Goal: Task Accomplishment & Management: Complete application form

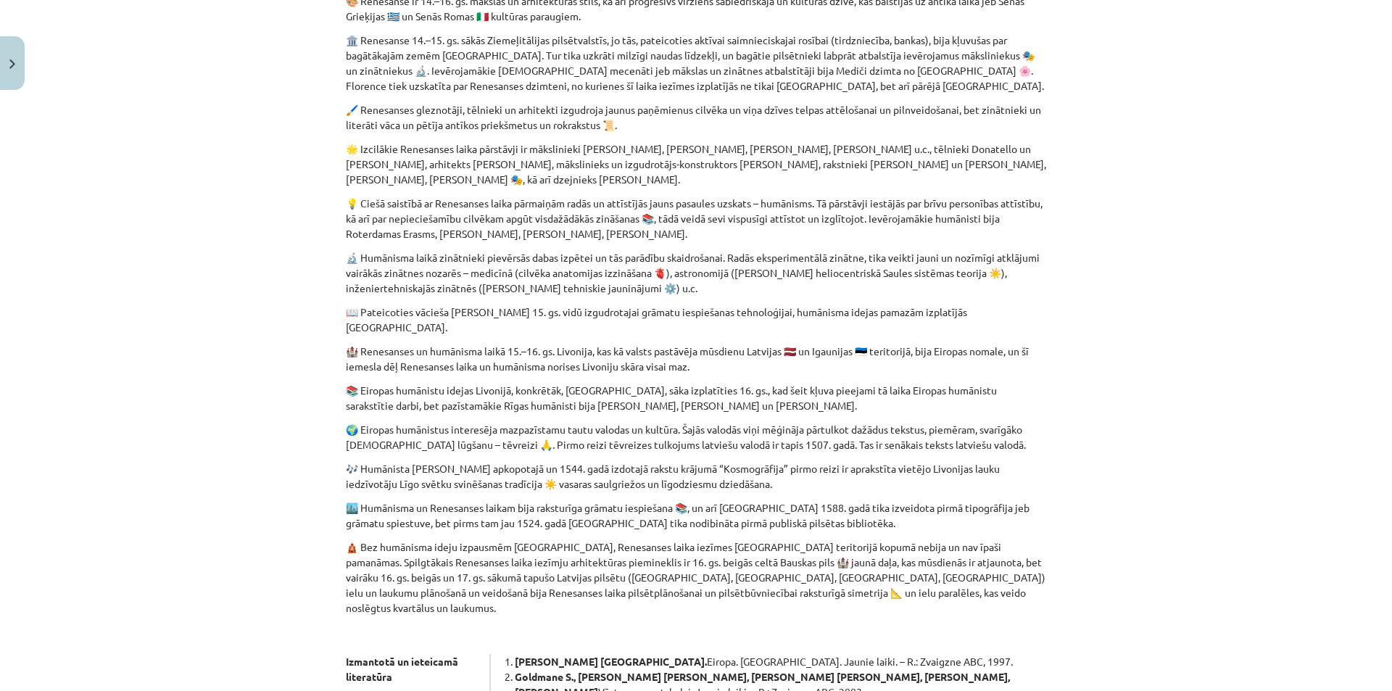
scroll to position [72, 0]
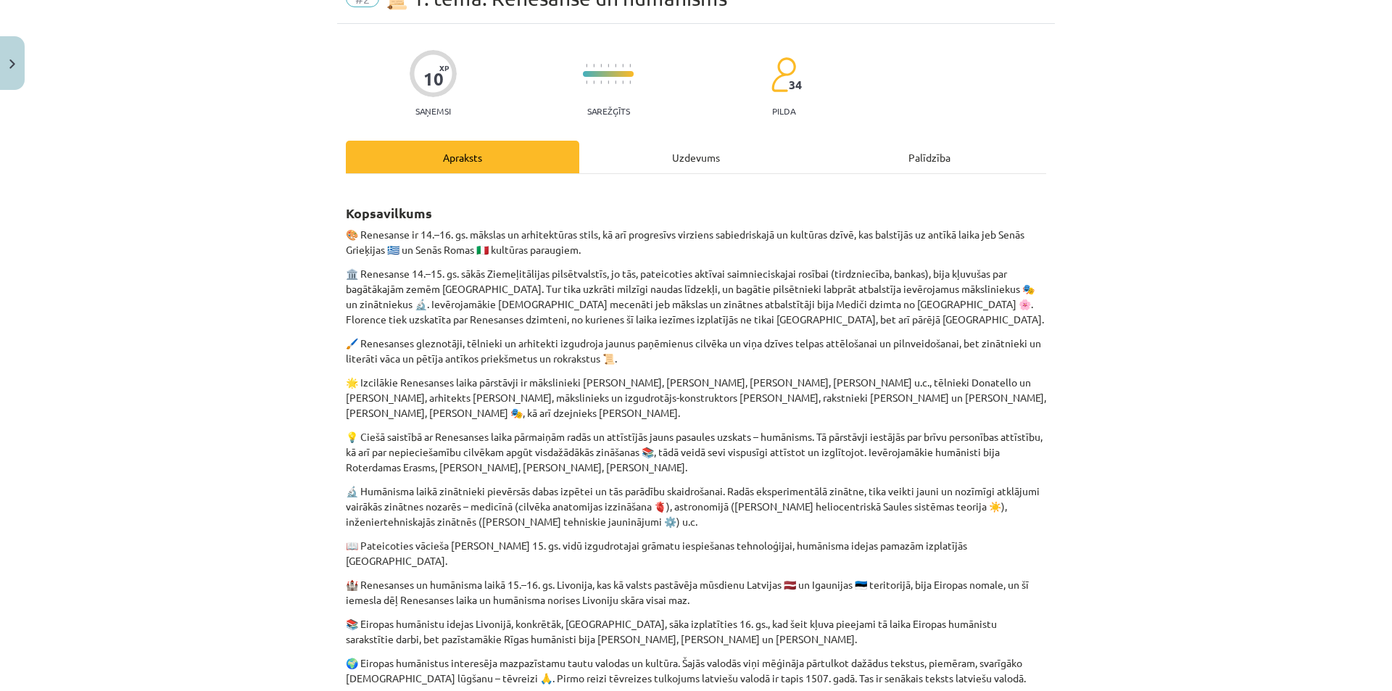
click at [672, 150] on div "Uzdevums" at bounding box center [695, 157] width 233 height 33
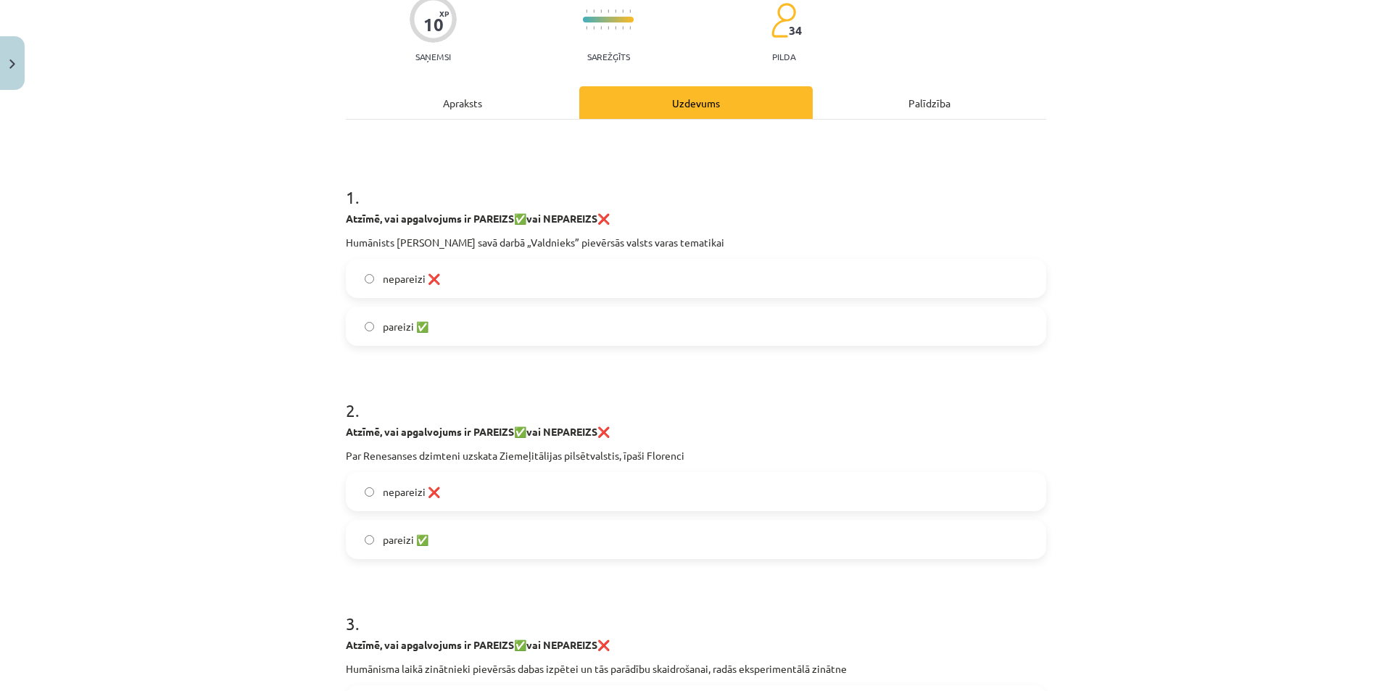
scroll to position [150, 0]
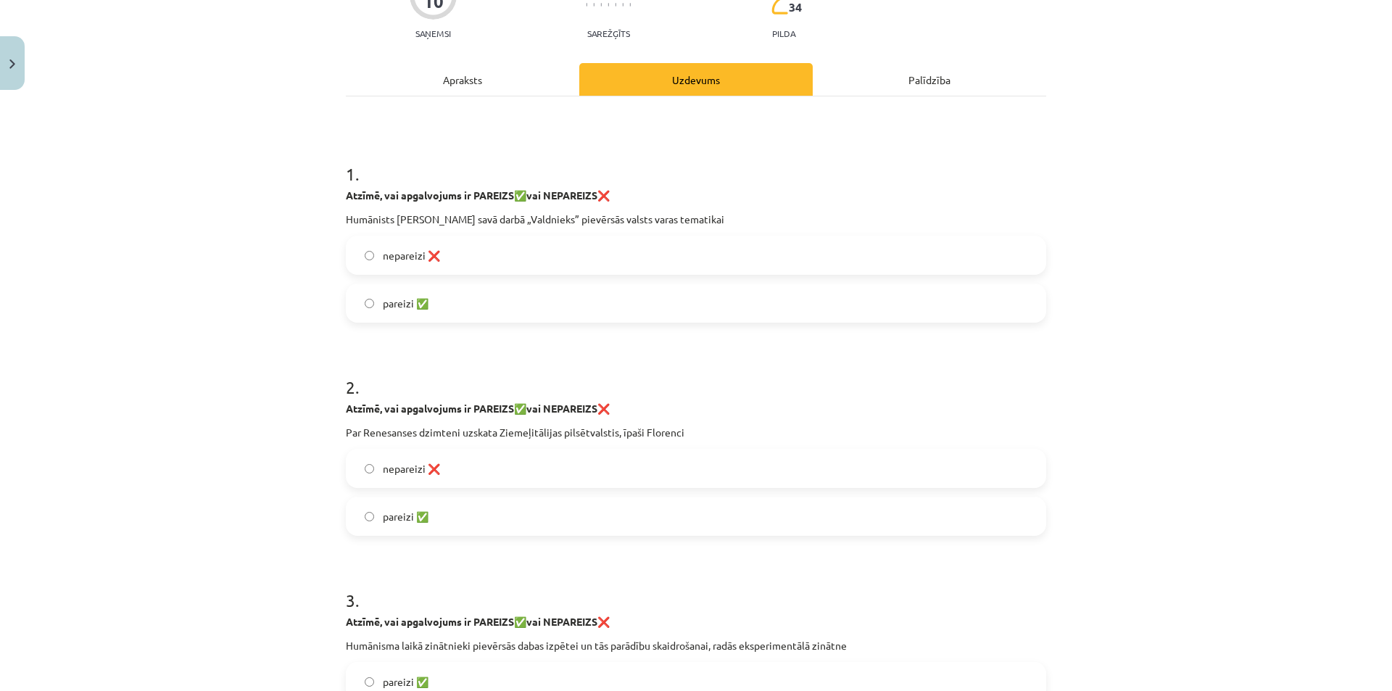
drag, startPoint x: 494, startPoint y: 75, endPoint x: 444, endPoint y: 86, distance: 52.1
click at [444, 87] on div "Apraksts" at bounding box center [462, 79] width 233 height 33
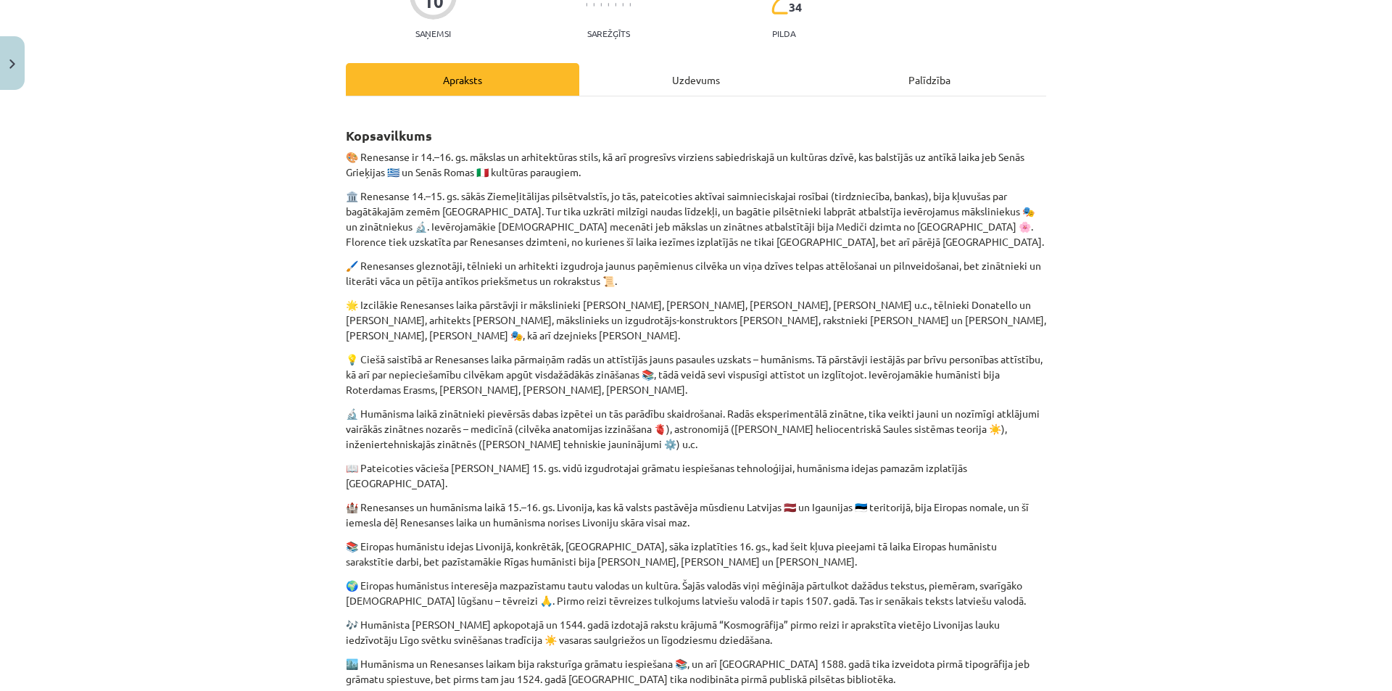
scroll to position [36, 0]
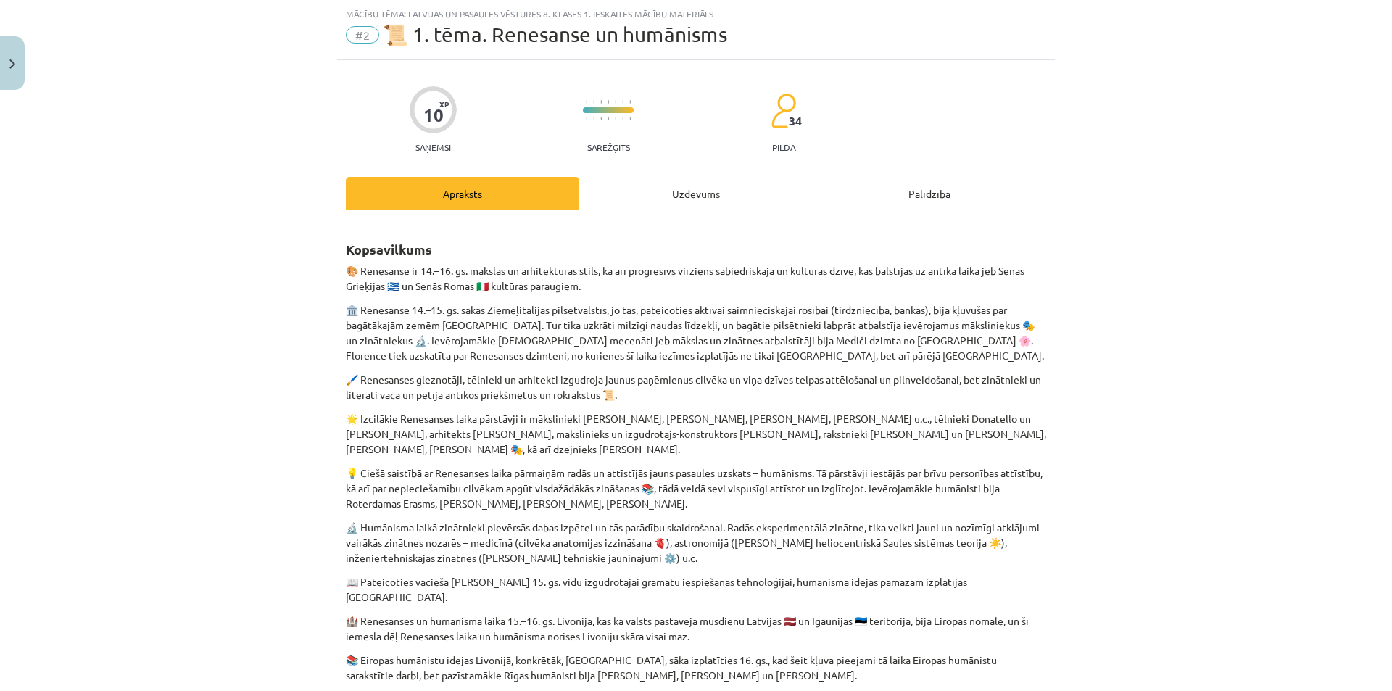
click at [711, 196] on div "Uzdevums" at bounding box center [695, 193] width 233 height 33
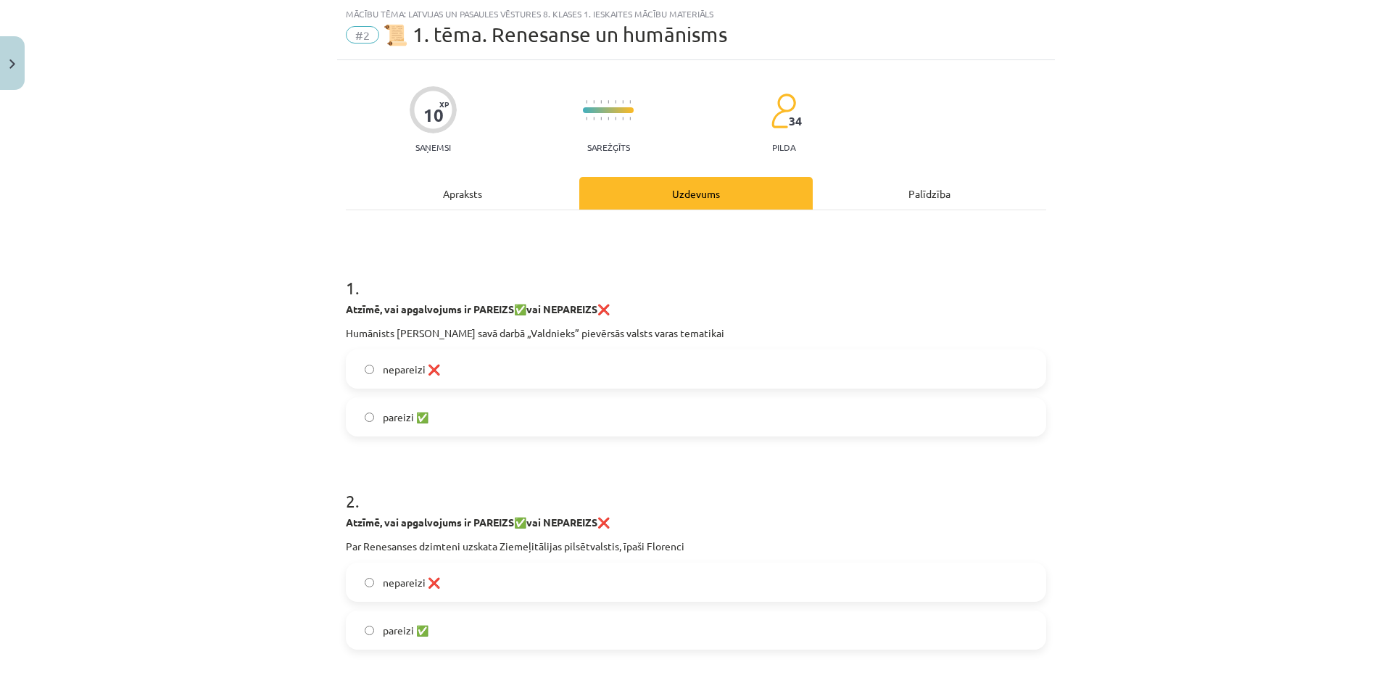
drag, startPoint x: 317, startPoint y: 330, endPoint x: 394, endPoint y: 333, distance: 76.9
click at [331, 330] on div "Mācību tēma: Latvijas un pasaules vēstures 8. klases 1. ieskaites mācību materi…" at bounding box center [696, 345] width 1392 height 691
drag, startPoint x: 394, startPoint y: 333, endPoint x: 638, endPoint y: 331, distance: 244.3
click at [485, 333] on p "Humānists Nikolo Makjavelli savā darbā „Valdnieks” pievērsās valsts varas temat…" at bounding box center [696, 332] width 700 height 15
click at [619, 333] on p "Humānists Nikolo Makjavelli savā darbā „Valdnieks” pievērsās valsts varas temat…" at bounding box center [696, 332] width 700 height 15
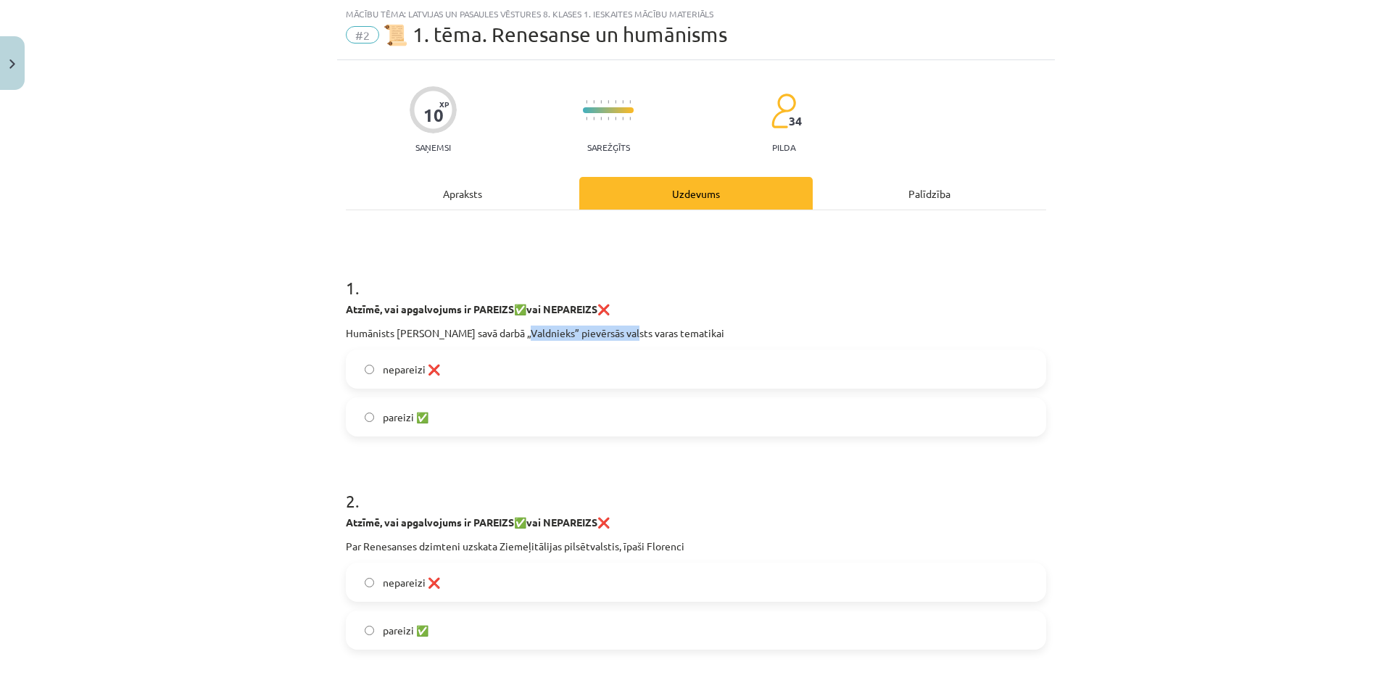
drag, startPoint x: 733, startPoint y: 336, endPoint x: 787, endPoint y: 344, distance: 54.2
click at [760, 340] on p "Humānists Nikolo Makjavelli savā darbā „Valdnieks” pievērsās valsts varas temat…" at bounding box center [696, 332] width 700 height 15
click at [787, 344] on div "1 . Atzīmē, vai apgalvojums ir PAREIZS ✅ vai NEPAREIZS ❌ Humānists Nikolo Makja…" at bounding box center [696, 344] width 700 height 184
click at [790, 333] on div "1 . Atzīmē, vai apgalvojums ir PAREIZS ✅ vai NEPAREIZS ❌ Humānists Nikolo Makja…" at bounding box center [696, 344] width 700 height 184
click at [789, 331] on p "Humānists Nikolo Makjavelli savā darbā „Valdnieks” pievērsās valsts varas temat…" at bounding box center [696, 332] width 700 height 15
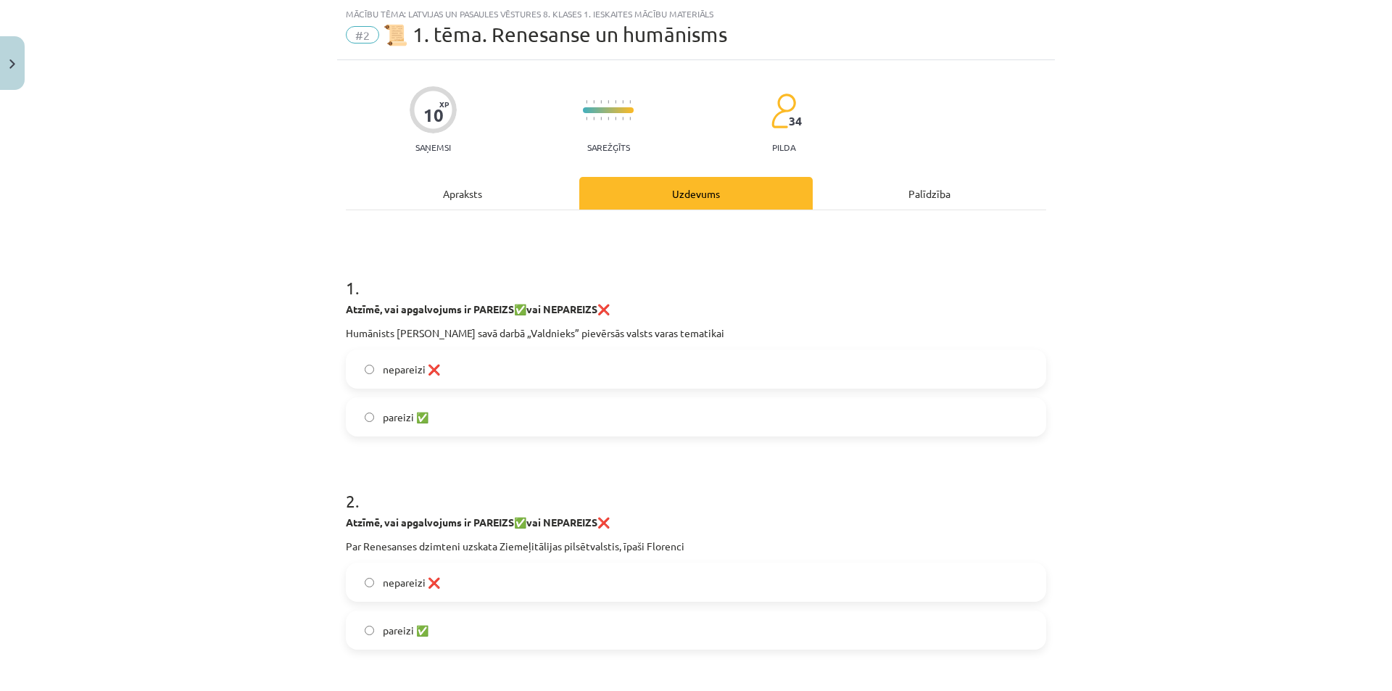
click at [789, 331] on p "Humānists Nikolo Makjavelli savā darbā „Valdnieks” pievērsās valsts varas temat…" at bounding box center [696, 332] width 700 height 15
click at [783, 332] on p "Humānists Nikolo Makjavelli savā darbā „Valdnieks” pievērsās valsts varas temat…" at bounding box center [696, 332] width 700 height 15
click at [478, 199] on div "Apraksts" at bounding box center [462, 193] width 233 height 33
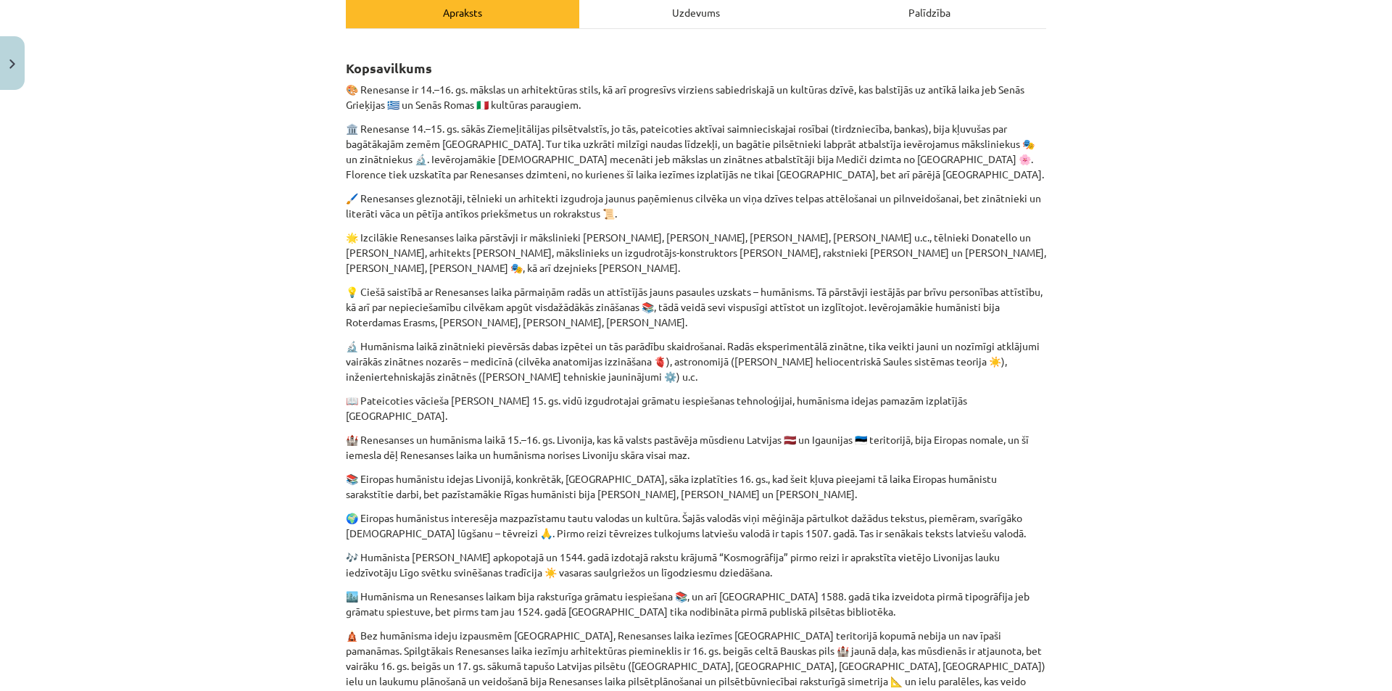
scroll to position [0, 0]
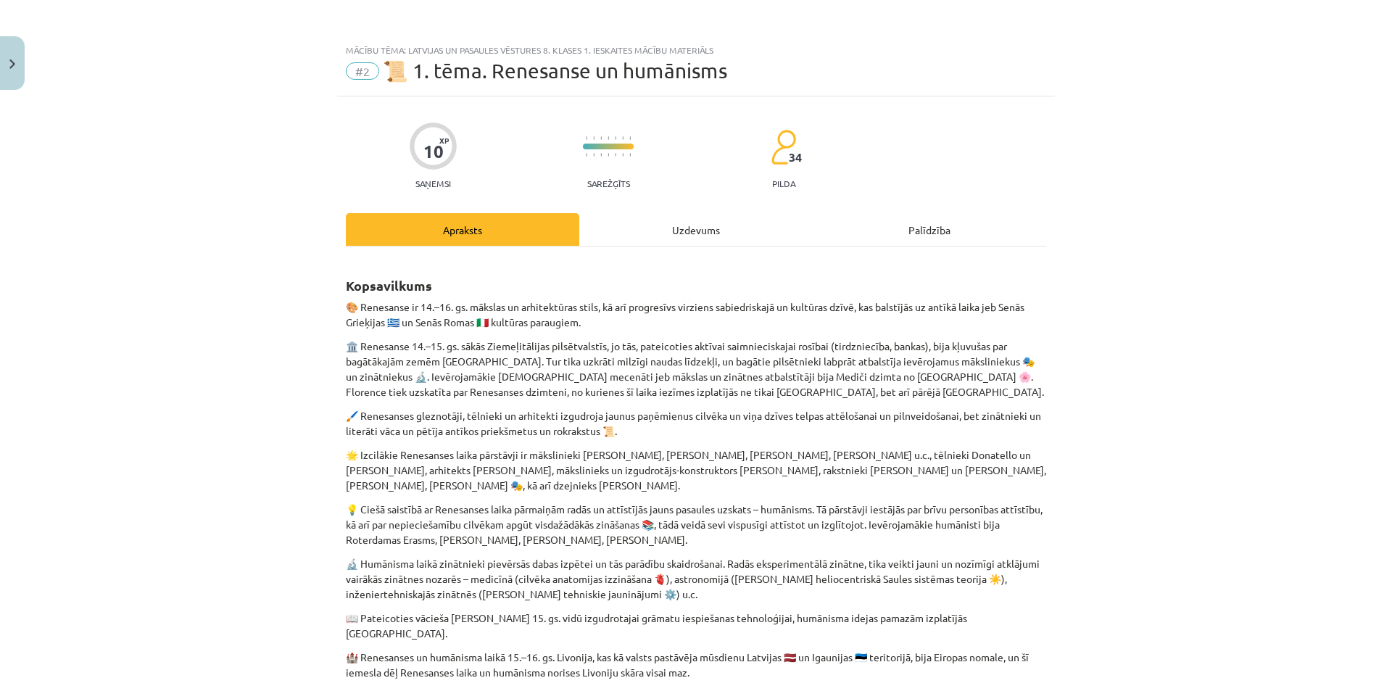
click at [691, 233] on div "Uzdevums" at bounding box center [695, 229] width 233 height 33
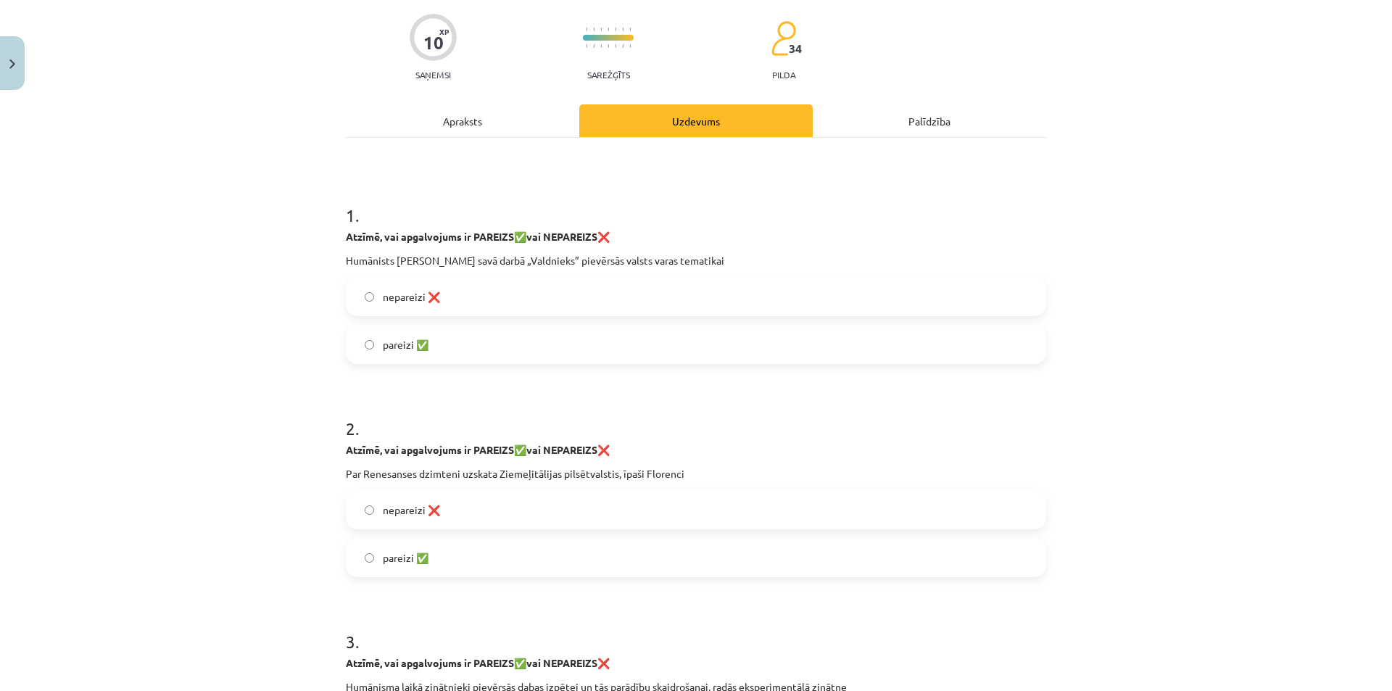
scroll to position [36, 0]
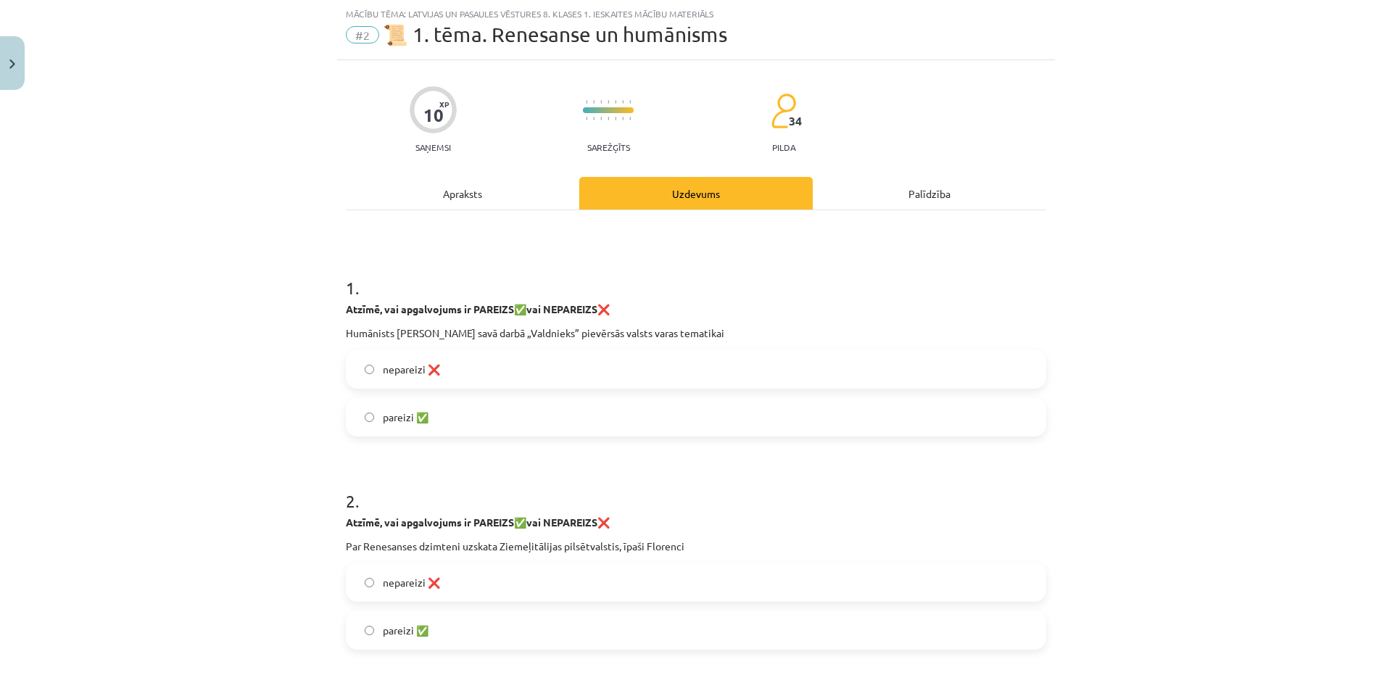
click at [469, 195] on div "Apraksts" at bounding box center [462, 193] width 233 height 33
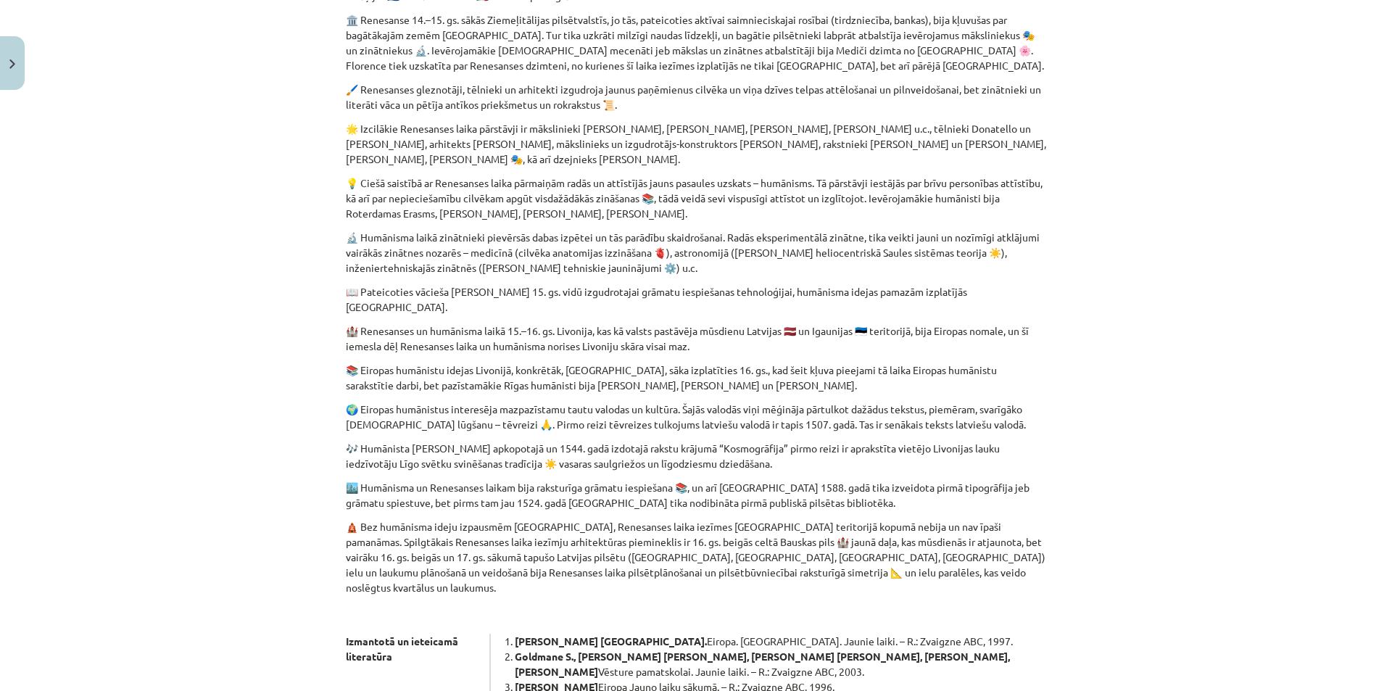
scroll to position [580, 0]
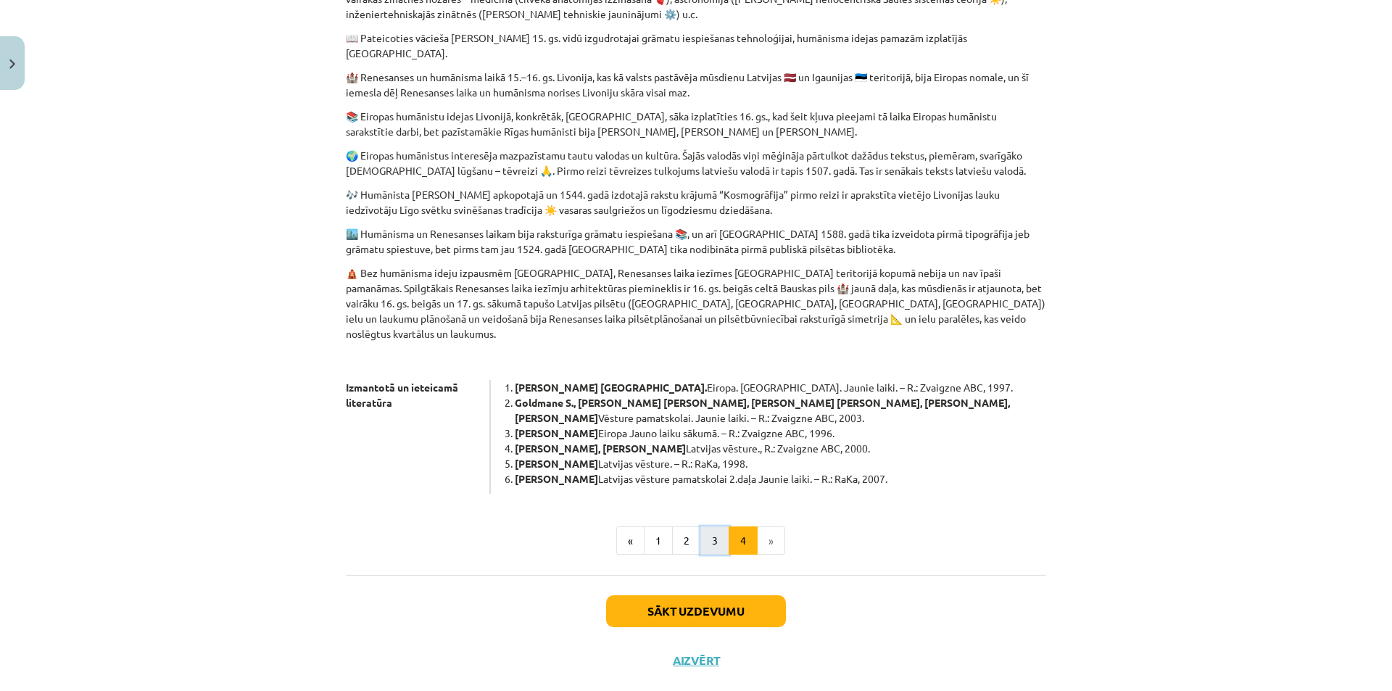
click at [721, 526] on button "3" at bounding box center [714, 540] width 29 height 29
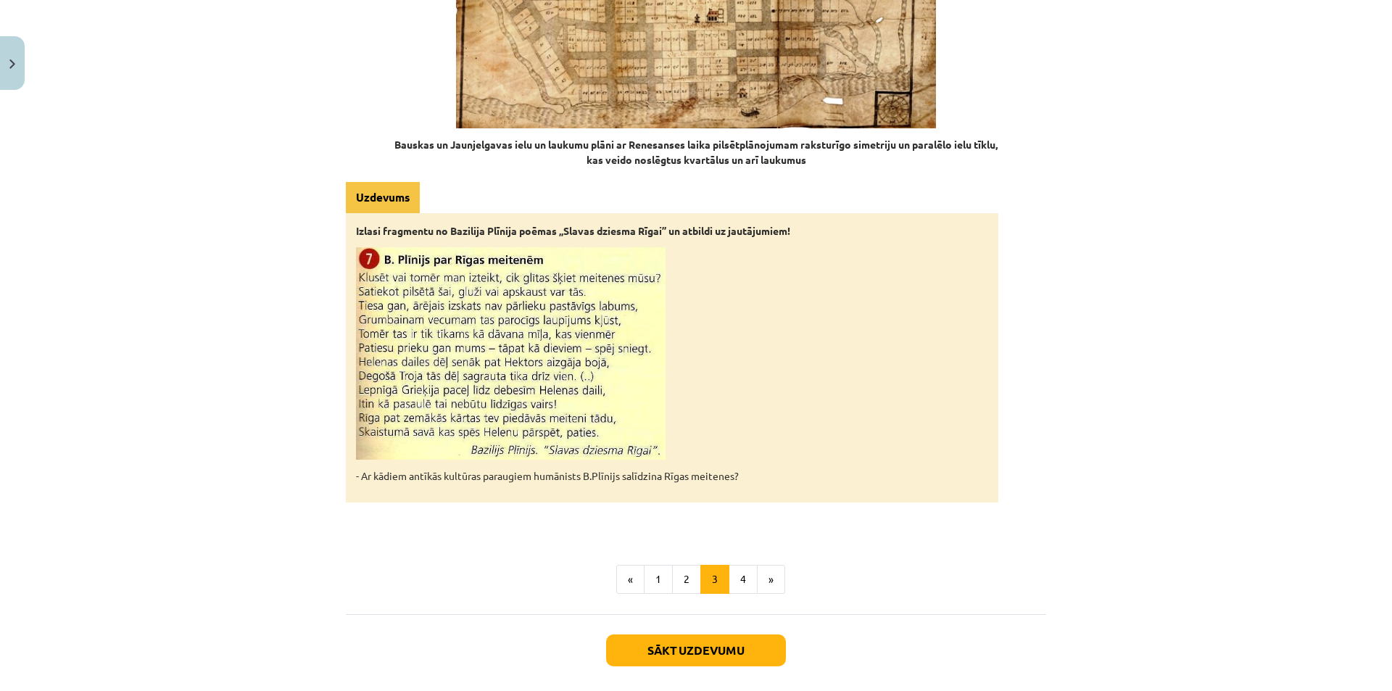
scroll to position [2156, 0]
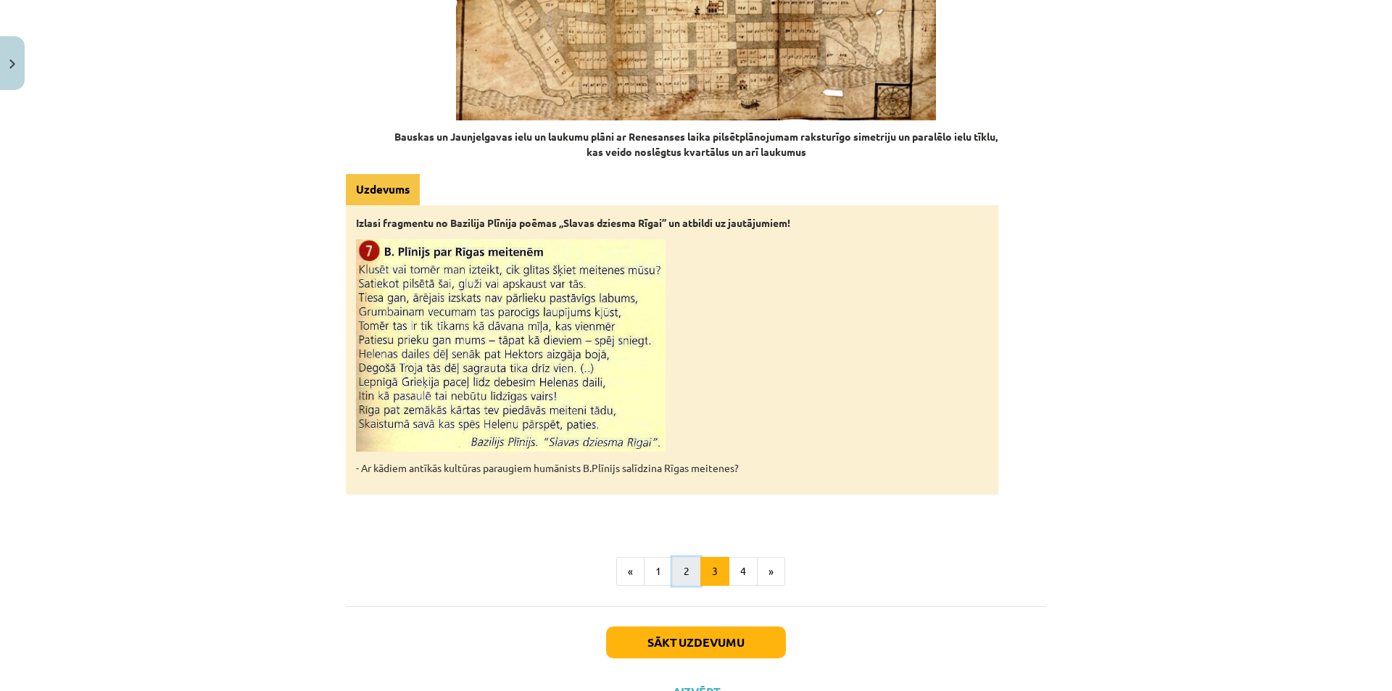
click at [687, 557] on button "2" at bounding box center [686, 571] width 29 height 29
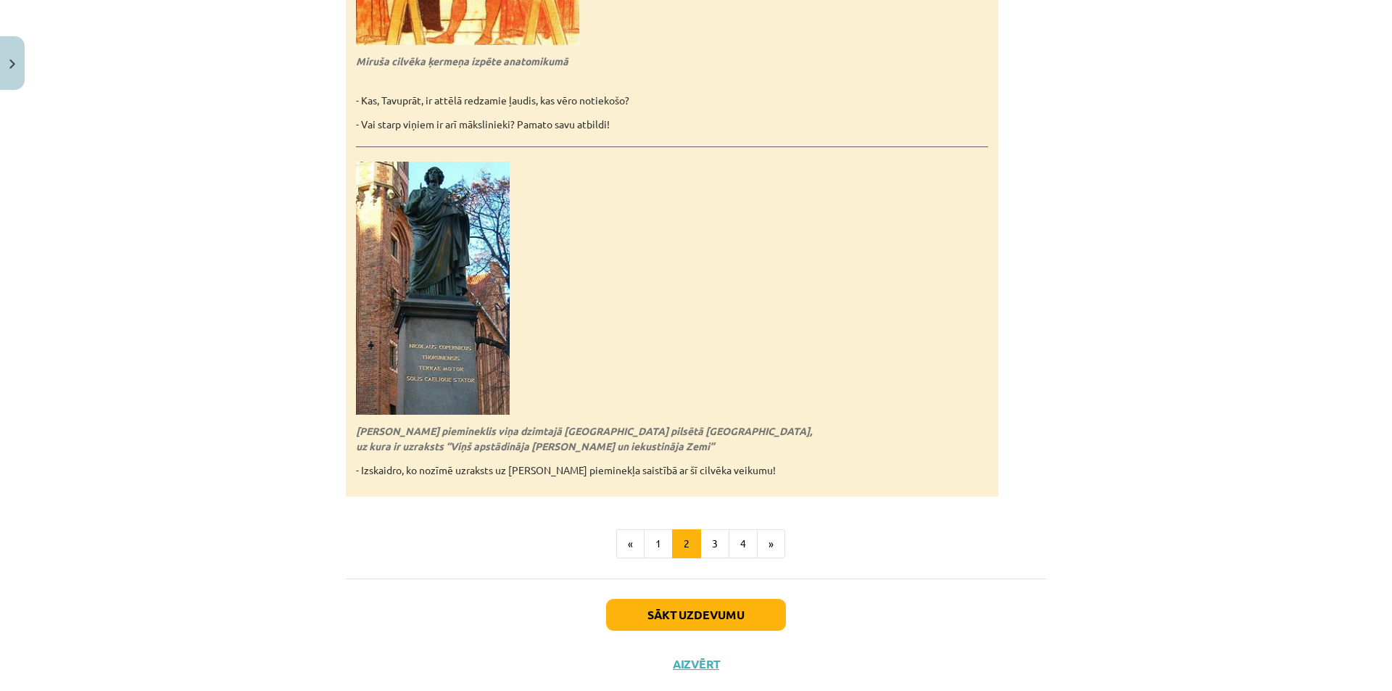
scroll to position [3100, 0]
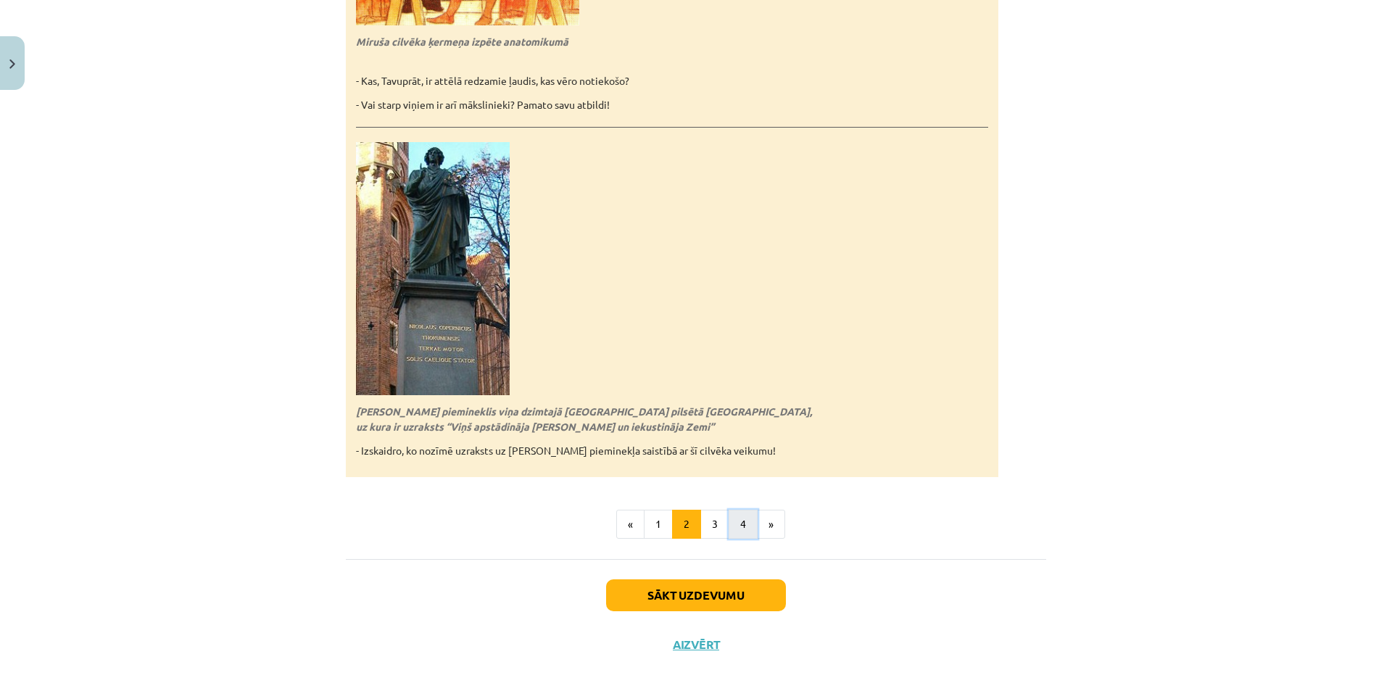
click at [750, 510] on button "4" at bounding box center [743, 524] width 29 height 29
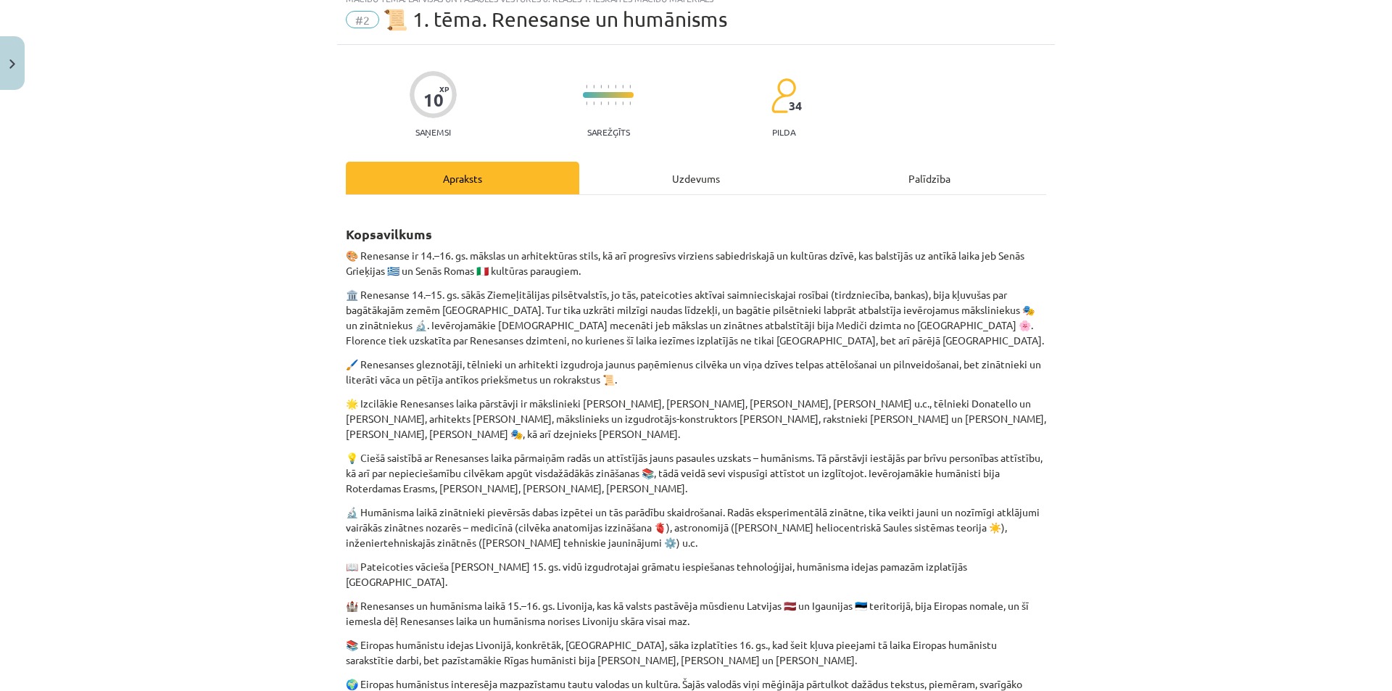
scroll to position [0, 0]
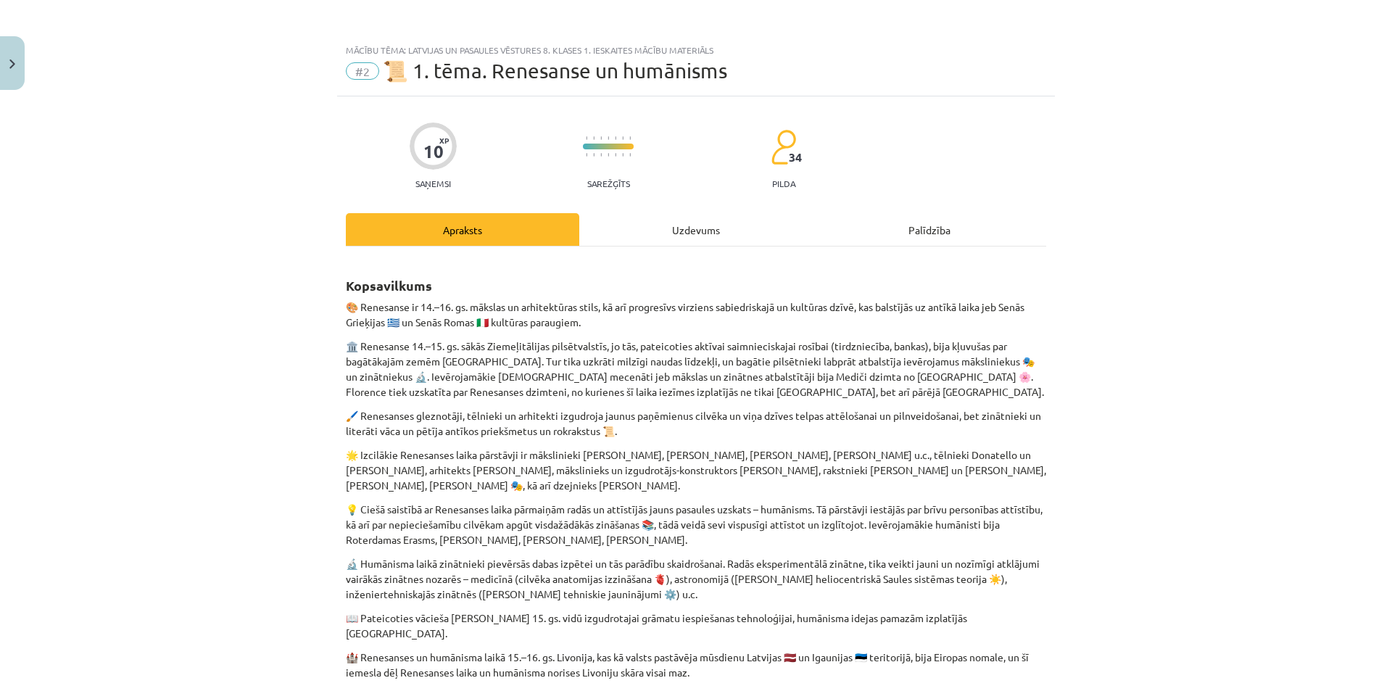
click at [670, 221] on div "Uzdevums" at bounding box center [695, 229] width 233 height 33
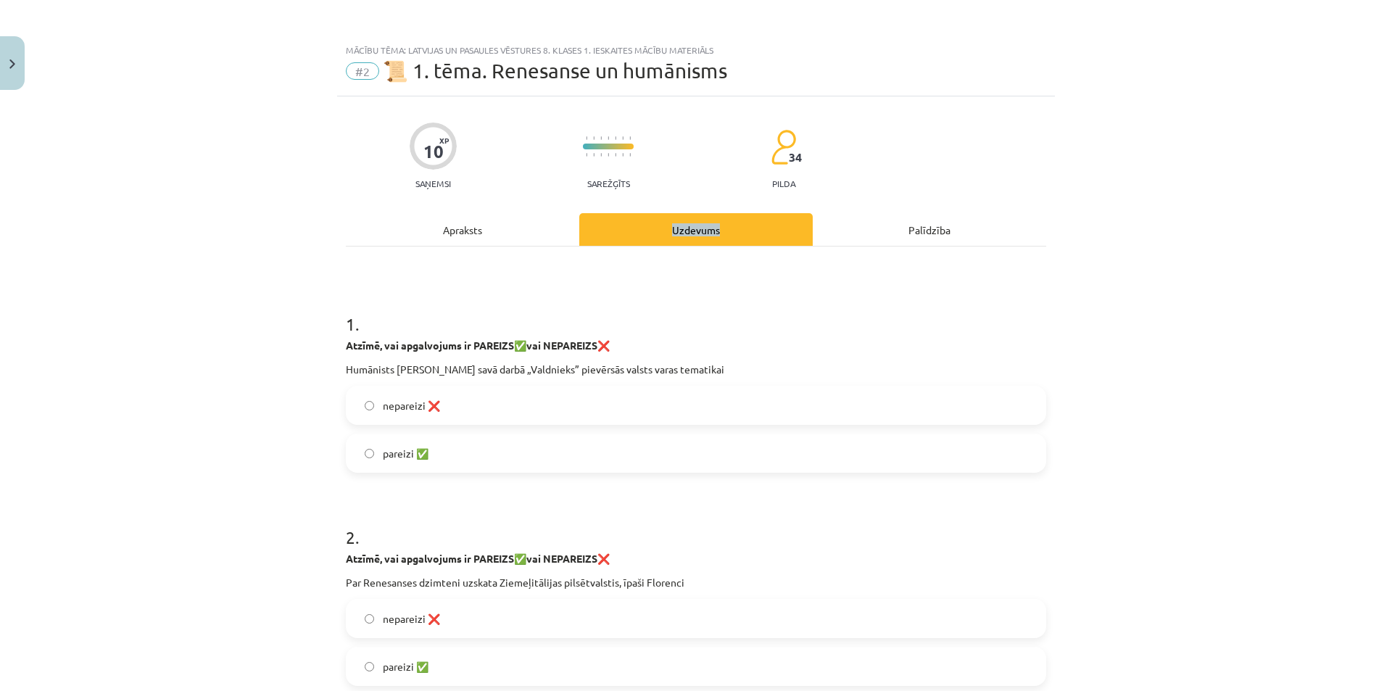
scroll to position [36, 0]
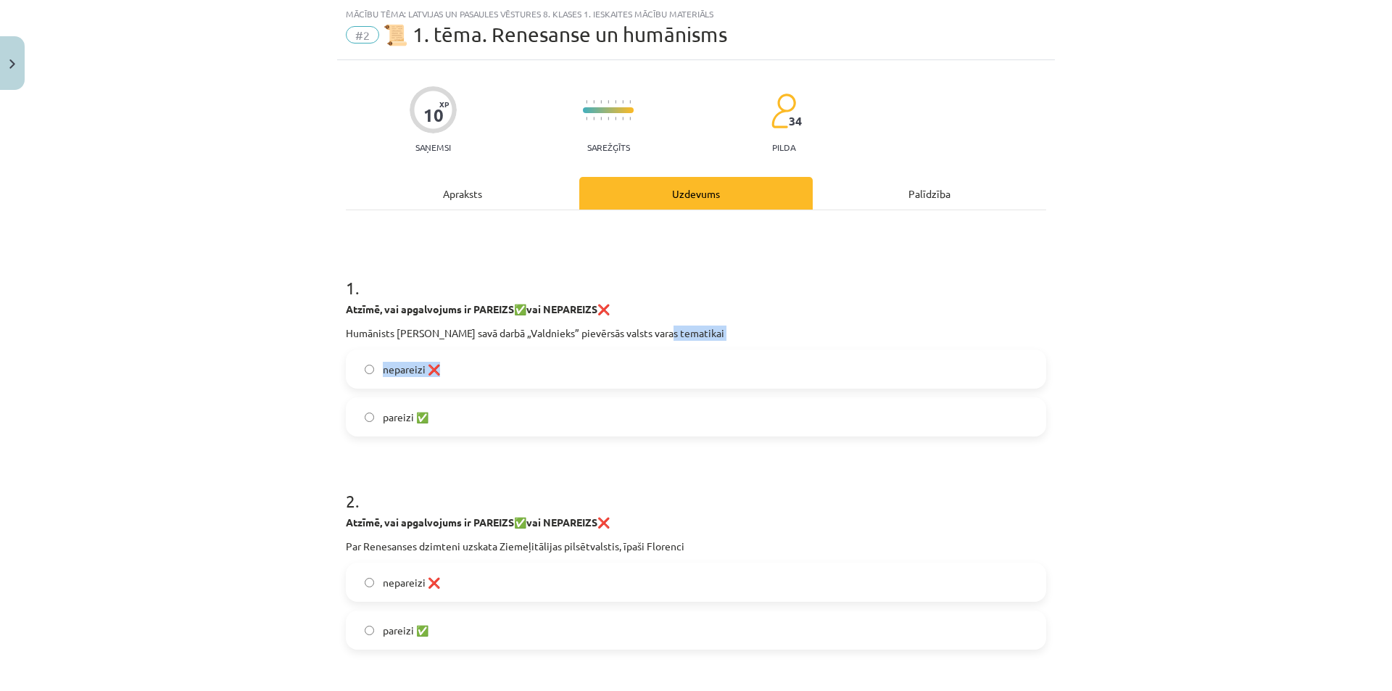
drag, startPoint x: 654, startPoint y: 337, endPoint x: 792, endPoint y: 343, distance: 138.6
click at [792, 343] on div "1 . Atzīmē, vai apgalvojums ir PAREIZS ✅ vai NEPAREIZS ❌ Humānists Nikolo Makja…" at bounding box center [696, 344] width 700 height 184
click at [784, 333] on p "Humānists Nikolo Makjavelli savā darbā „Valdnieks” pievērsās valsts varas temat…" at bounding box center [696, 332] width 700 height 15
click at [442, 405] on label "pareizi ✅" at bounding box center [695, 417] width 697 height 36
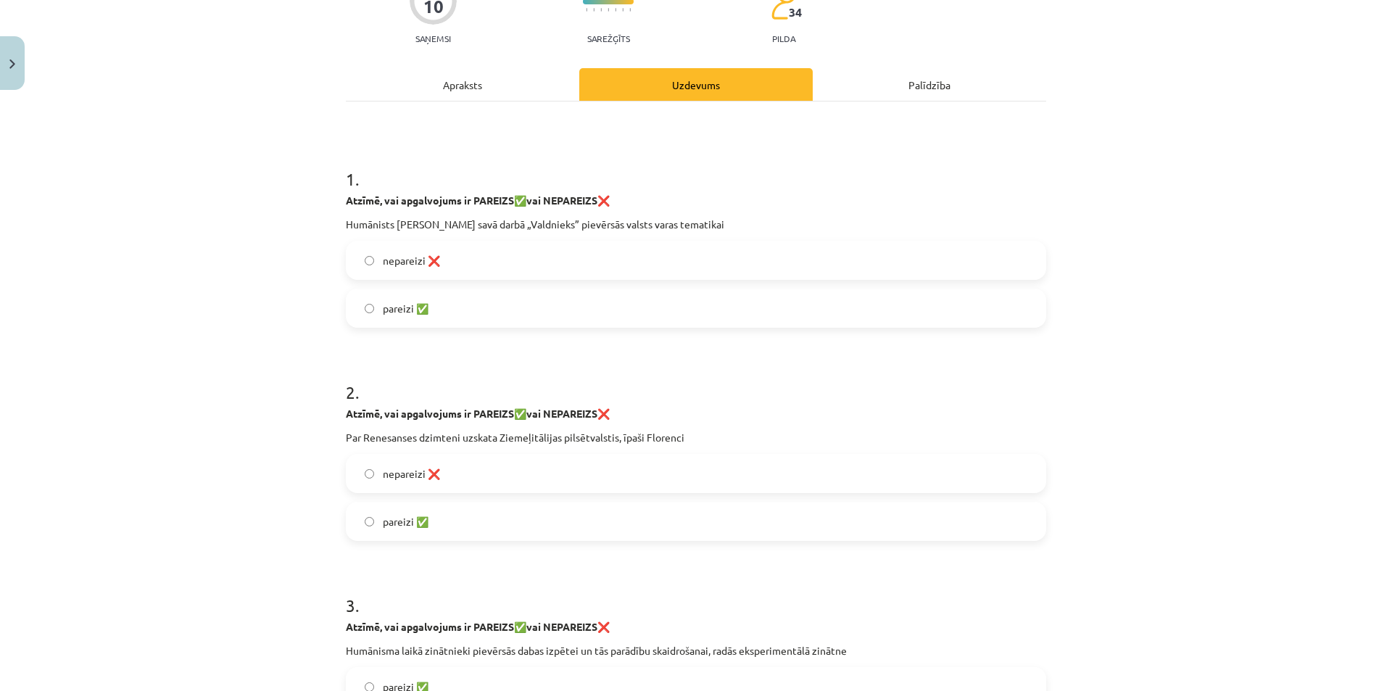
scroll to position [72, 0]
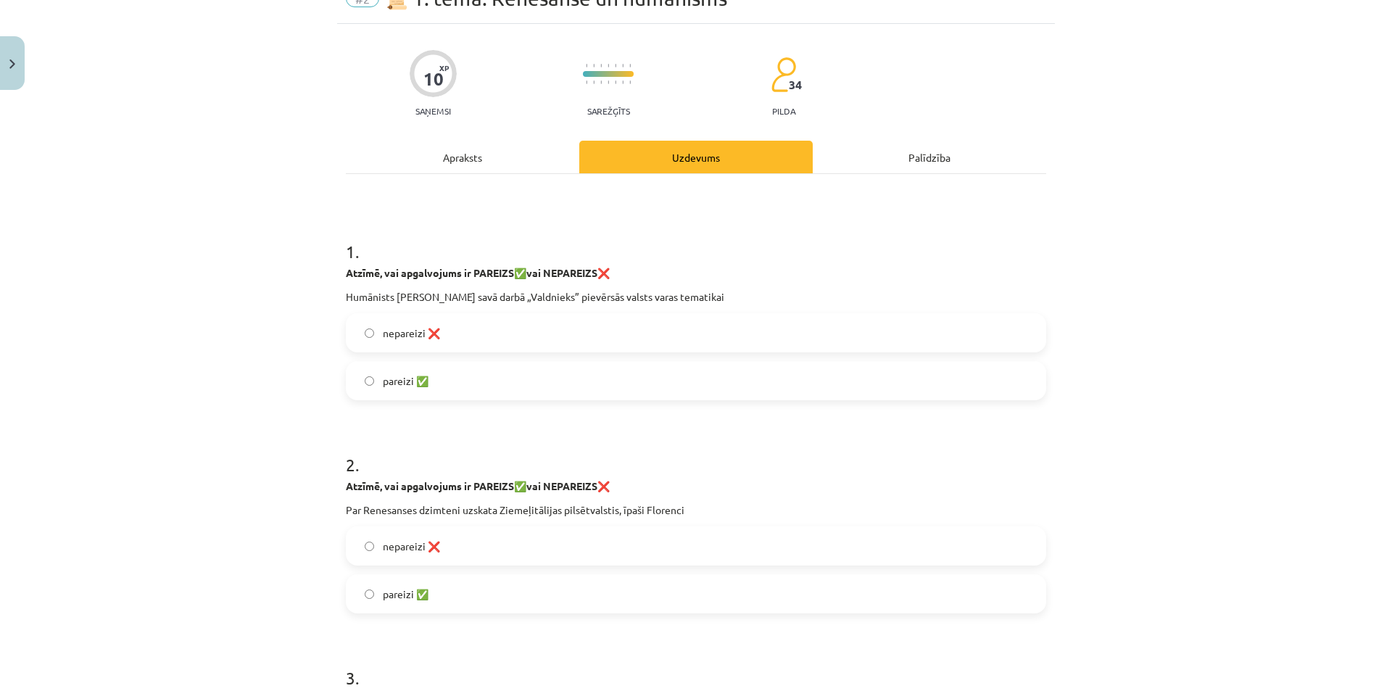
click at [416, 152] on div "Apraksts" at bounding box center [462, 157] width 233 height 33
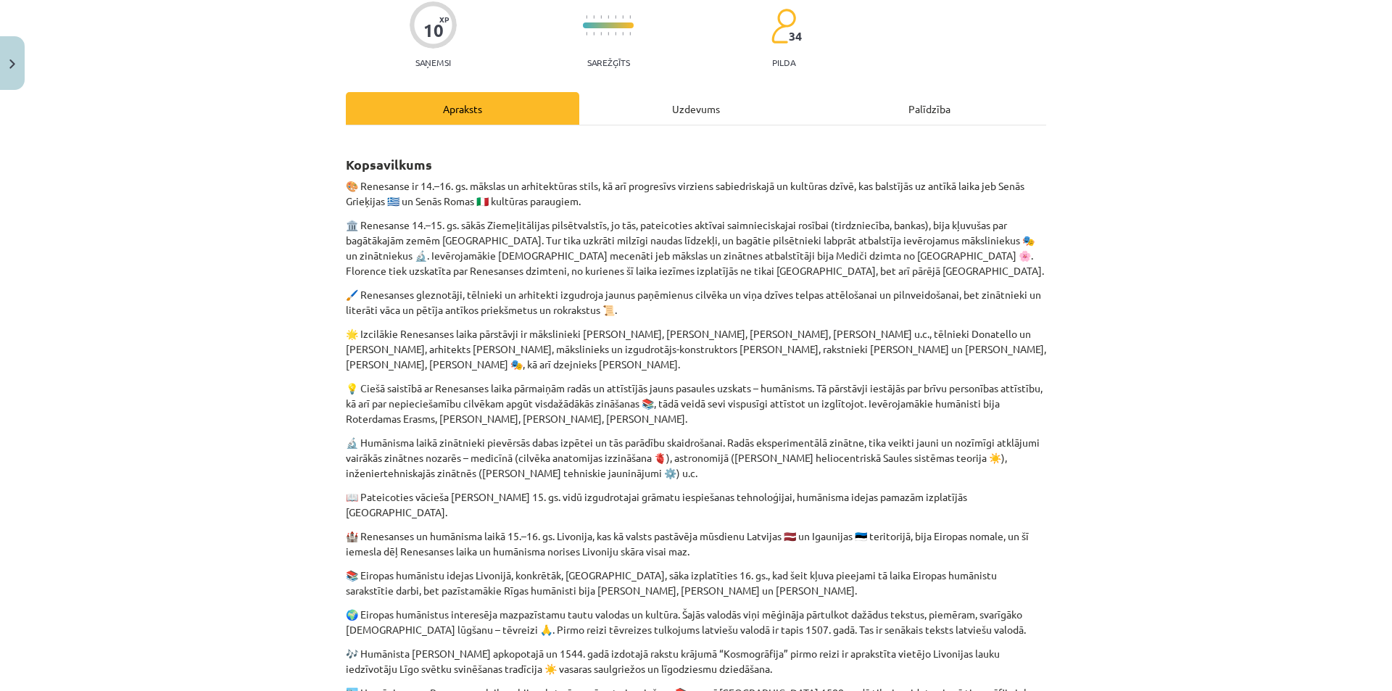
scroll to position [145, 0]
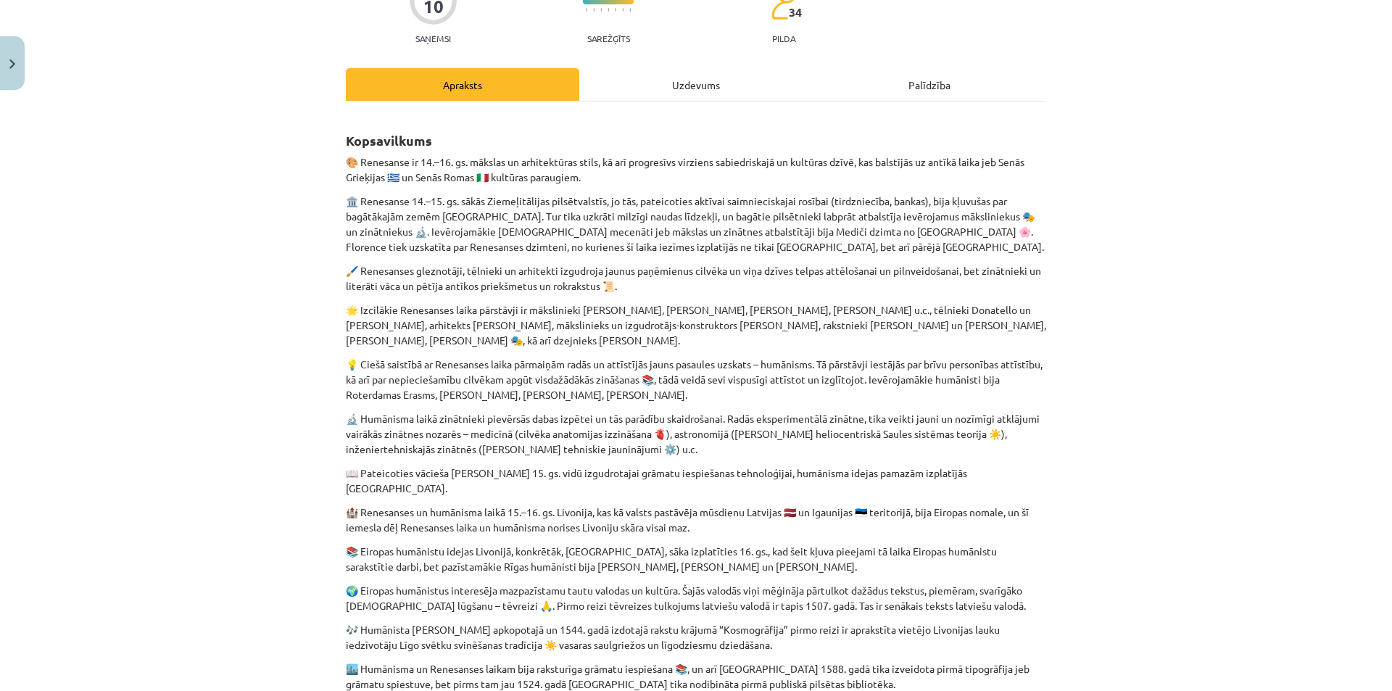
click at [652, 97] on div "Uzdevums" at bounding box center [695, 84] width 233 height 33
click at [652, 97] on div "10 XP Saņemsi Sarežģīts 34 pilda Apraksts Uzdevums Palīdzība Kopsavilkums 🎨 Ren…" at bounding box center [696, 535] width 718 height 1169
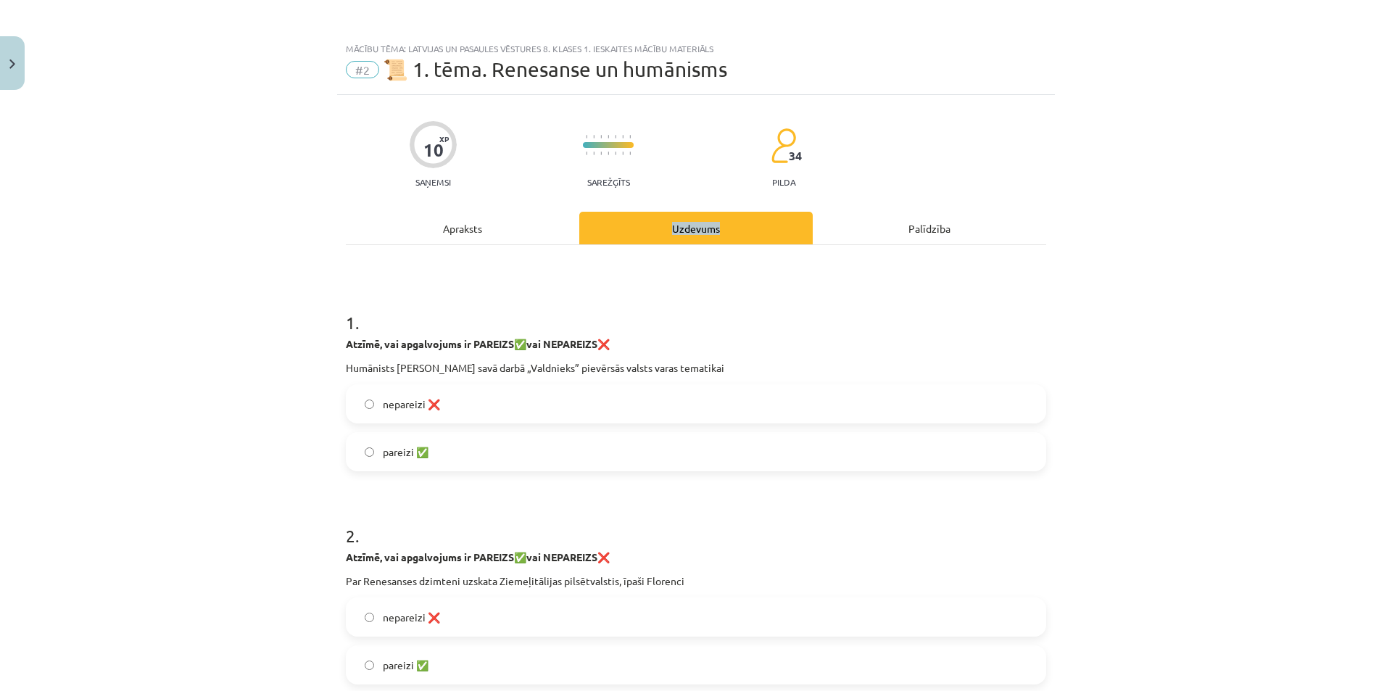
scroll to position [0, 0]
click at [454, 226] on div "Apraksts" at bounding box center [462, 229] width 233 height 33
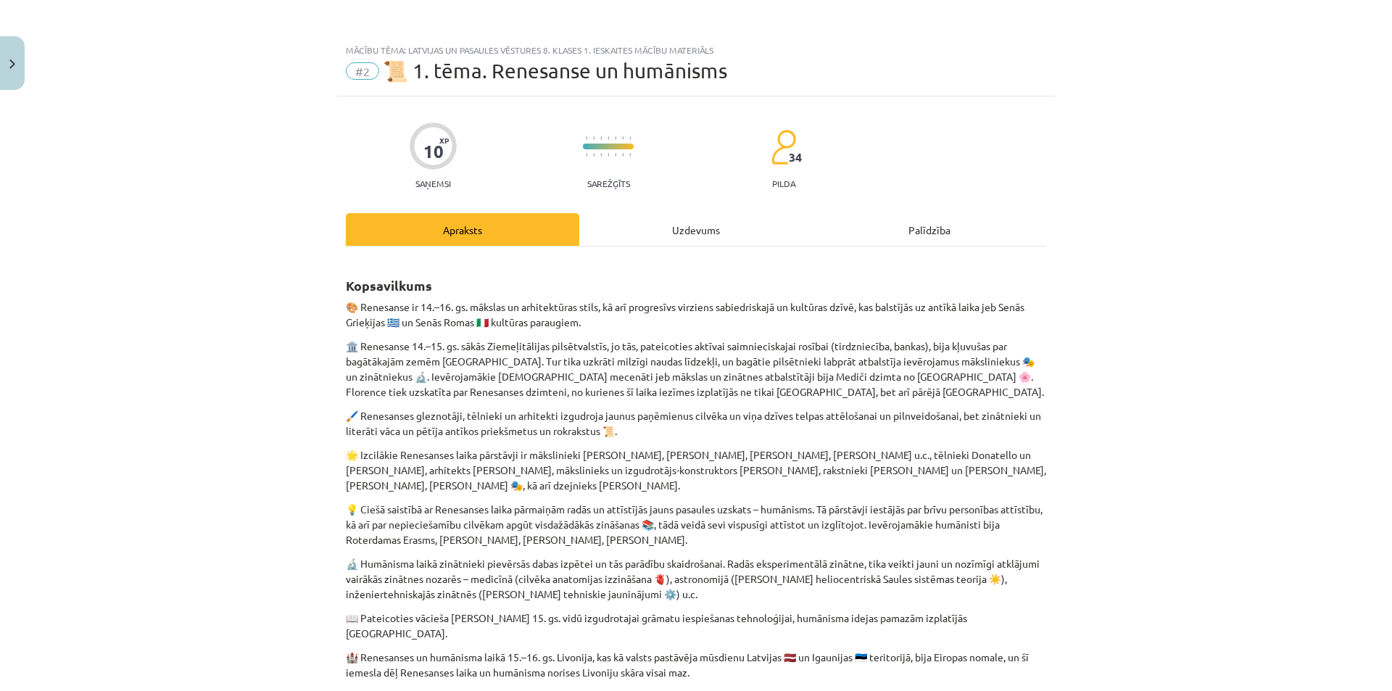
click at [646, 227] on div "Uzdevums" at bounding box center [695, 229] width 233 height 33
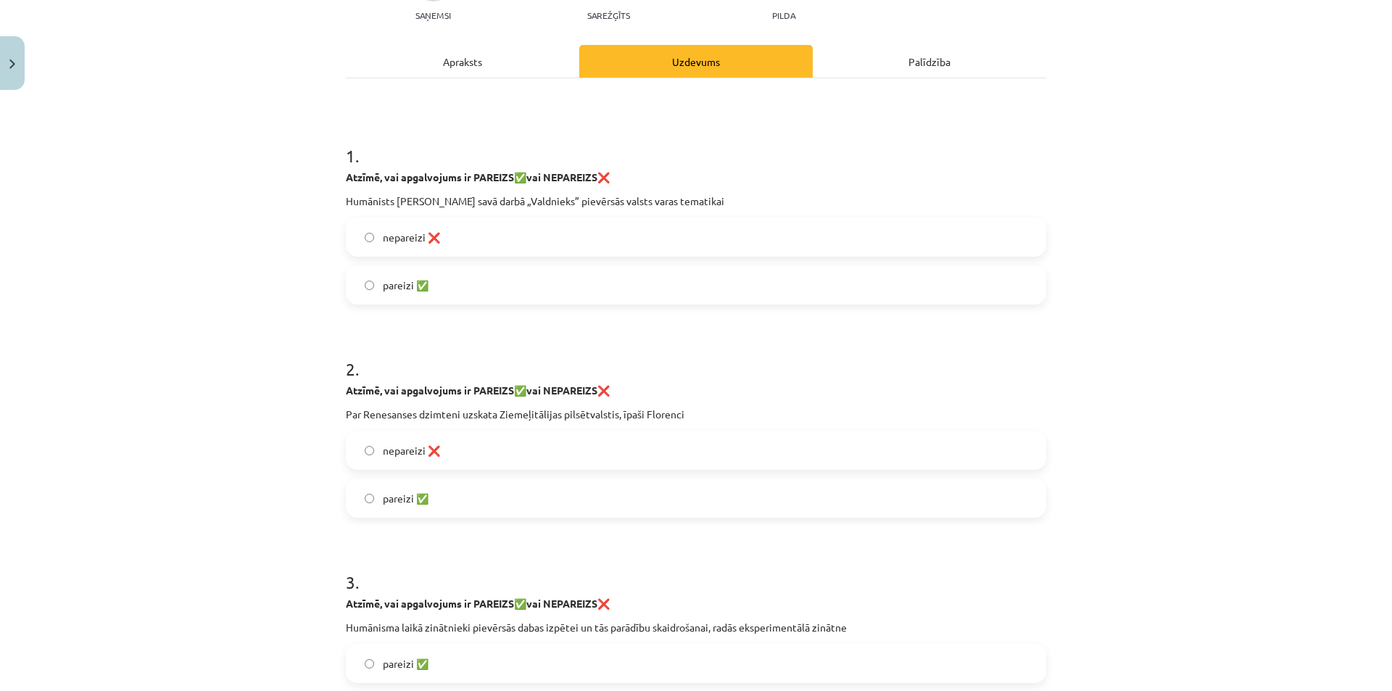
scroll to position [181, 0]
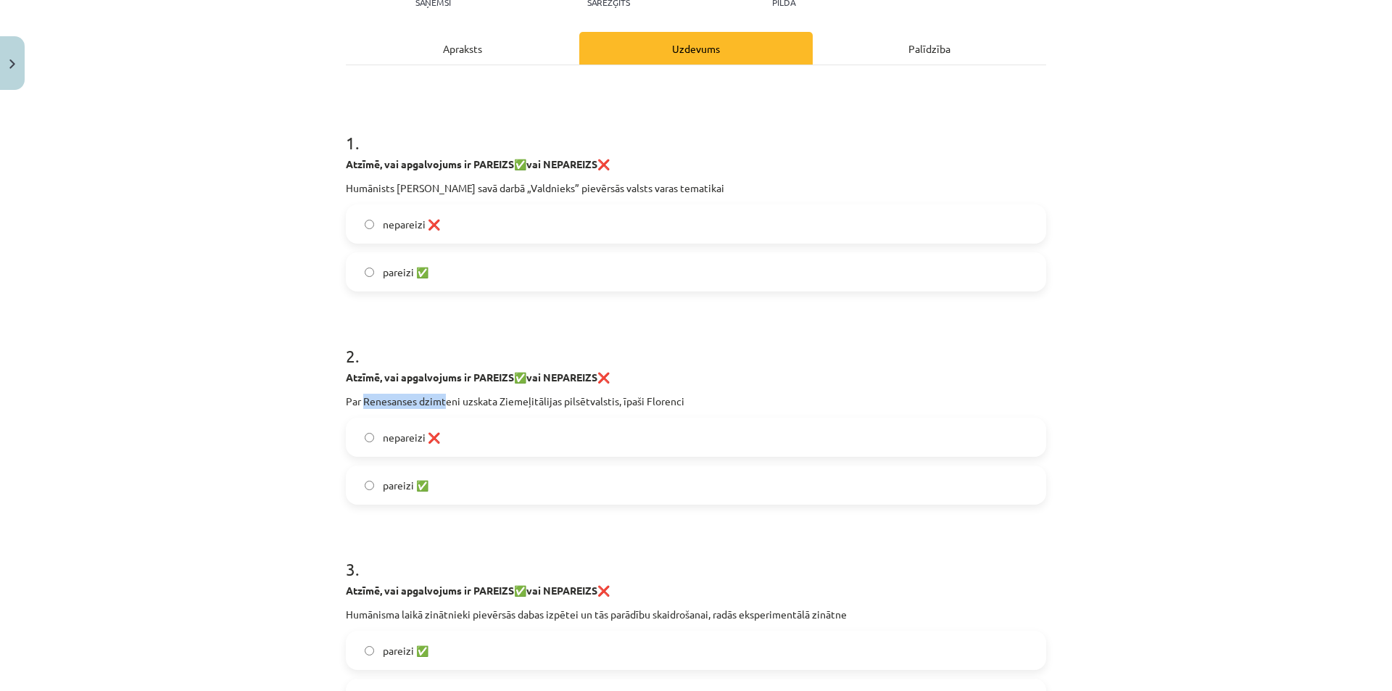
drag, startPoint x: 359, startPoint y: 404, endPoint x: 439, endPoint y: 404, distance: 79.7
click at [439, 404] on p "Par Renesanses dzimteni uzskata Ziemeļitālijas pilsētvalstis, īpaši Florenci" at bounding box center [696, 401] width 700 height 15
drag, startPoint x: 459, startPoint y: 415, endPoint x: 454, endPoint y: 407, distance: 8.8
click at [454, 407] on div "2 . Atzīmē, vai apgalvojums ir PAREIZS ✅ vai NEPAREIZS ❌ Par Renesanses dzimten…" at bounding box center [696, 412] width 700 height 184
click at [447, 355] on h1 "2 ." at bounding box center [696, 342] width 700 height 45
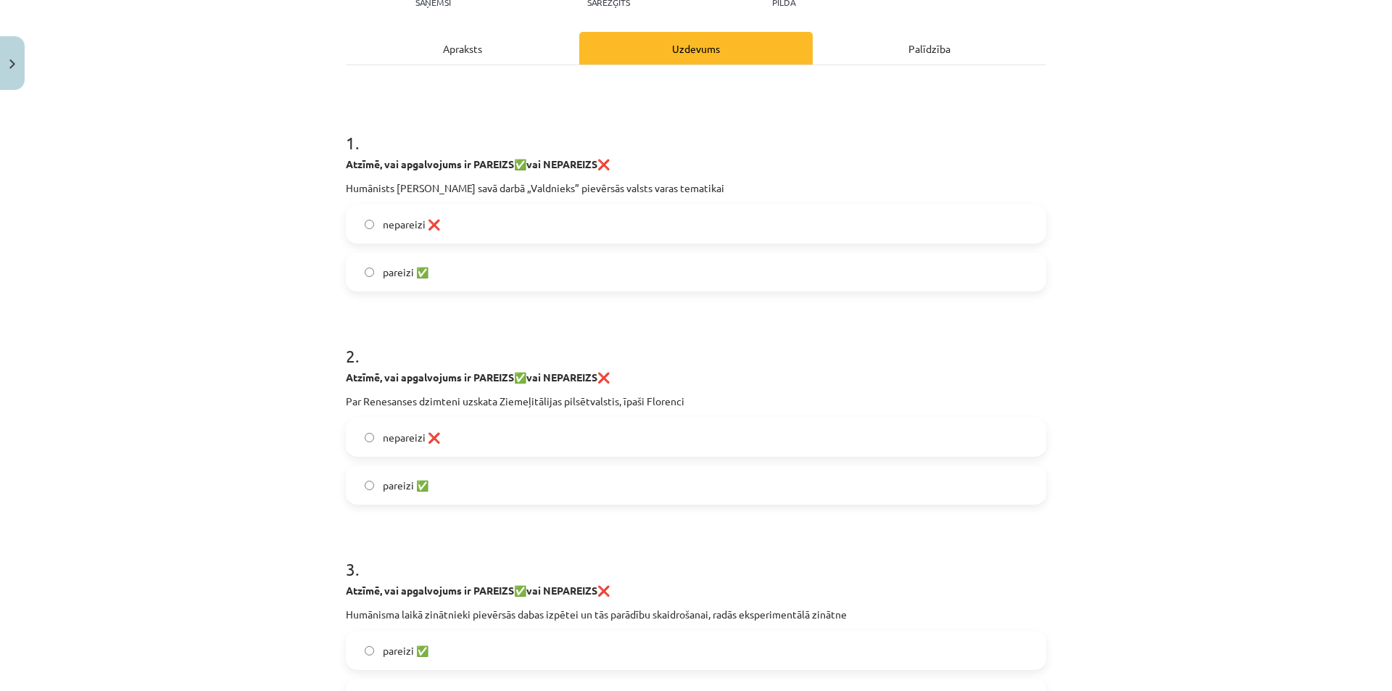
scroll to position [0, 0]
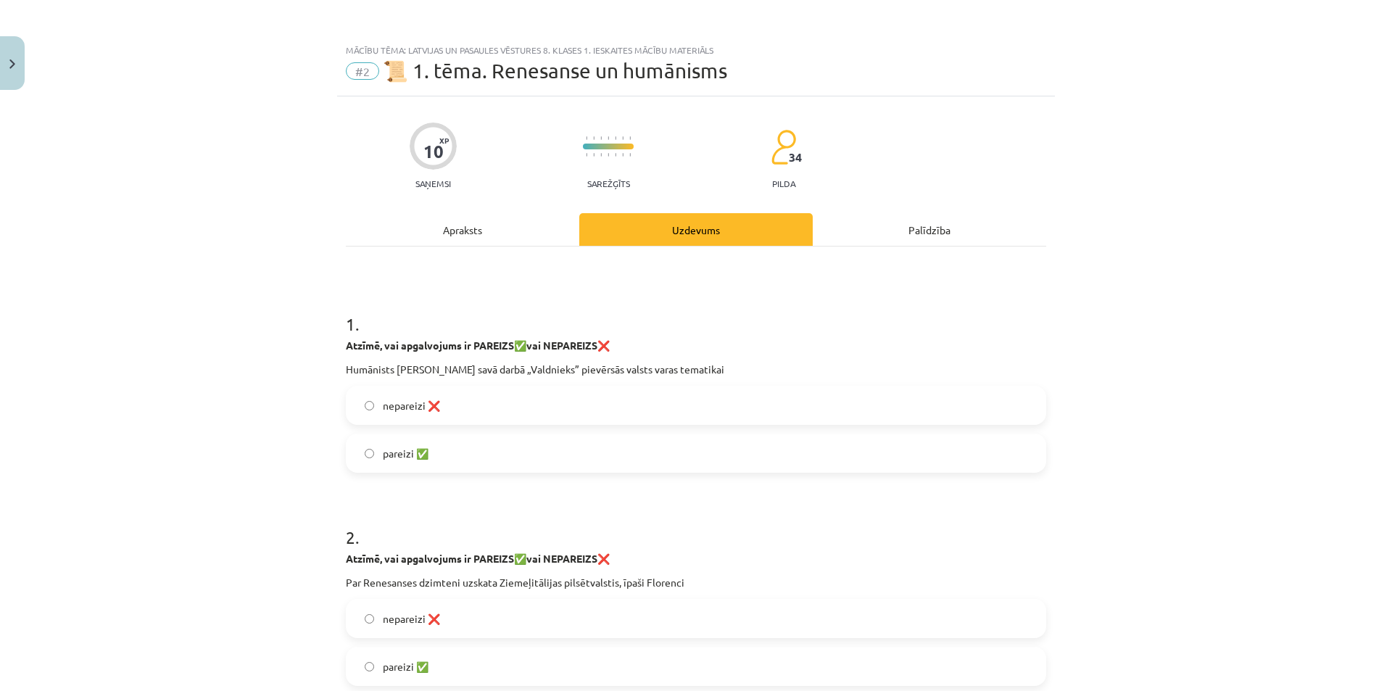
click at [453, 231] on div "Apraksts" at bounding box center [462, 229] width 233 height 33
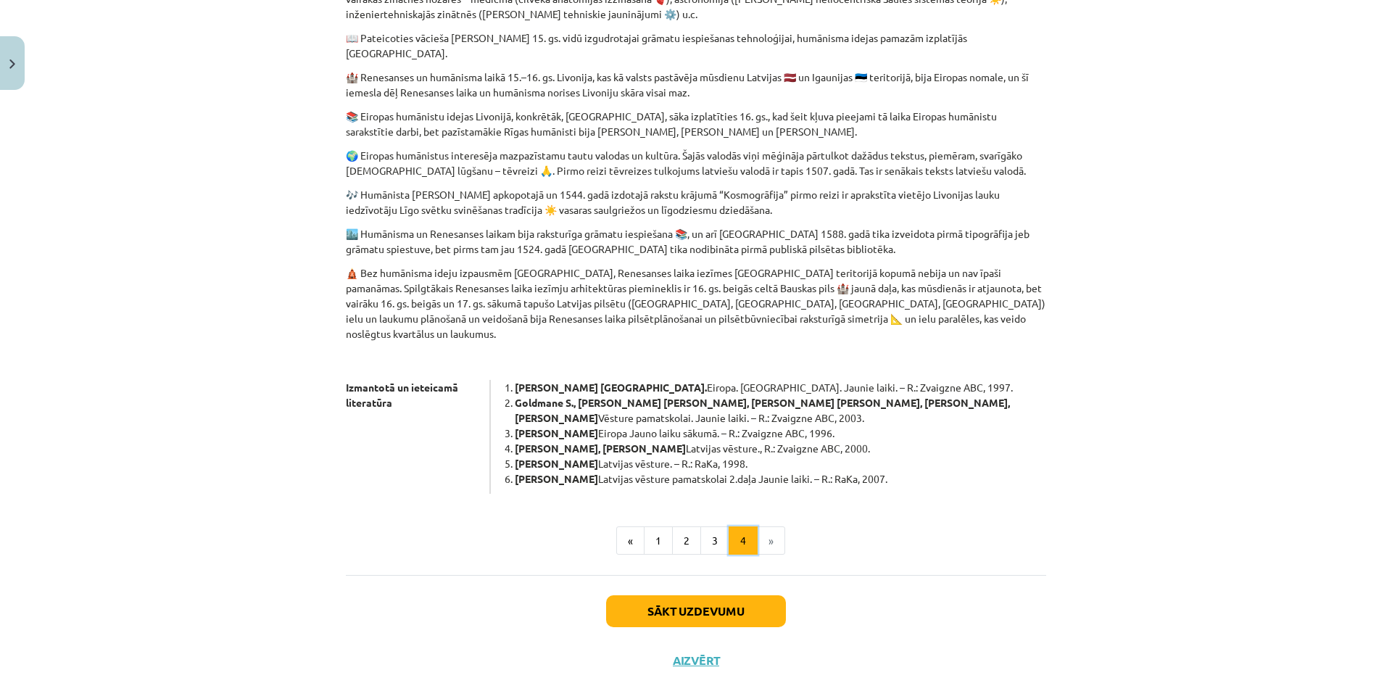
click at [729, 526] on button "4" at bounding box center [743, 540] width 29 height 29
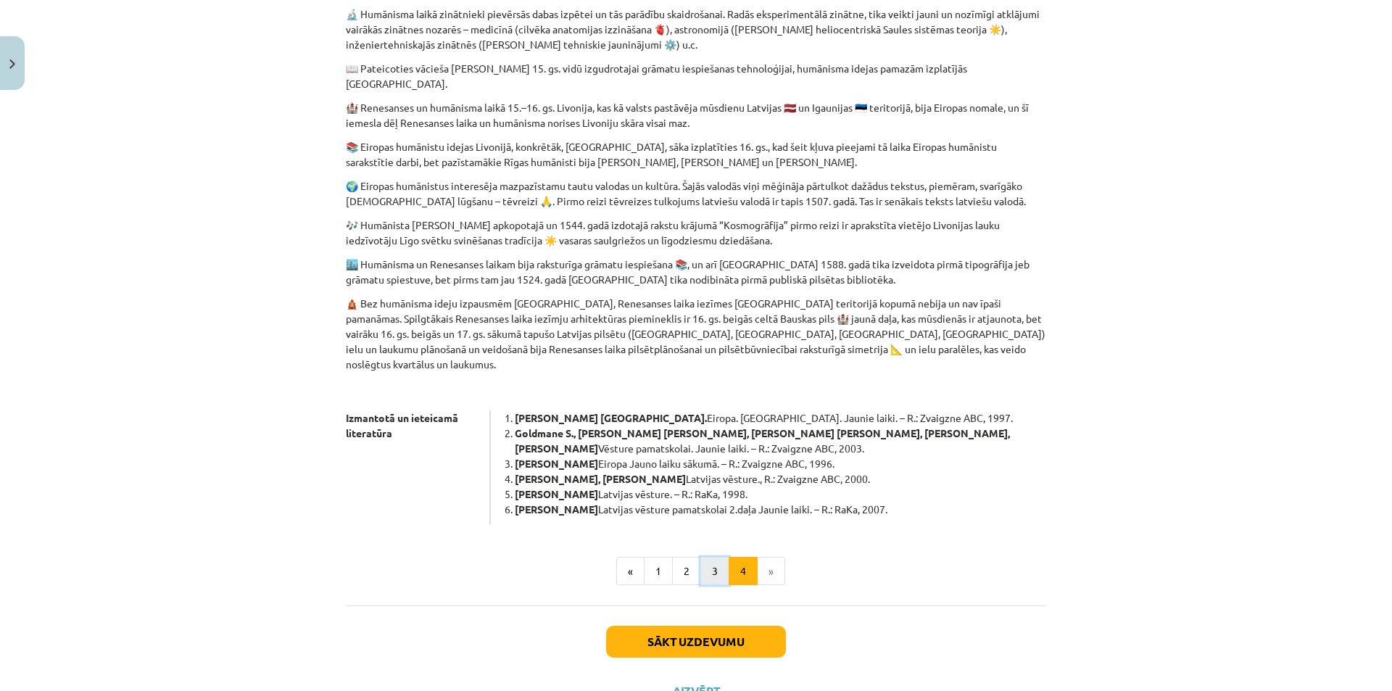
click at [709, 557] on button "3" at bounding box center [714, 571] width 29 height 29
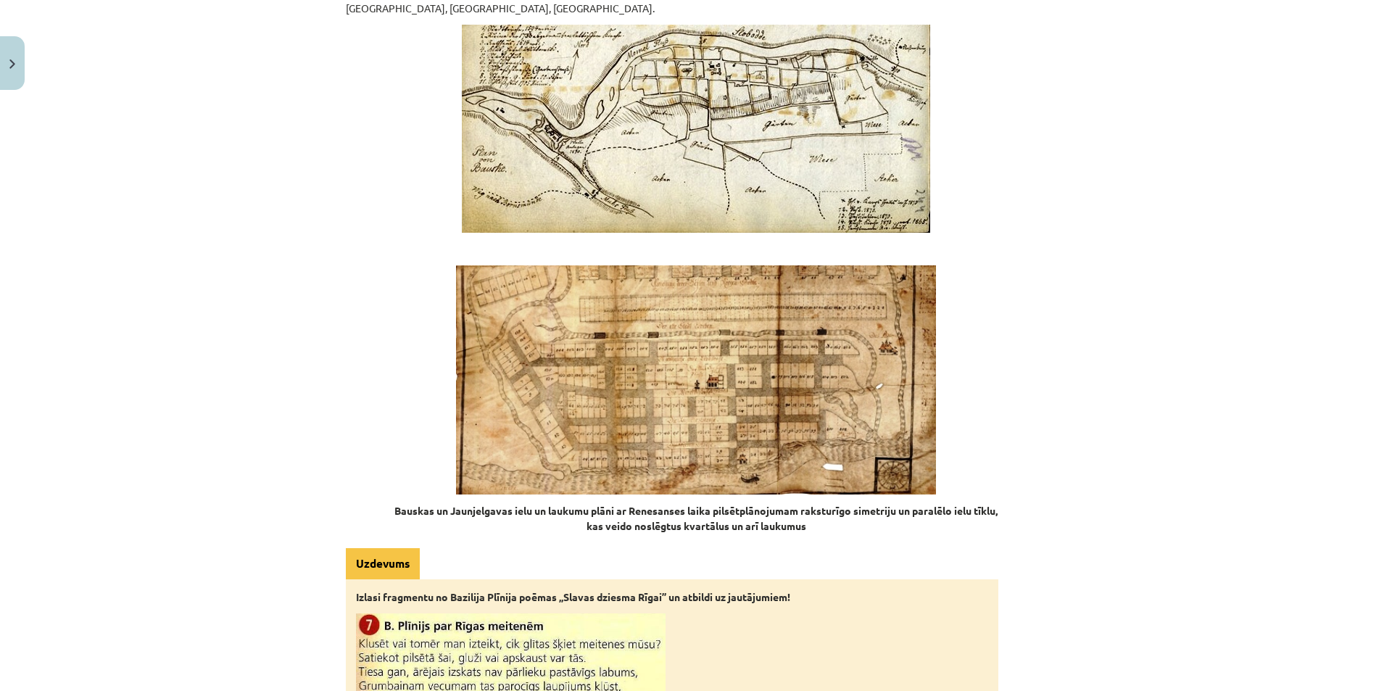
scroll to position [2156, 0]
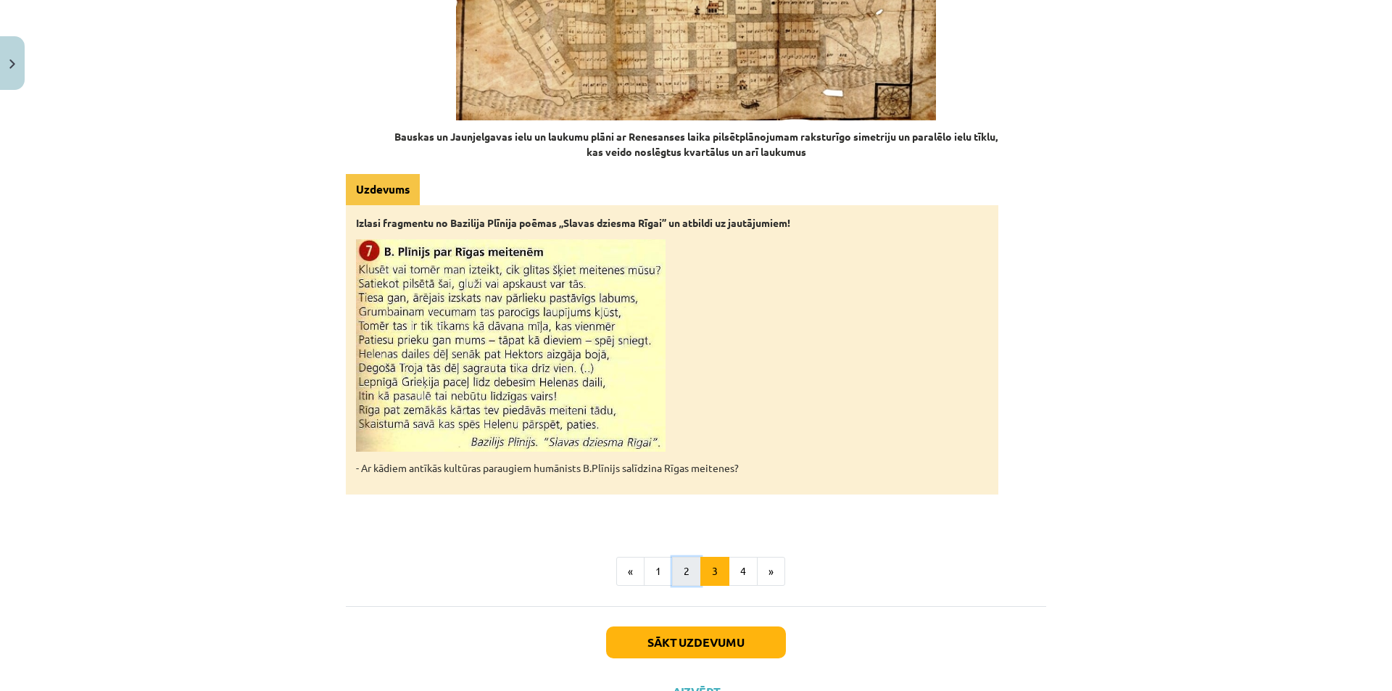
click at [682, 557] on button "2" at bounding box center [686, 571] width 29 height 29
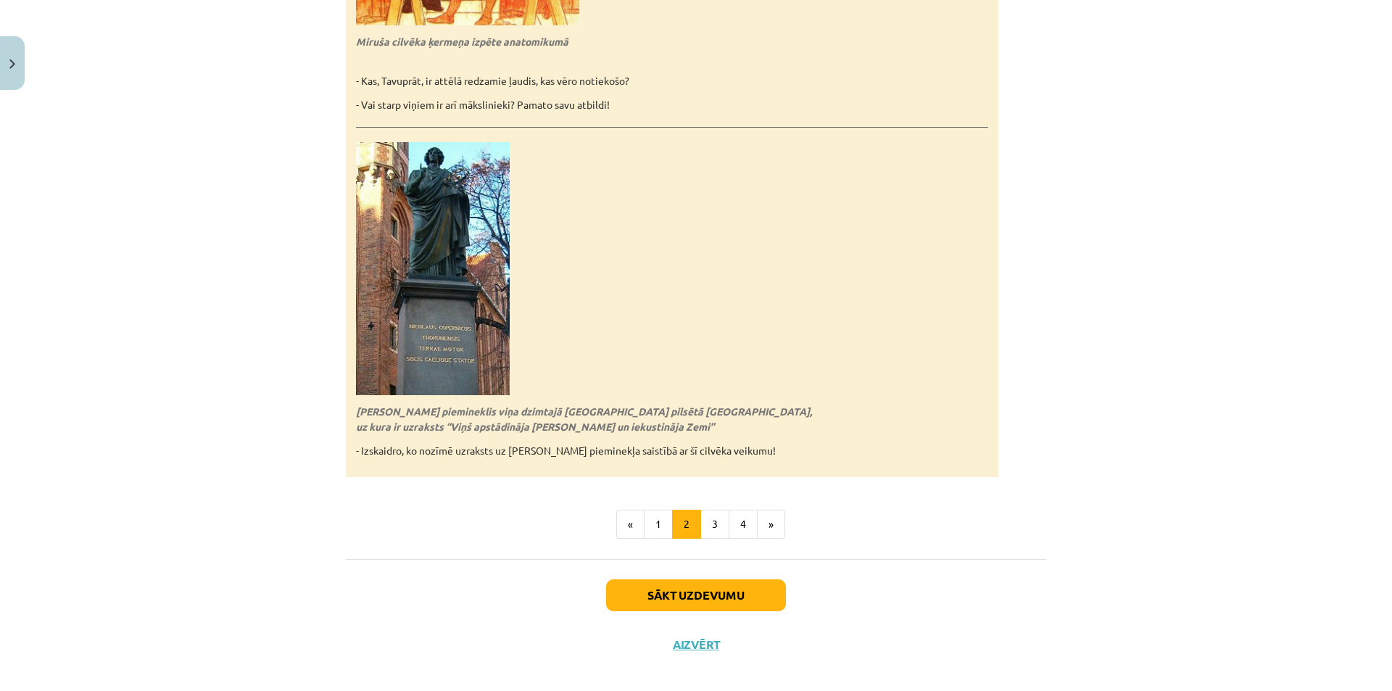
scroll to position [3027, 0]
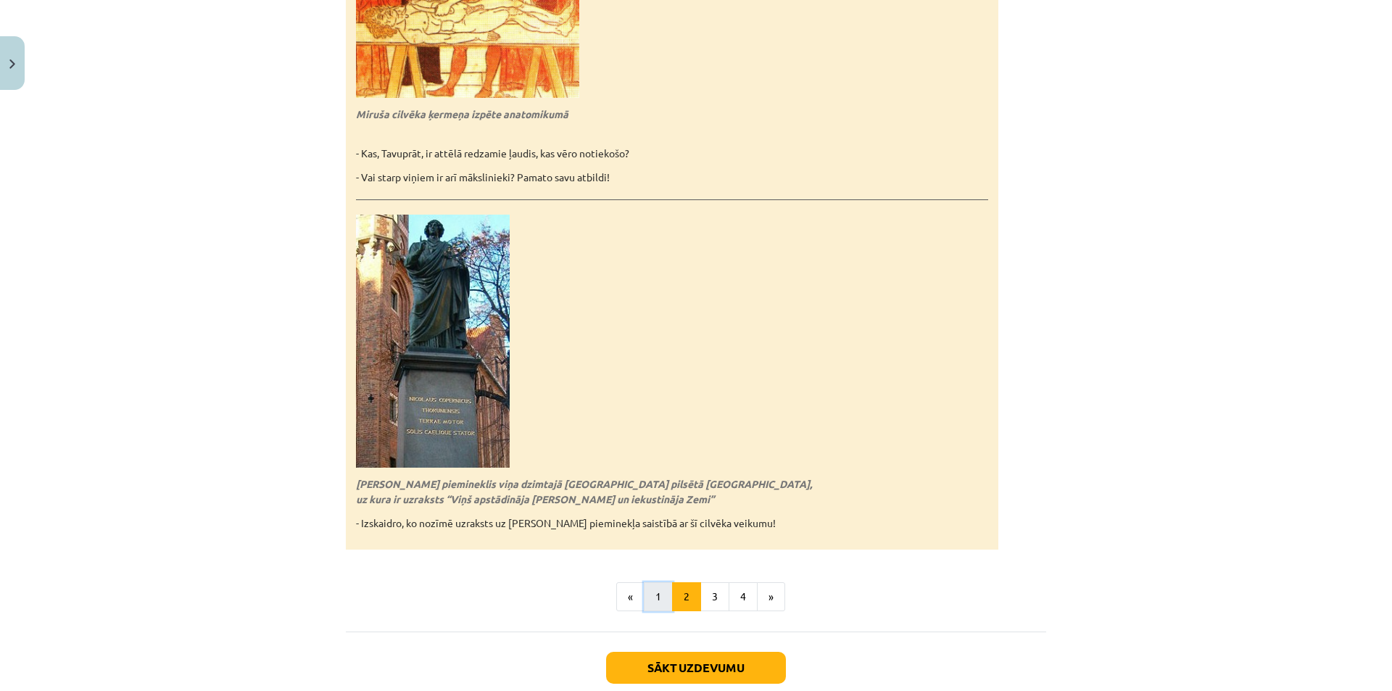
click at [647, 593] on button "1" at bounding box center [658, 596] width 29 height 29
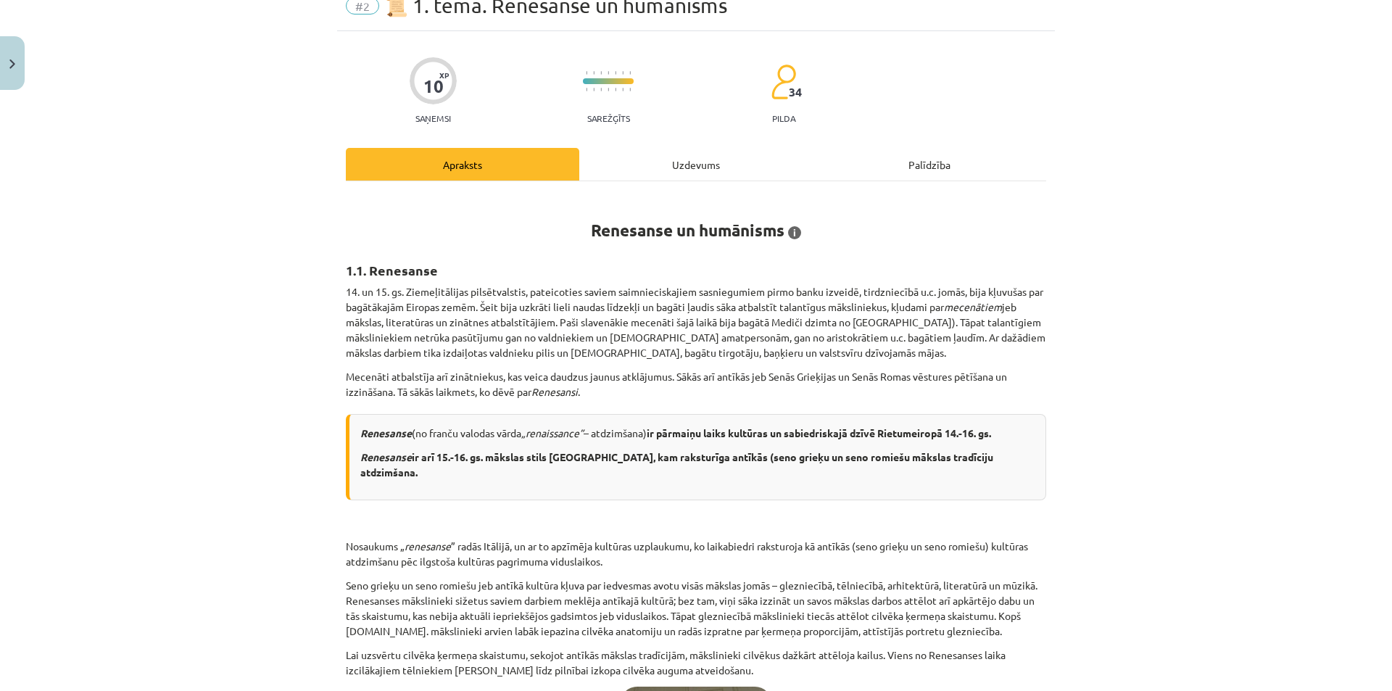
scroll to position [42, 0]
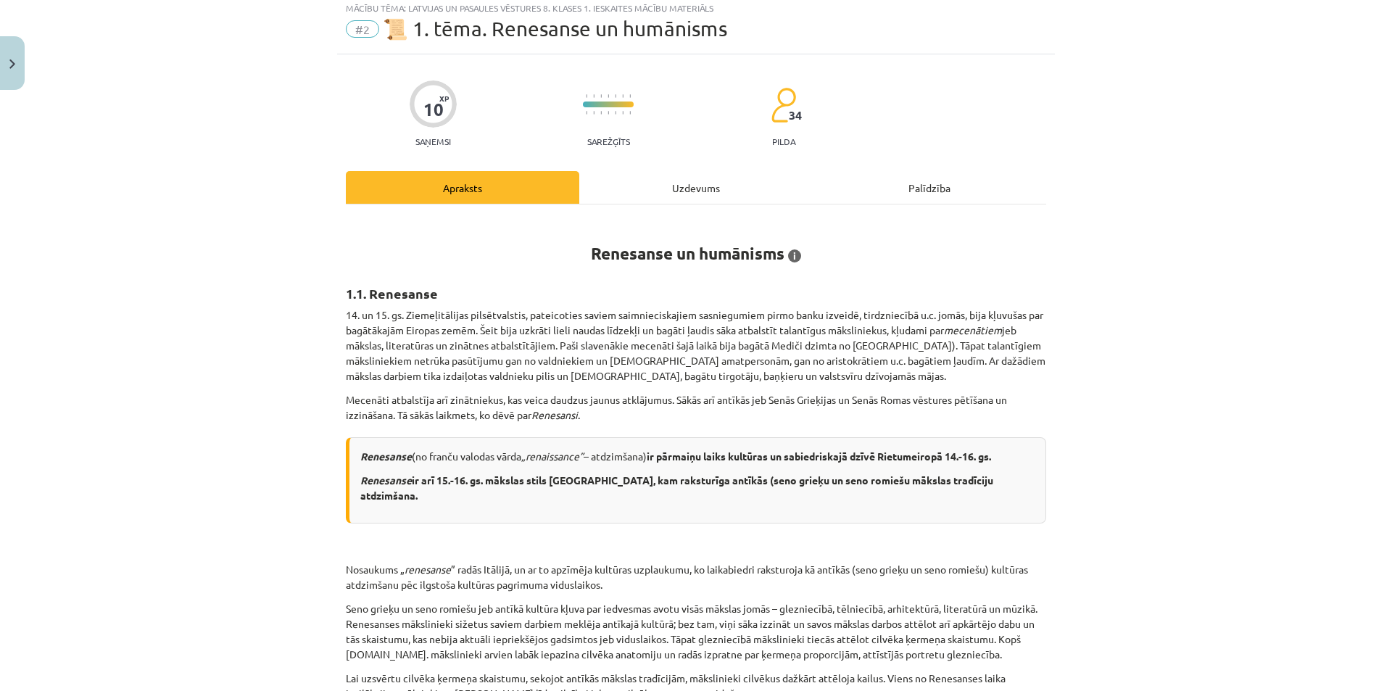
click at [942, 38] on div "#2 📜 1. tēma. Renesanse un humānisms" at bounding box center [696, 28] width 700 height 23
click at [987, 34] on div "#2 📜 1. tēma. Renesanse un humānisms" at bounding box center [696, 28] width 700 height 23
click at [710, 183] on div "Uzdevums" at bounding box center [695, 187] width 233 height 33
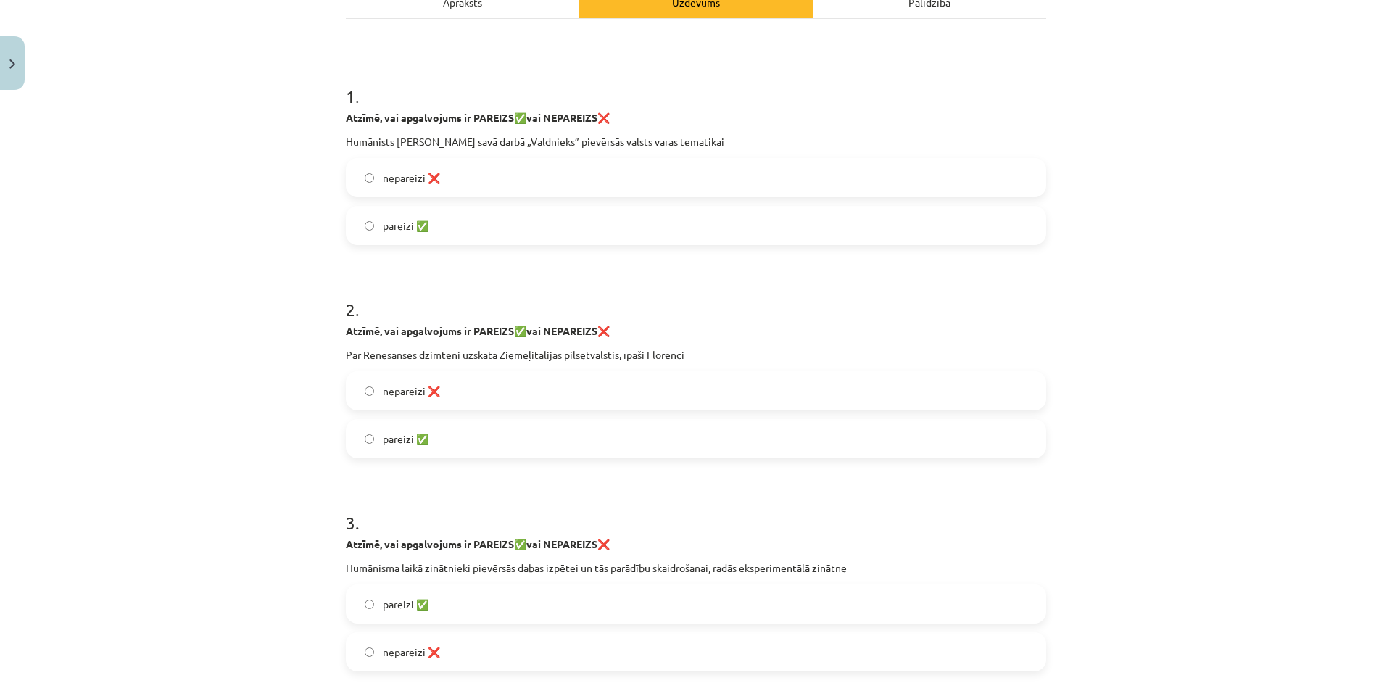
scroll to position [223, 0]
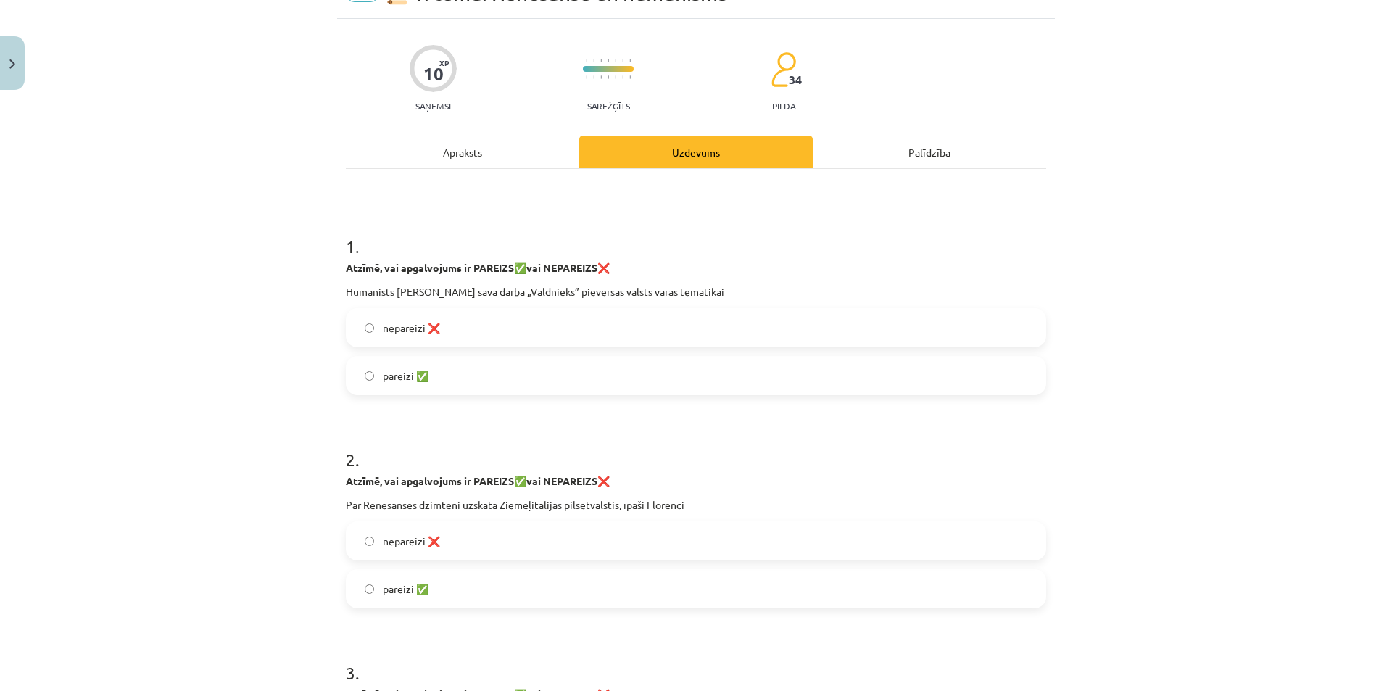
click at [515, 167] on div "Apraksts" at bounding box center [462, 152] width 233 height 33
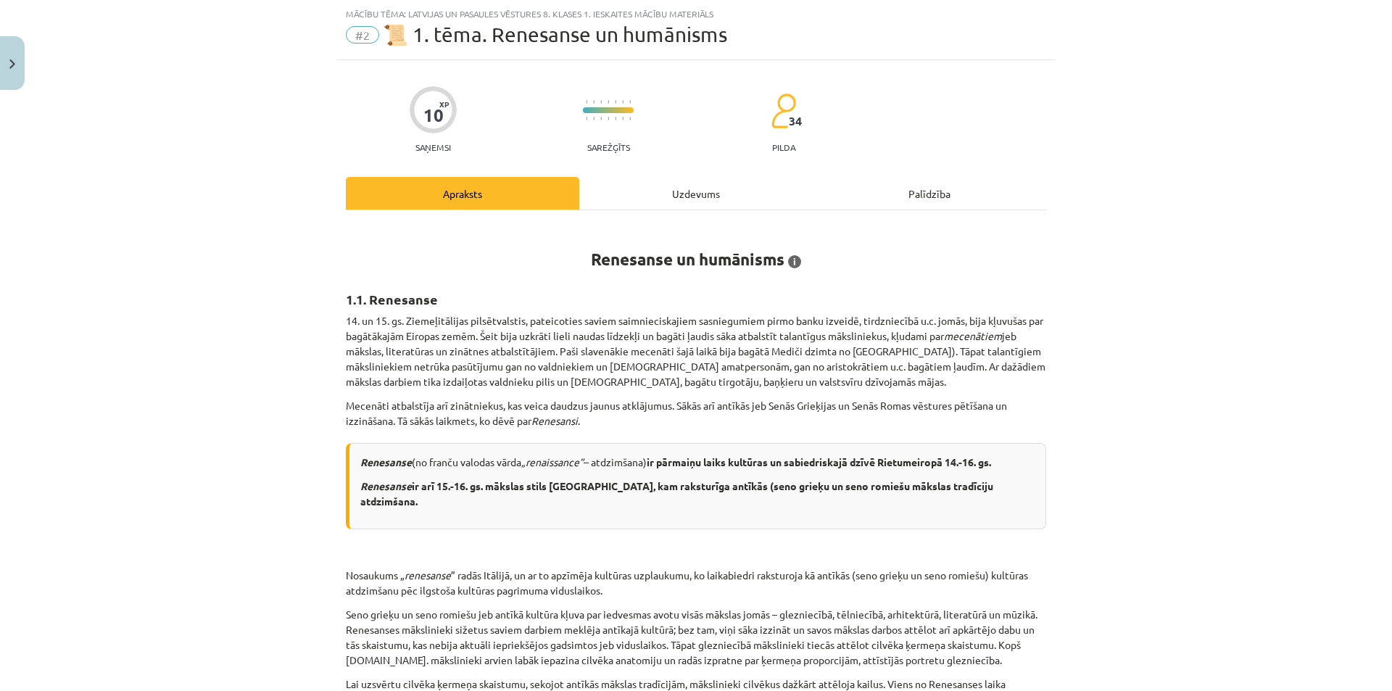
click at [655, 196] on div "Uzdevums" at bounding box center [695, 193] width 233 height 33
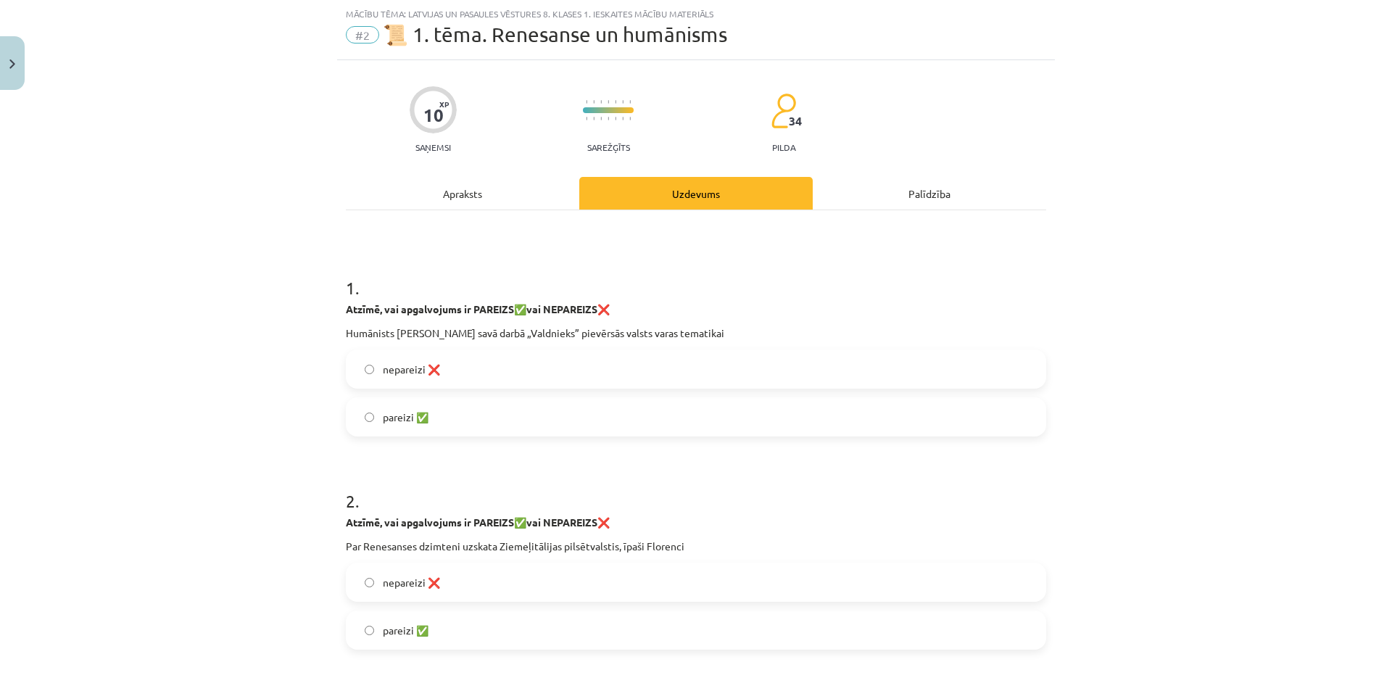
scroll to position [254, 0]
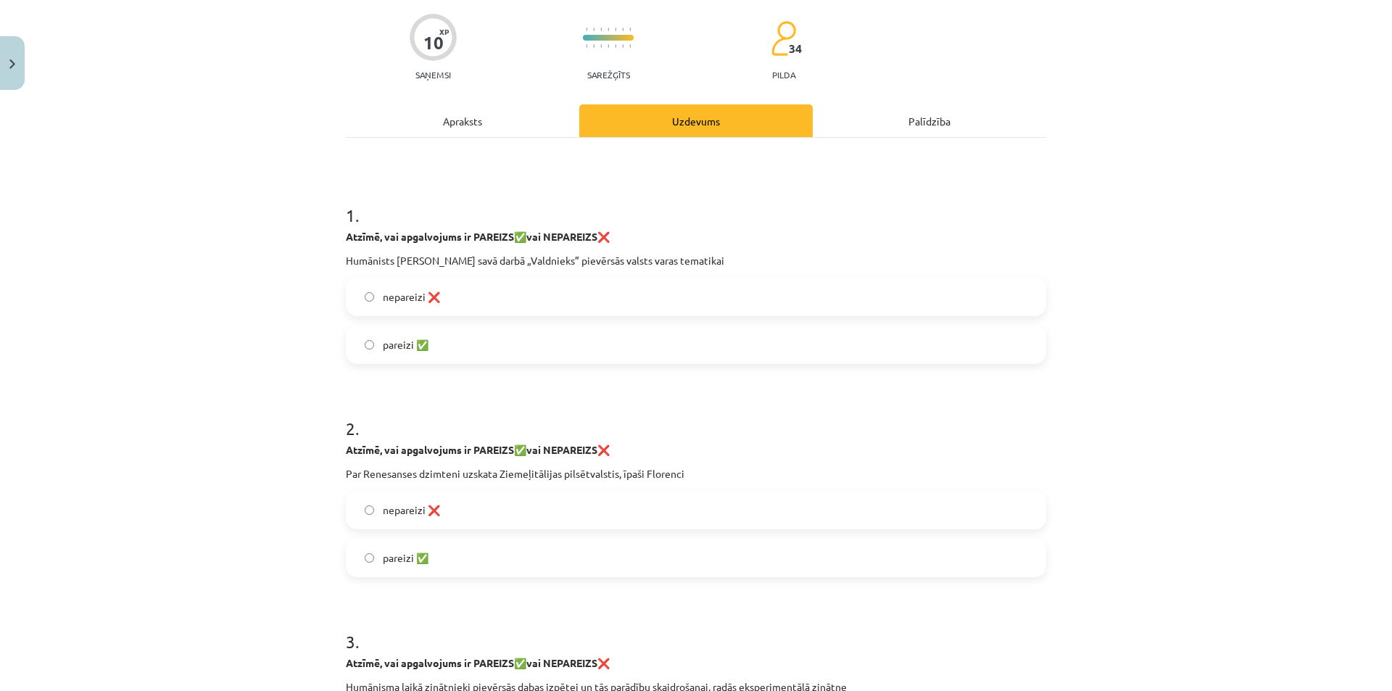
click at [462, 104] on div "Apraksts" at bounding box center [462, 120] width 233 height 33
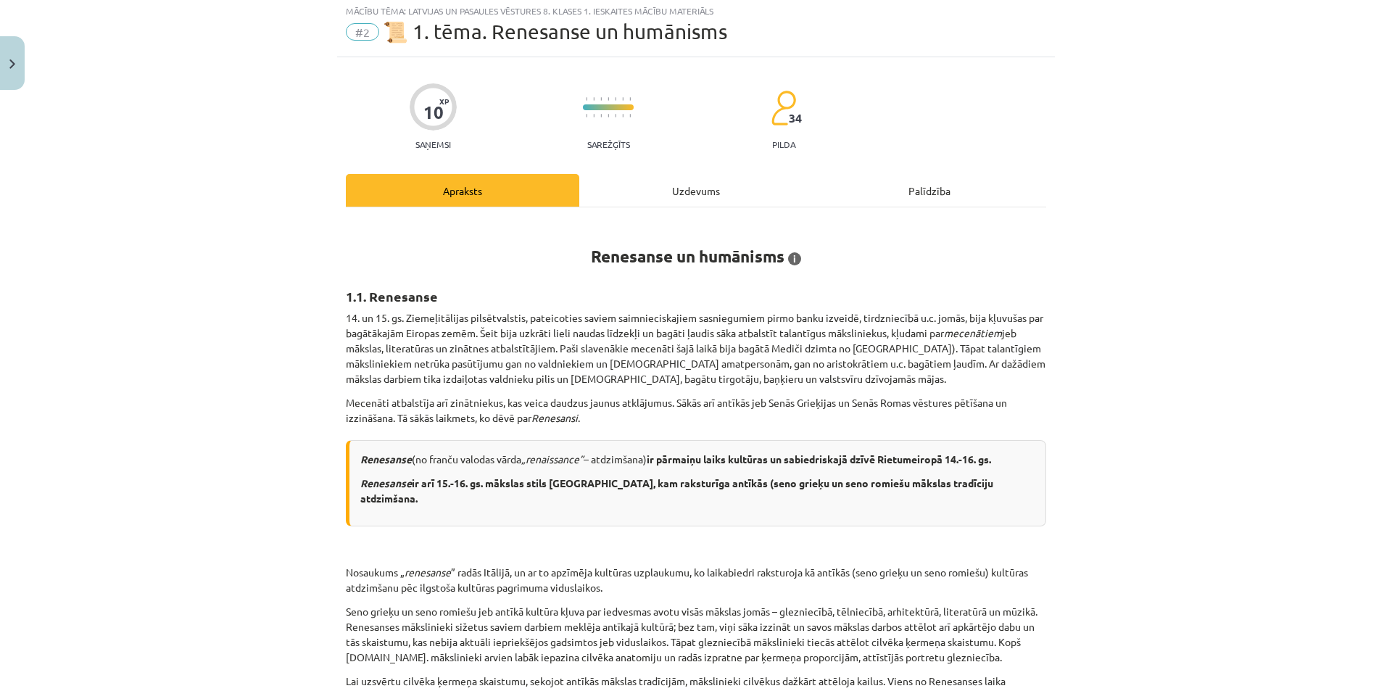
scroll to position [36, 0]
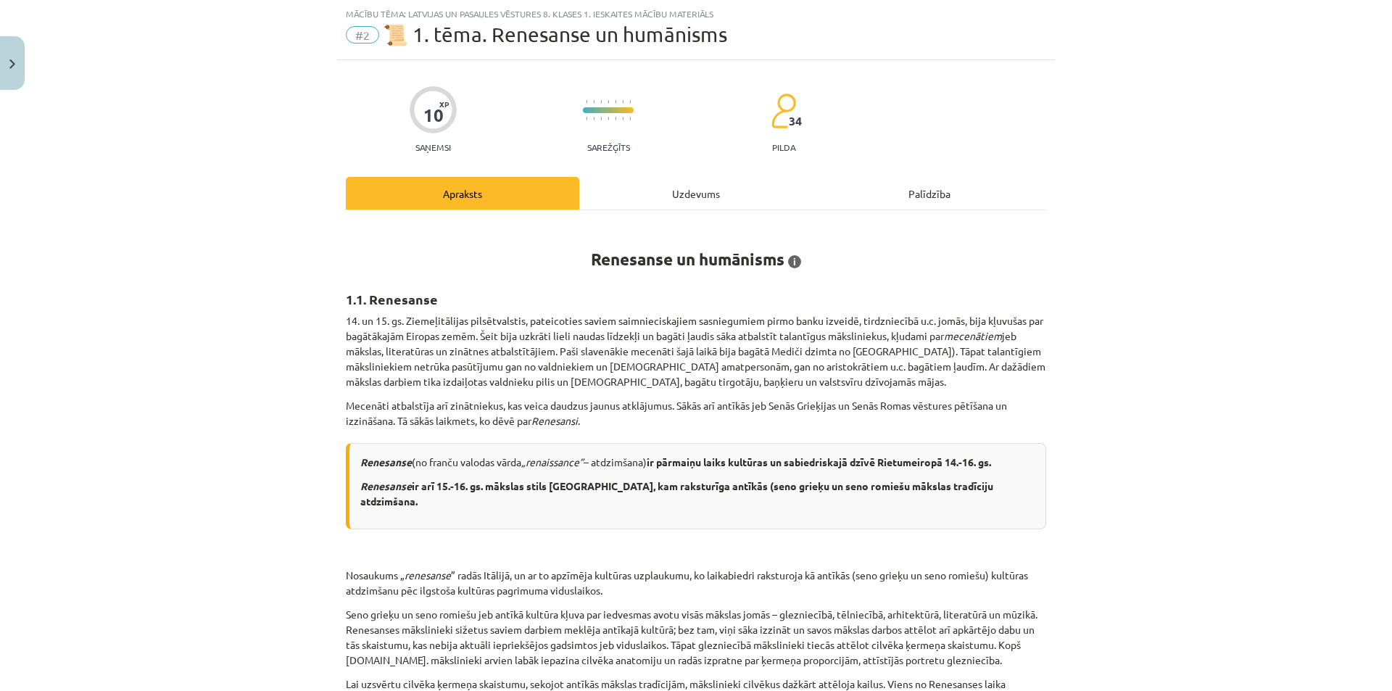
click at [713, 207] on div "Uzdevums" at bounding box center [695, 193] width 233 height 33
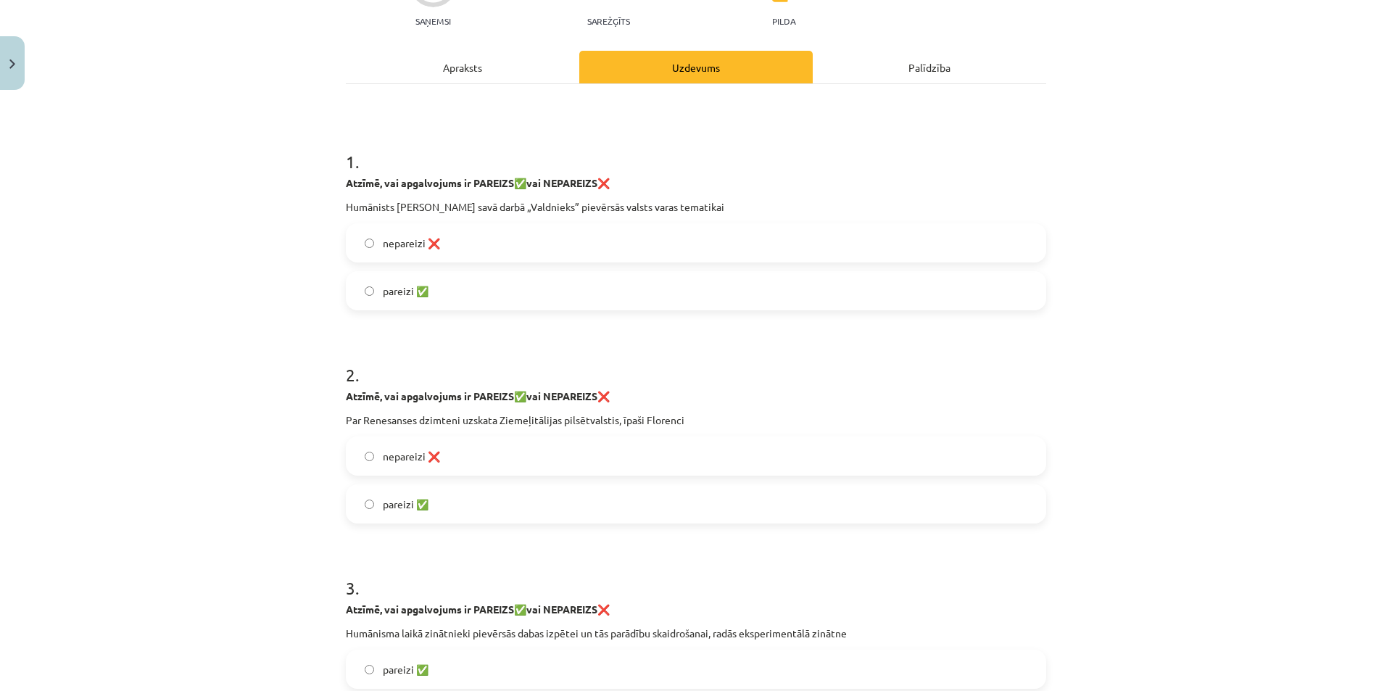
scroll to position [181, 0]
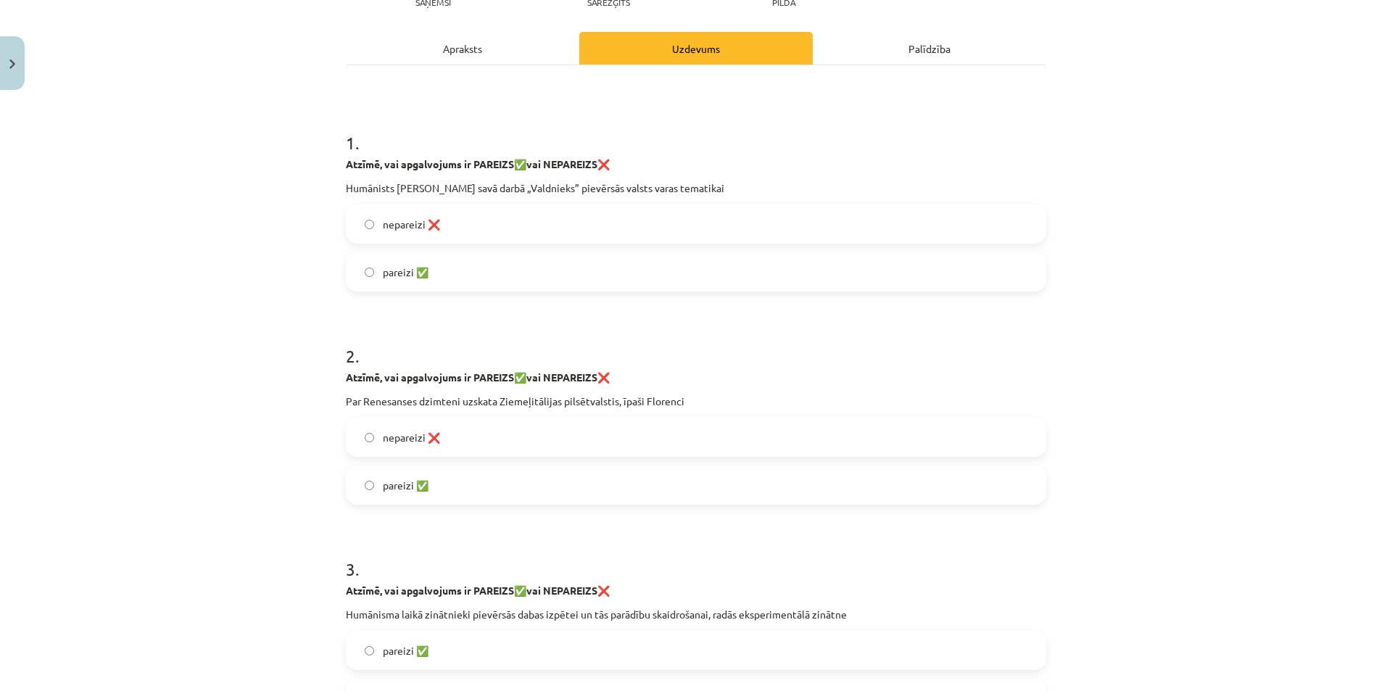
click at [457, 487] on label "pareizi ✅" at bounding box center [695, 485] width 697 height 36
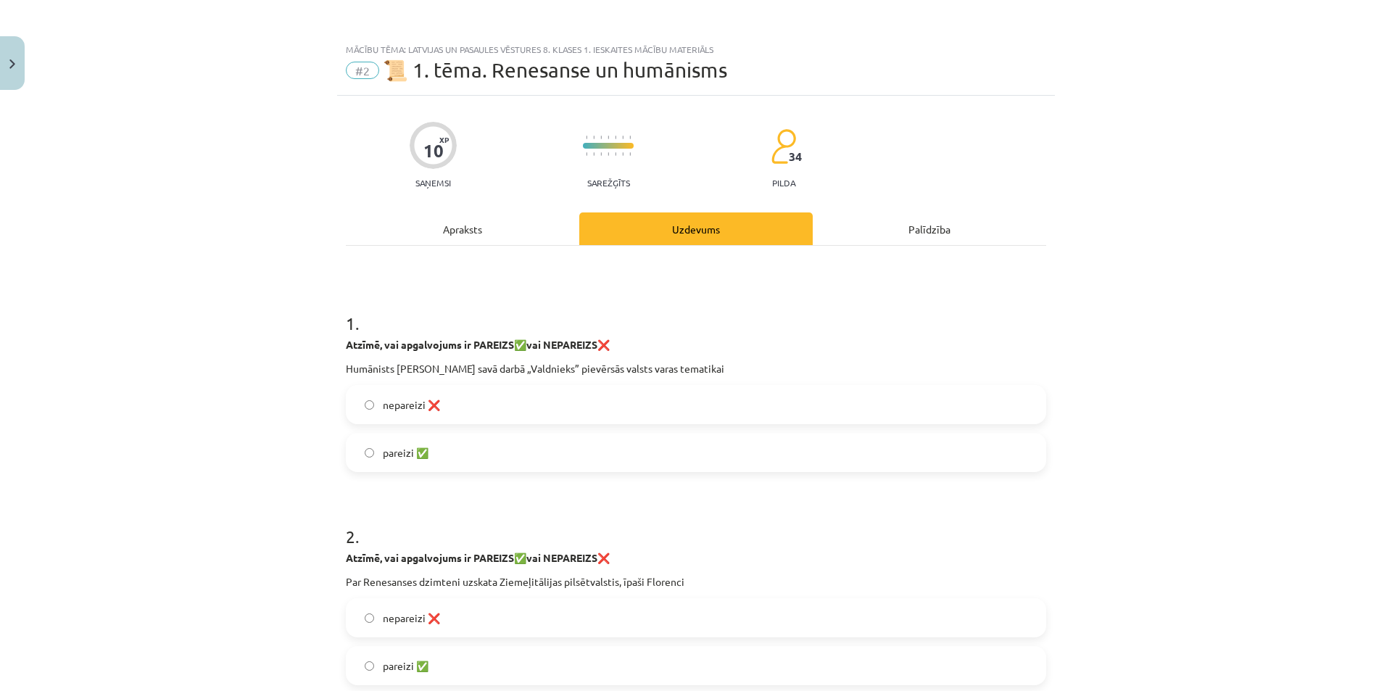
scroll to position [0, 0]
click at [505, 227] on div "Apraksts" at bounding box center [462, 229] width 233 height 33
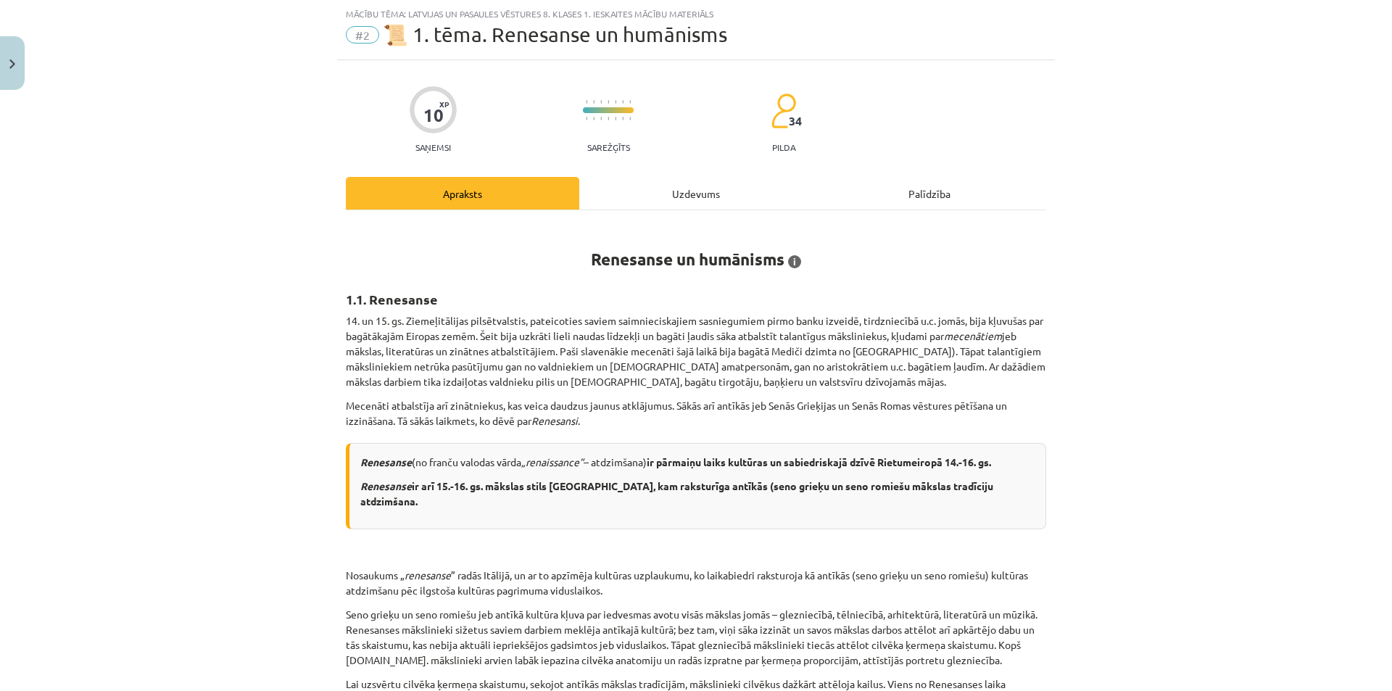
scroll to position [109, 0]
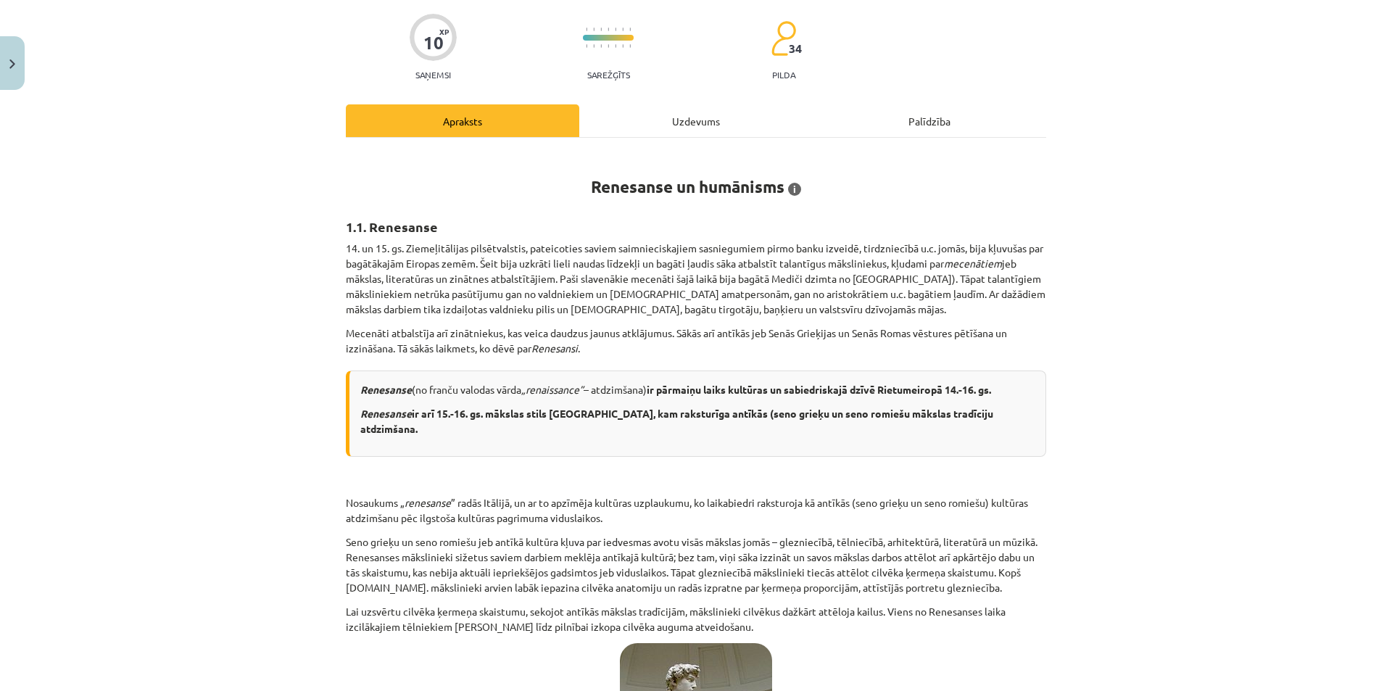
click at [665, 123] on div "Uzdevums" at bounding box center [695, 120] width 233 height 33
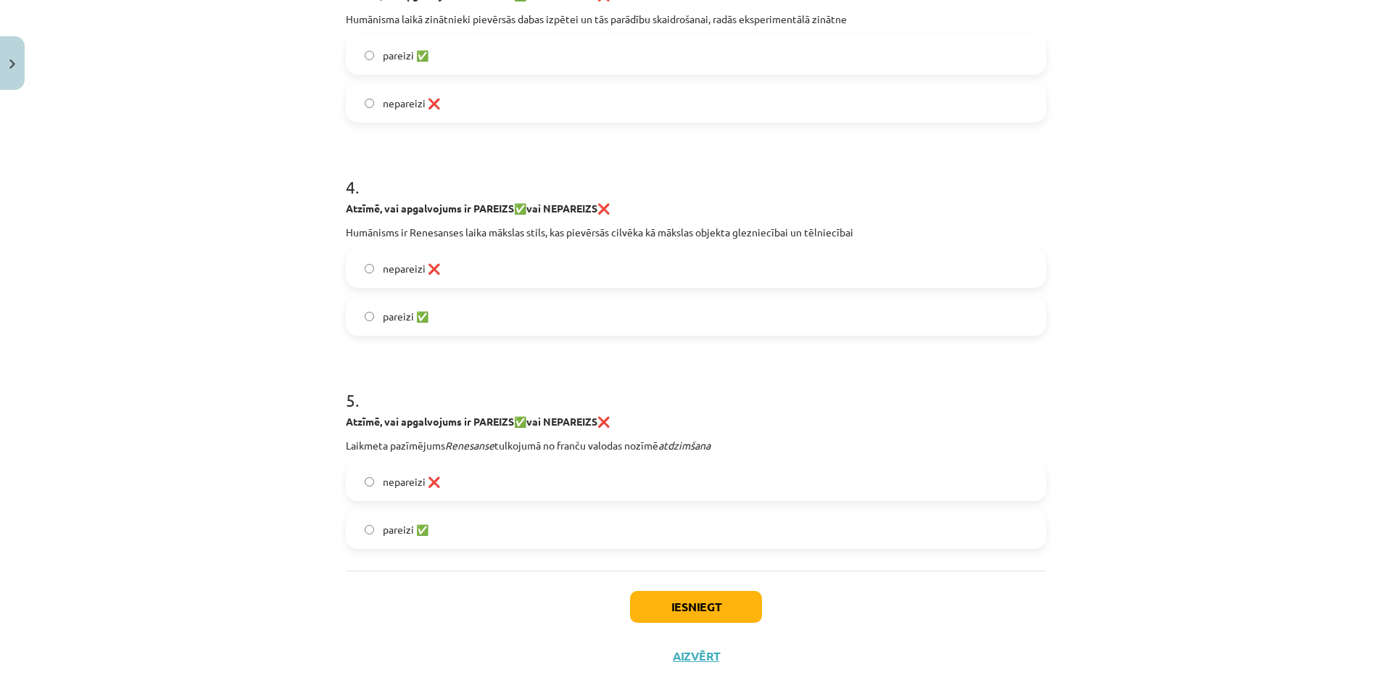
scroll to position [803, 0]
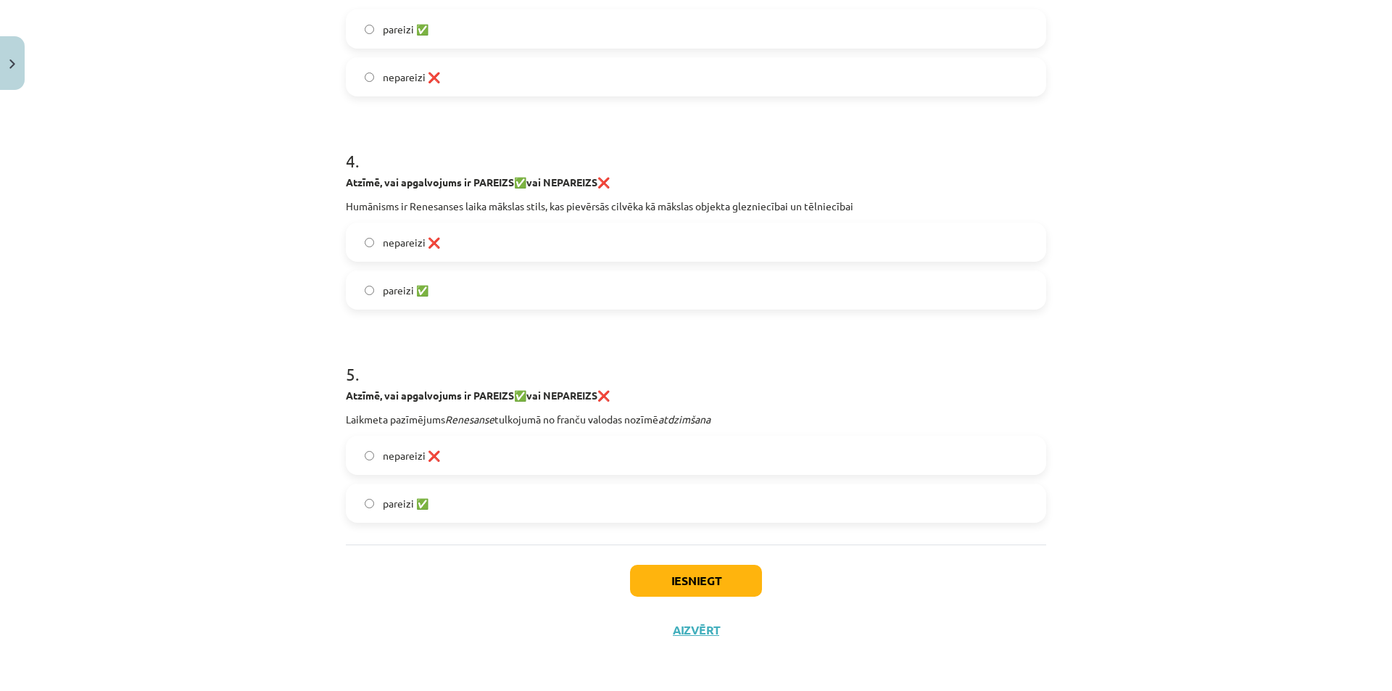
click at [443, 506] on label "pareizi ✅" at bounding box center [695, 503] width 697 height 36
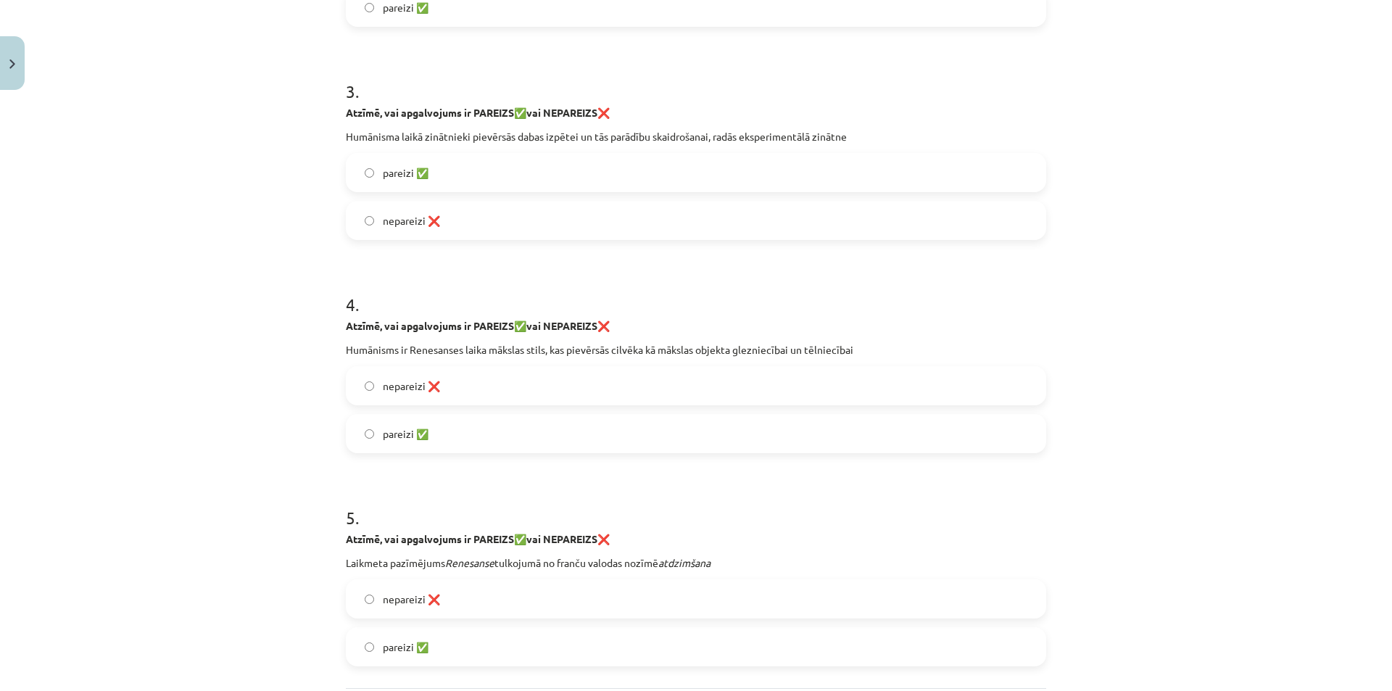
scroll to position [658, 0]
click at [495, 452] on label "pareizi ✅" at bounding box center [695, 435] width 697 height 36
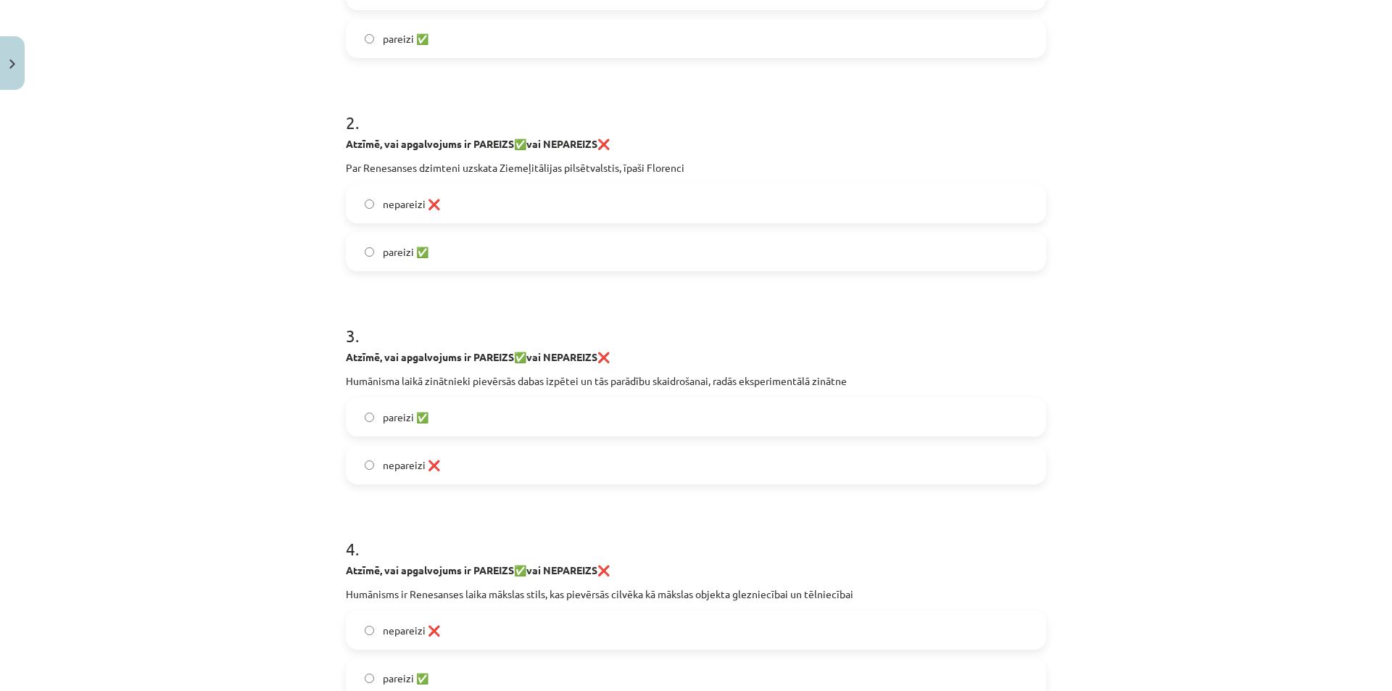
scroll to position [440, 0]
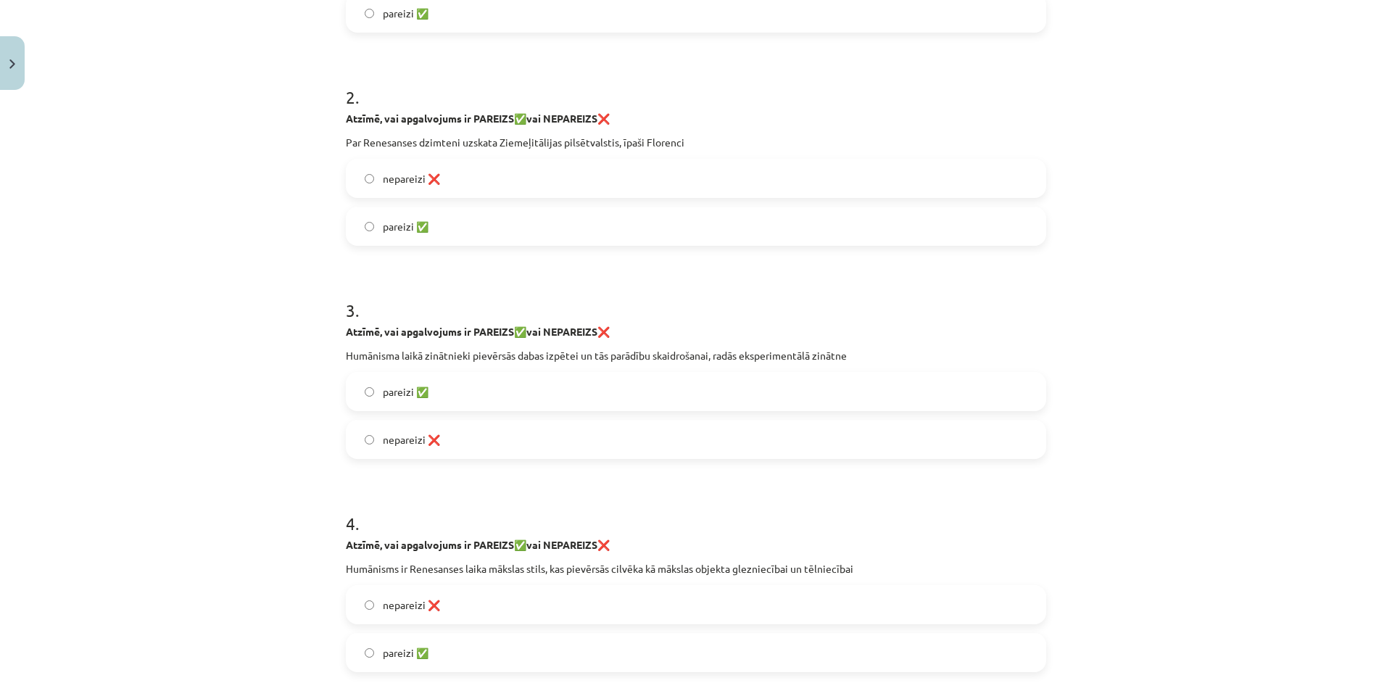
click at [440, 426] on label "nepareizi ❌" at bounding box center [695, 439] width 697 height 36
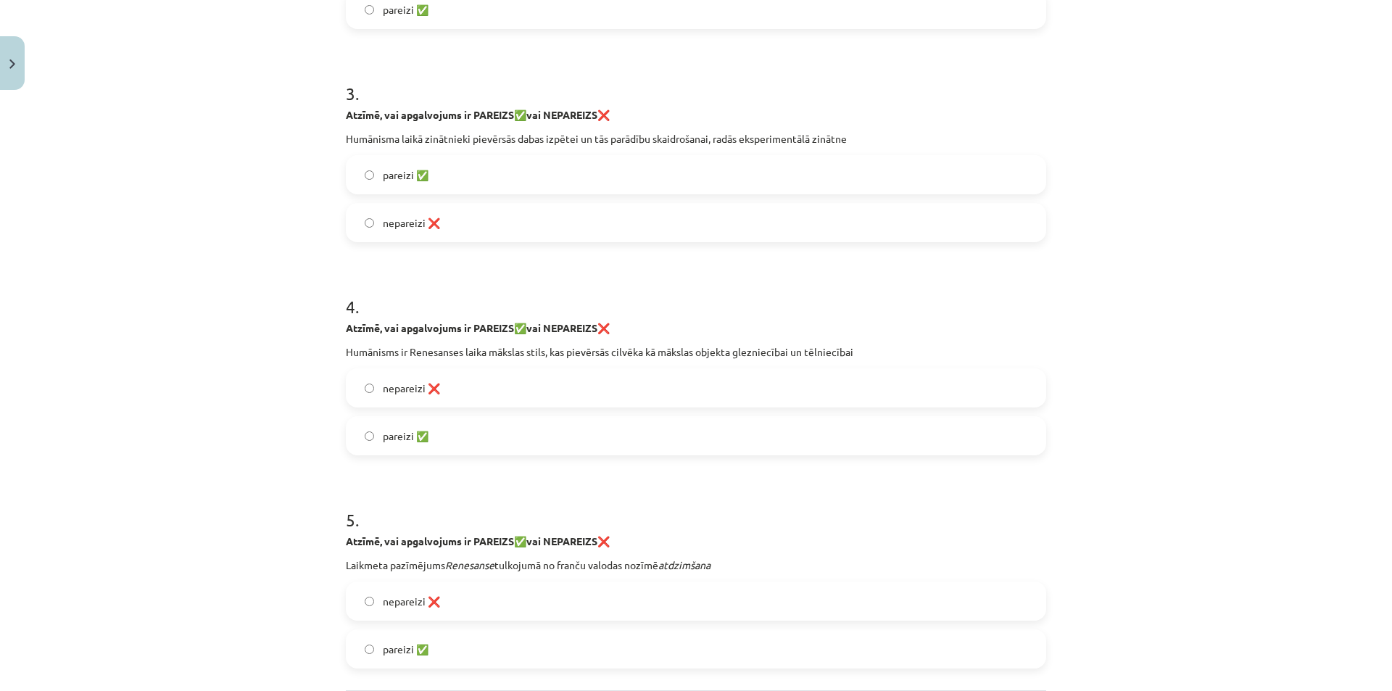
scroll to position [803, 0]
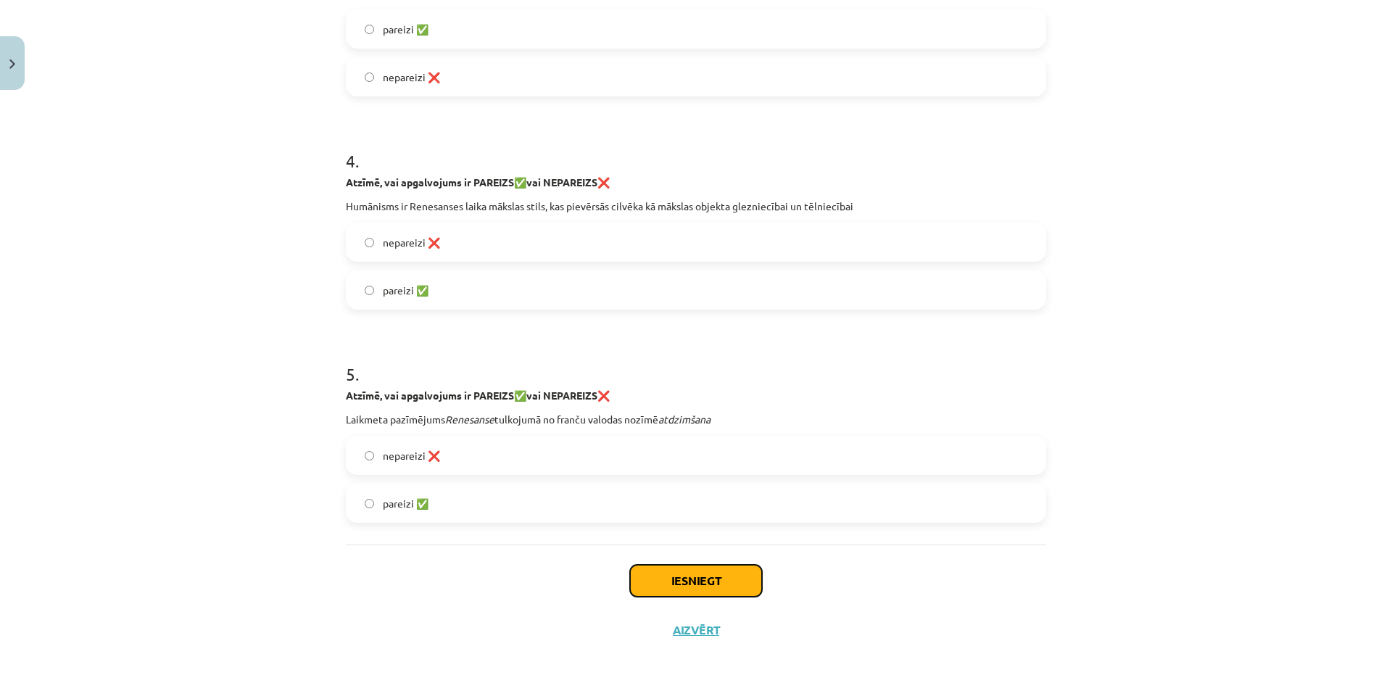
click at [722, 589] on button "Iesniegt" at bounding box center [696, 581] width 132 height 32
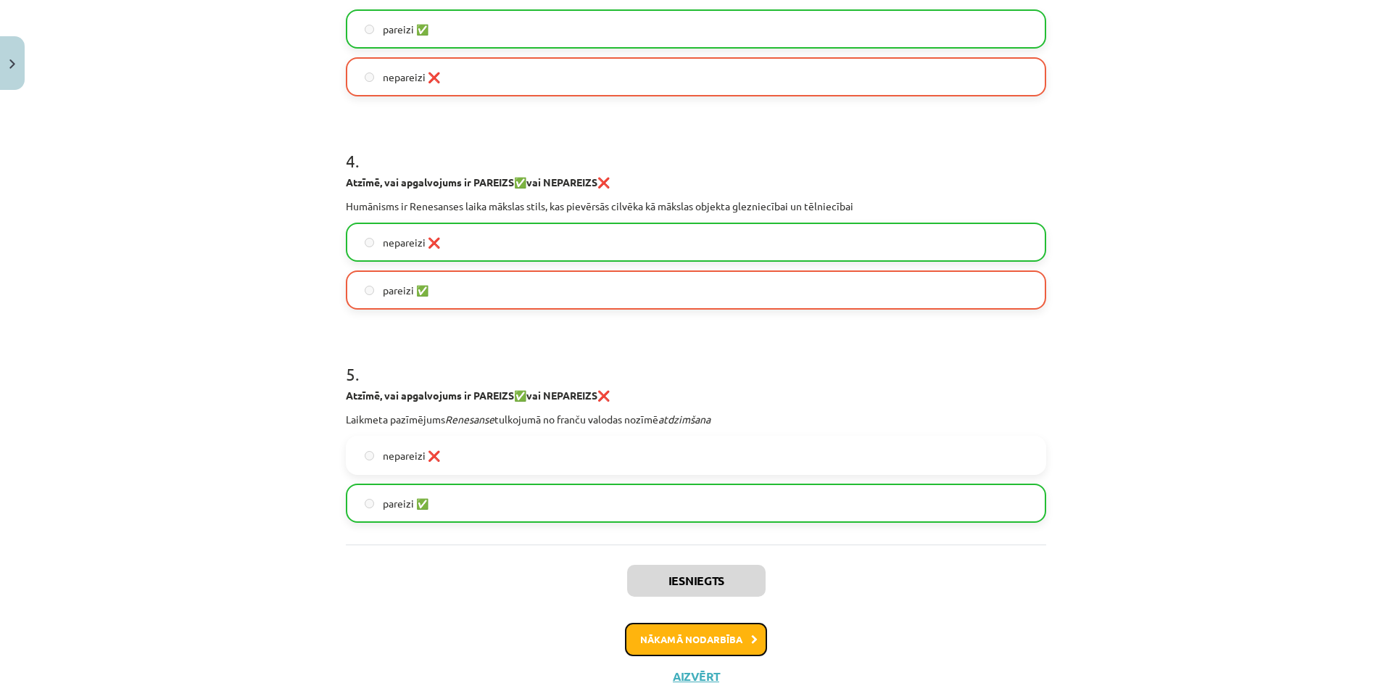
click at [687, 635] on button "Nākamā nodarbība" at bounding box center [696, 639] width 142 height 33
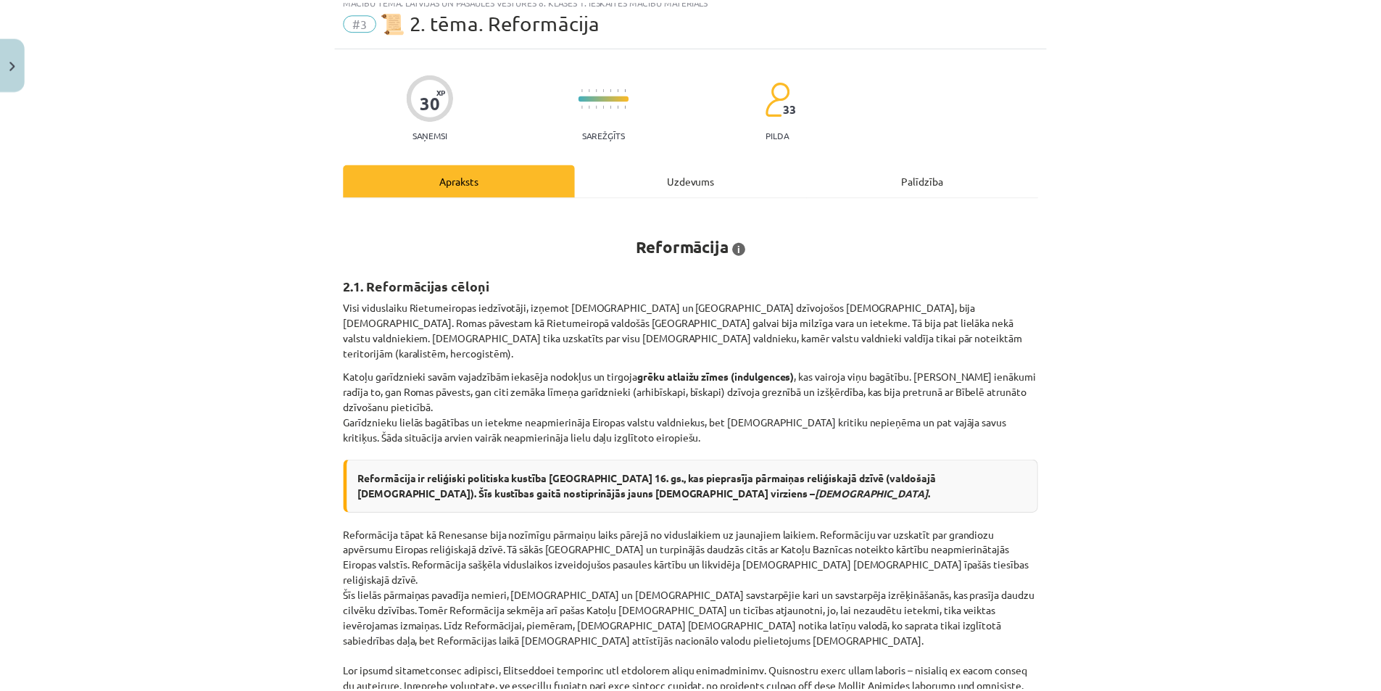
scroll to position [72, 0]
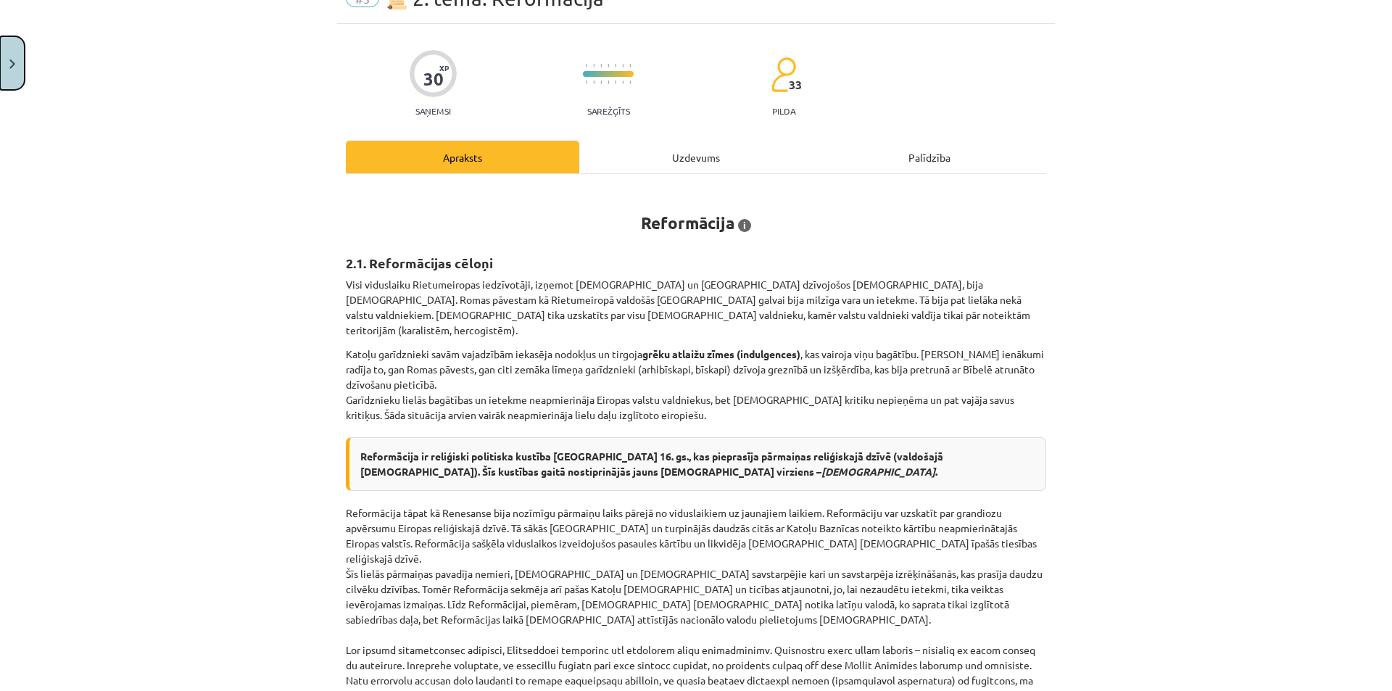
click at [11, 50] on button "Close" at bounding box center [12, 63] width 25 height 54
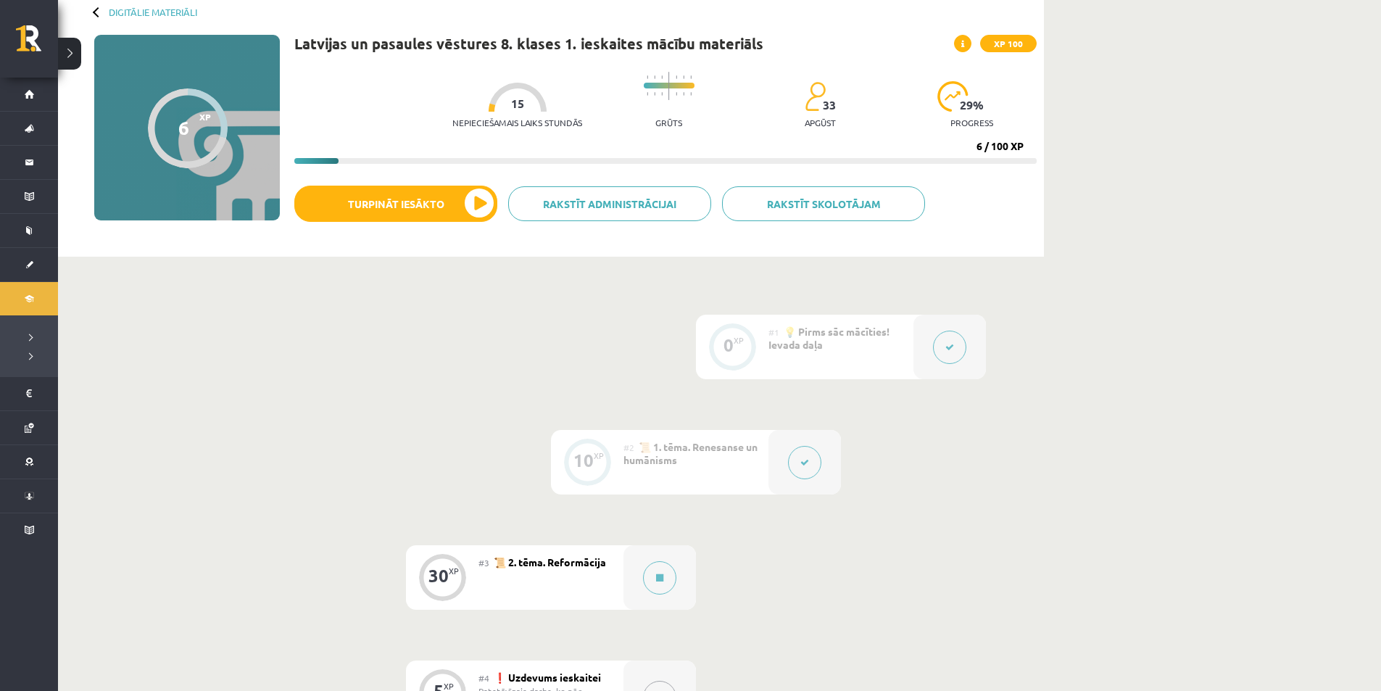
scroll to position [0, 0]
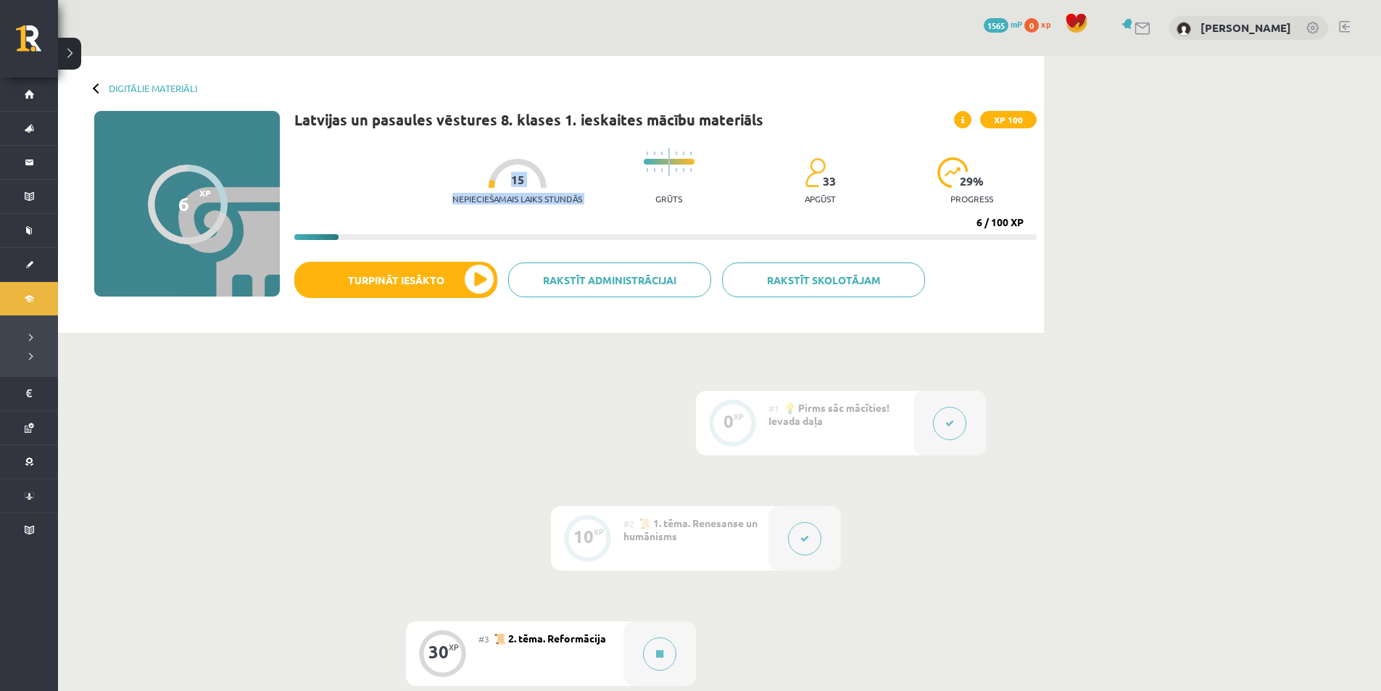
drag, startPoint x: 441, startPoint y: 195, endPoint x: 626, endPoint y: 207, distance: 186.0
click at [626, 207] on div "Nepieciešamais laiks stundās 15 Grūts 33 apgūst 29 % progress" at bounding box center [744, 177] width 584 height 72
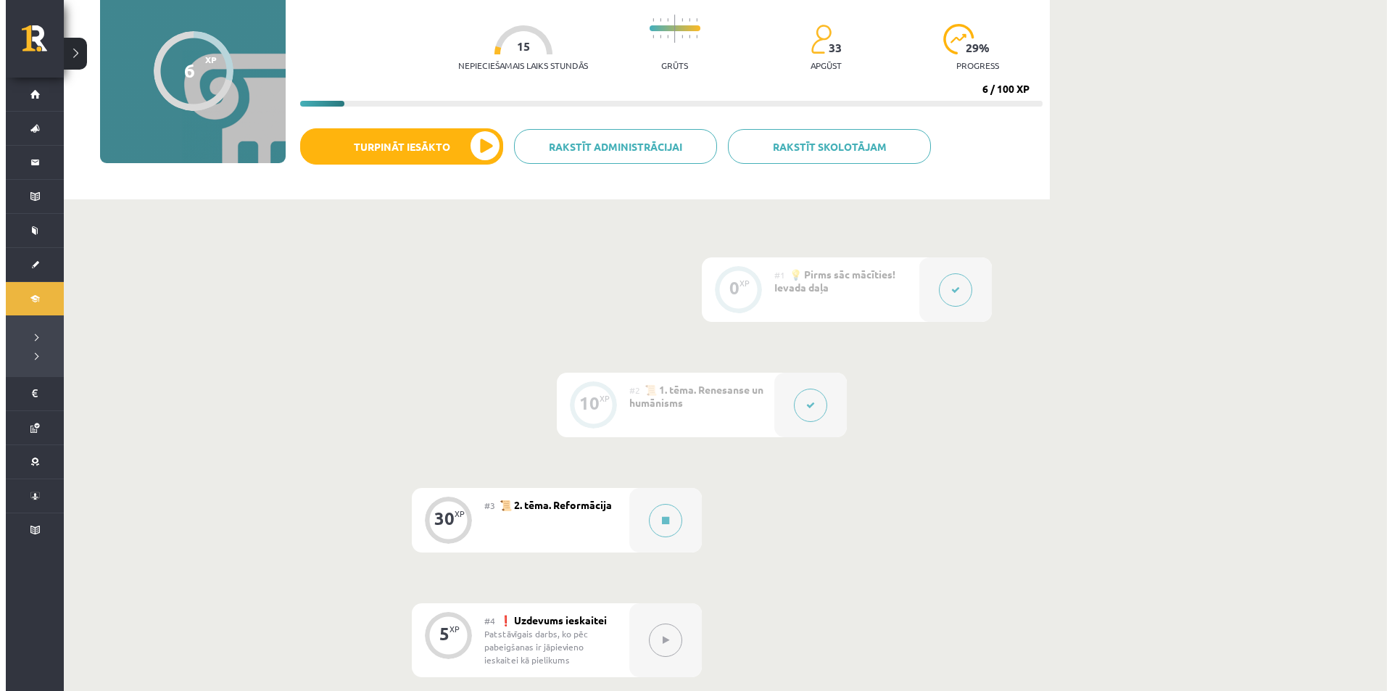
scroll to position [145, 0]
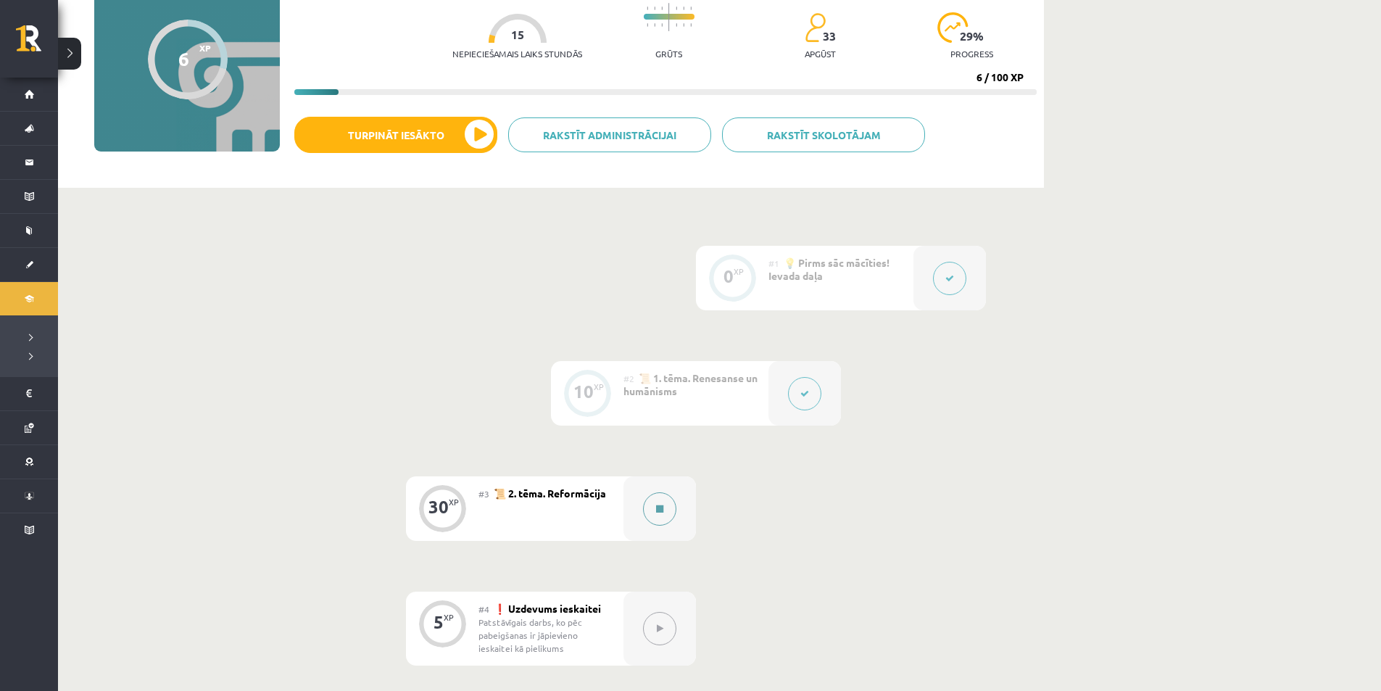
click at [662, 539] on div at bounding box center [659, 508] width 72 height 65
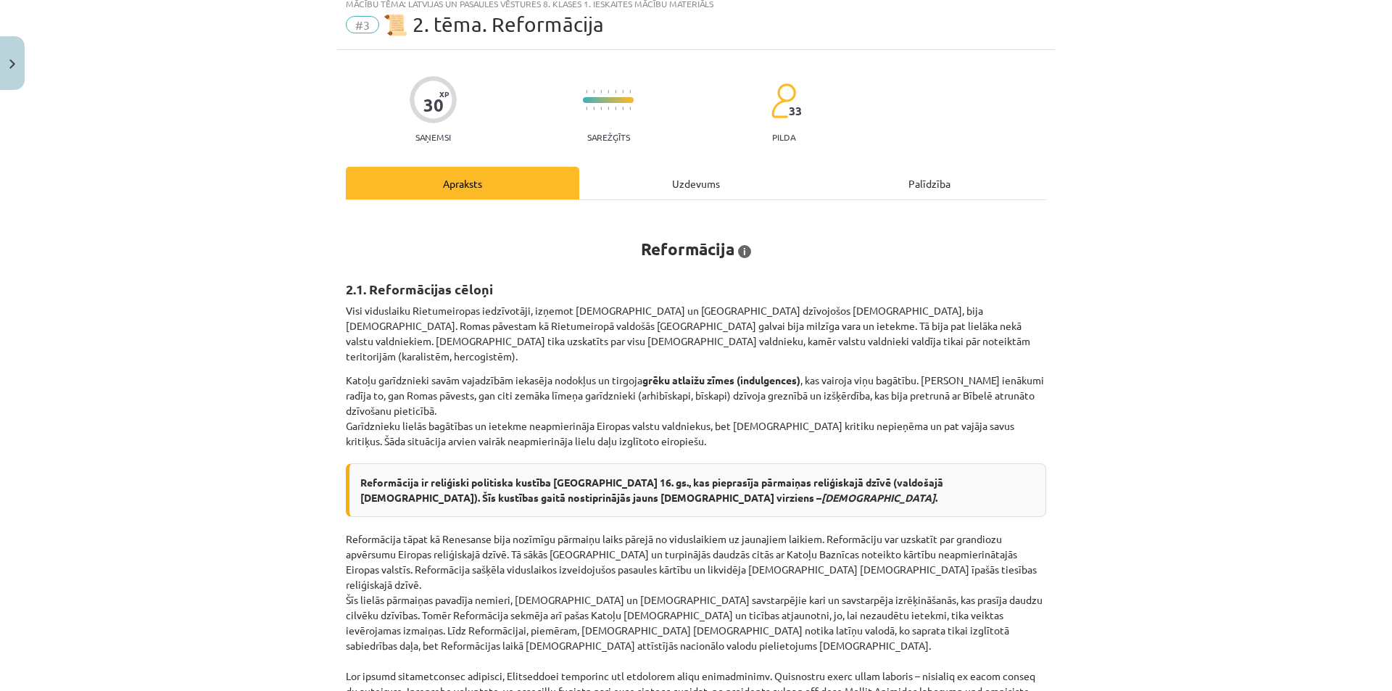
scroll to position [72, 0]
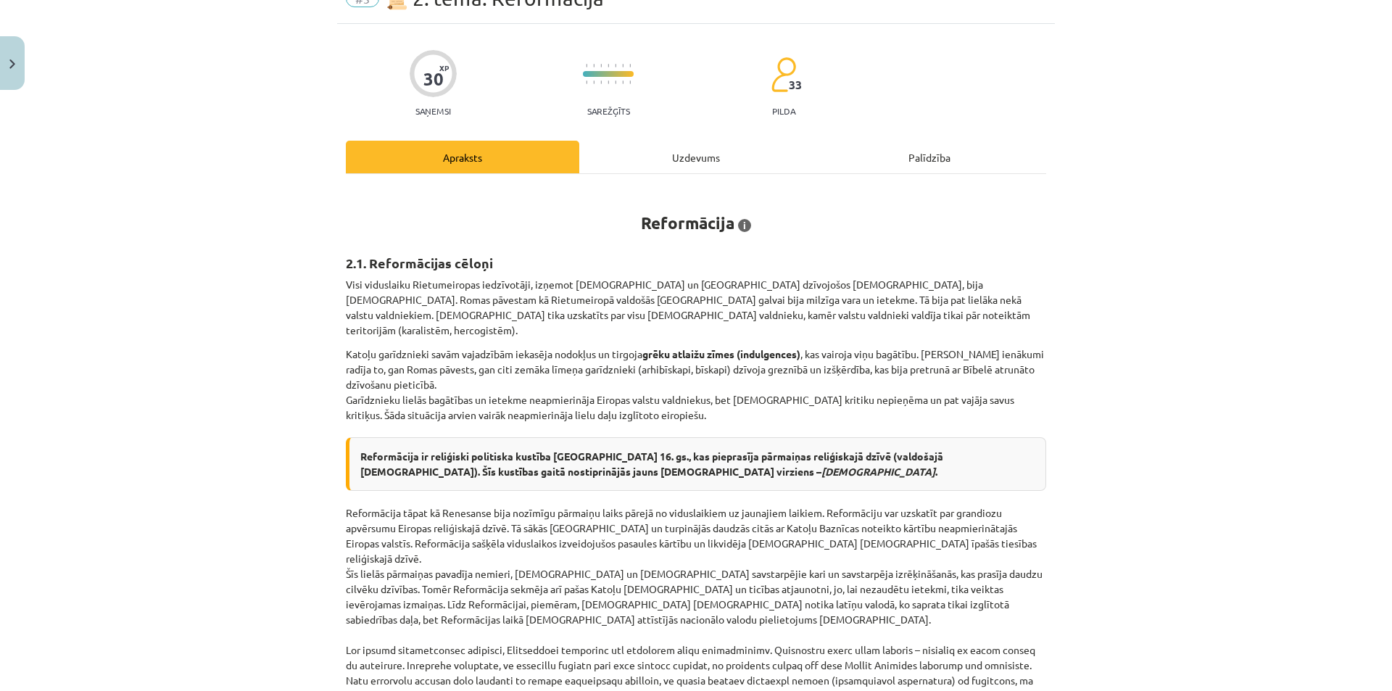
click at [708, 154] on div "Uzdevums" at bounding box center [695, 157] width 233 height 33
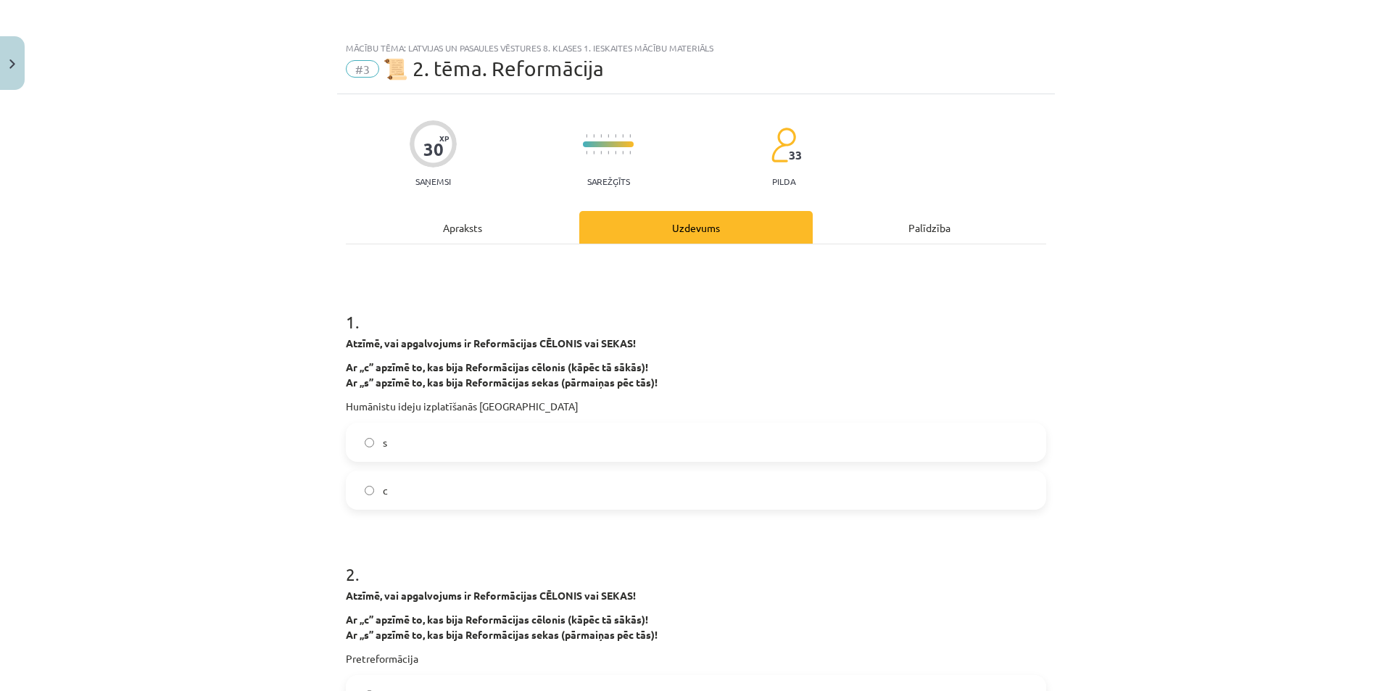
scroll to position [0, 0]
click at [510, 241] on div "Apraksts" at bounding box center [462, 229] width 233 height 33
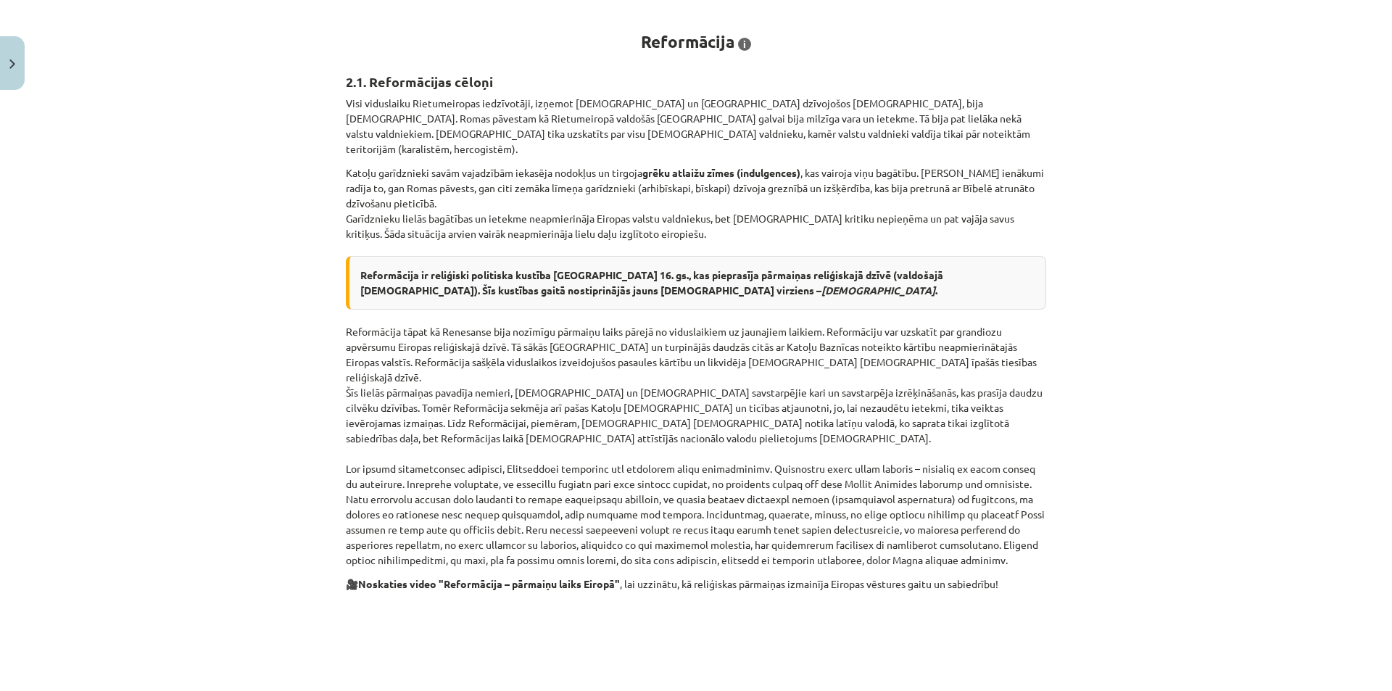
scroll to position [625, 0]
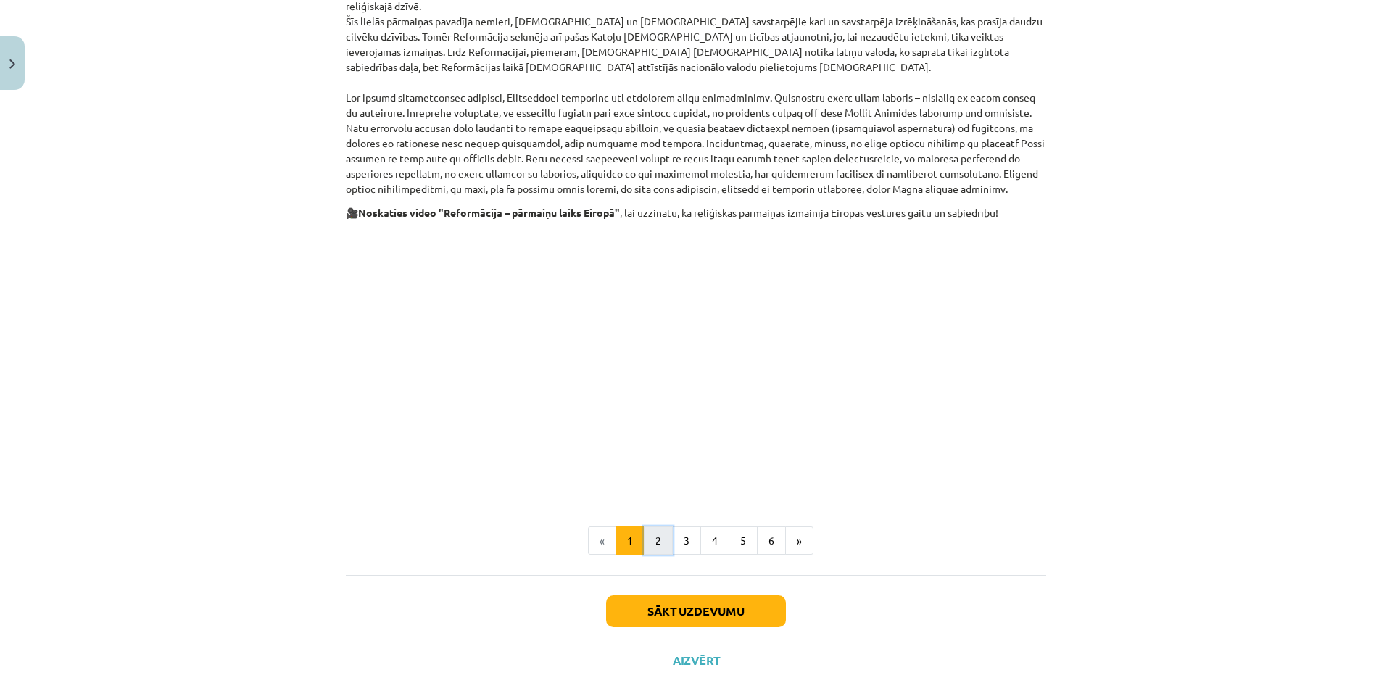
click at [653, 526] on button "2" at bounding box center [658, 540] width 29 height 29
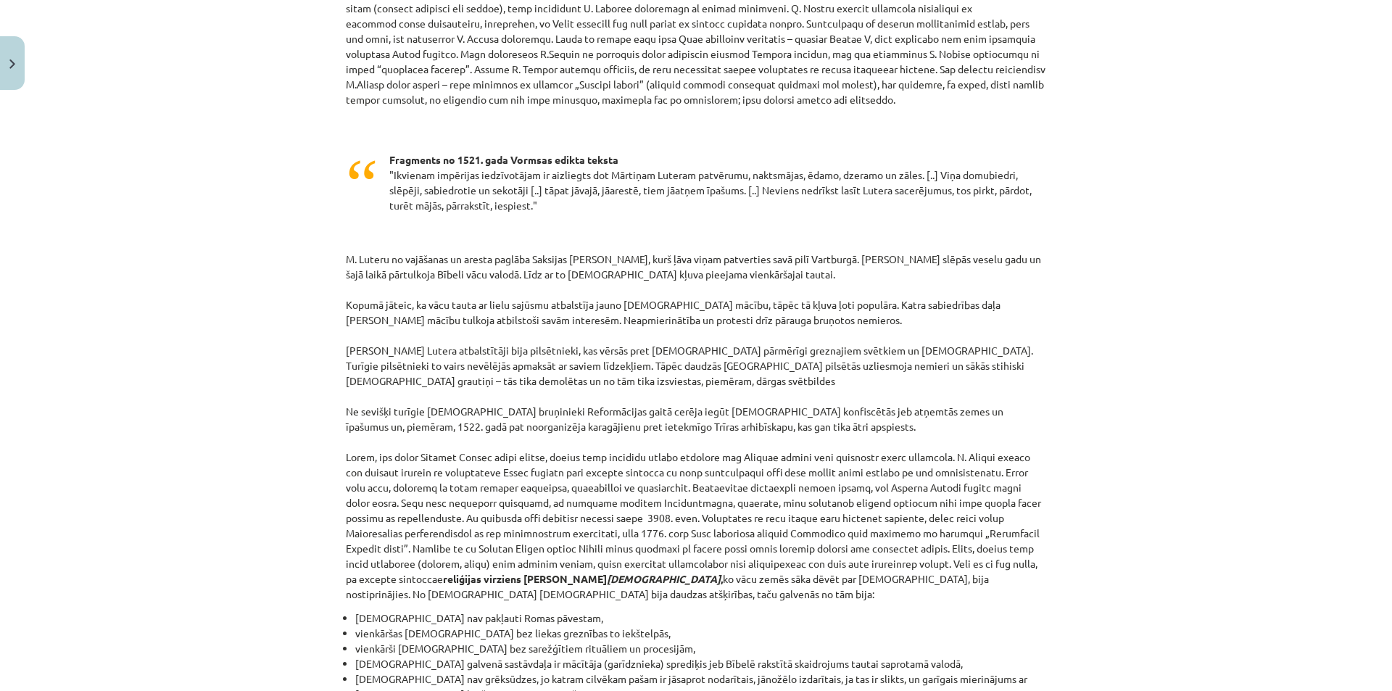
scroll to position [1079, 0]
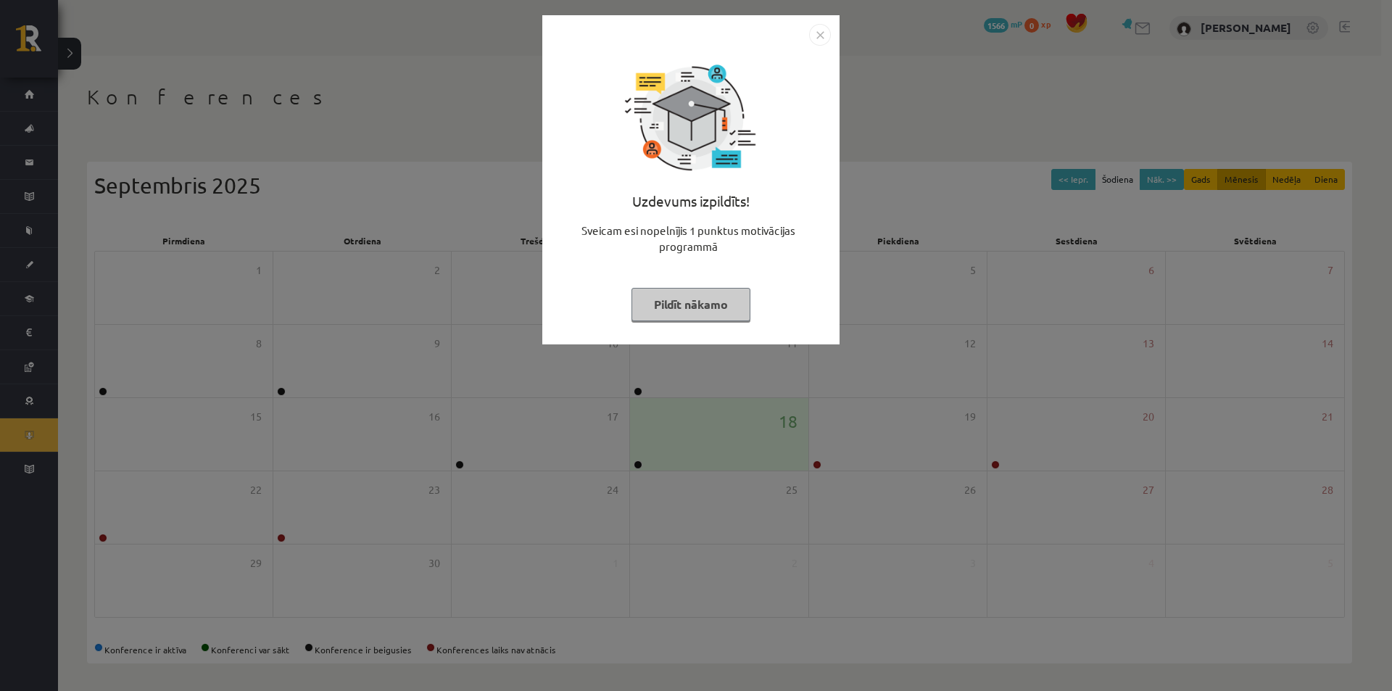
click at [699, 297] on button "Pildīt nākamo" at bounding box center [690, 304] width 119 height 33
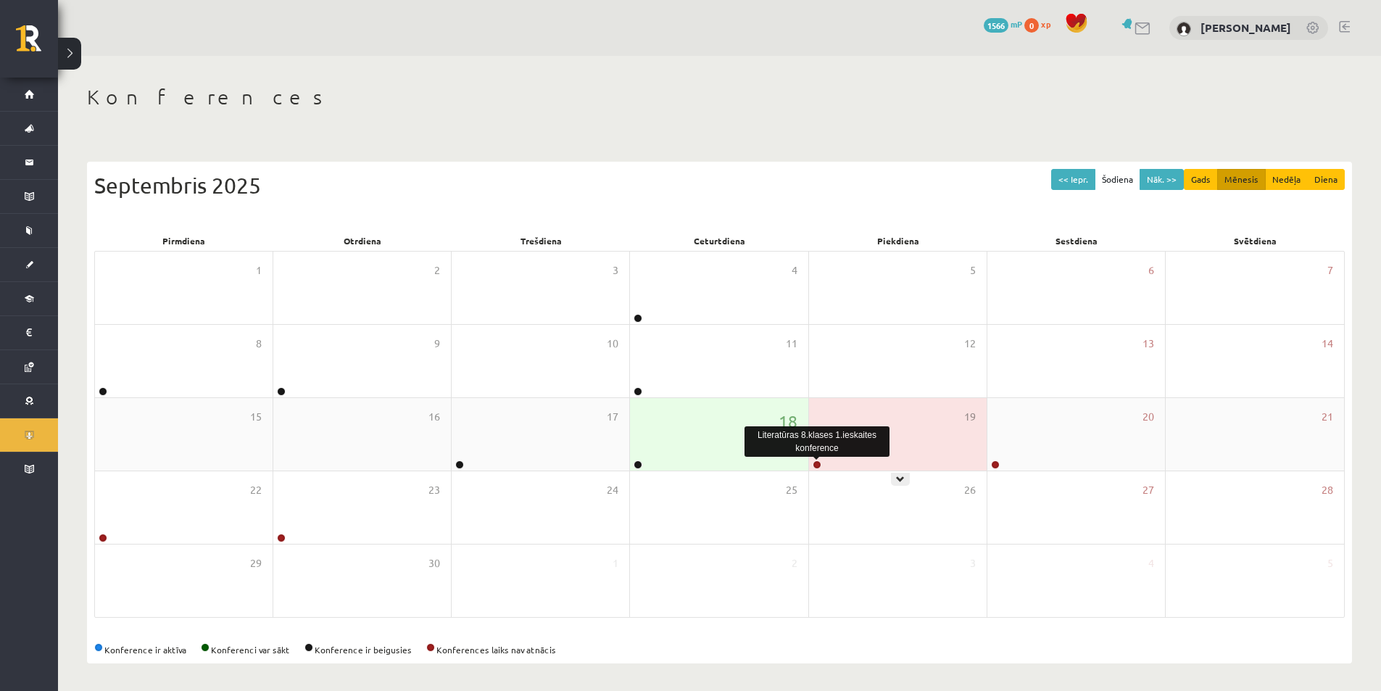
click at [818, 463] on link at bounding box center [817, 464] width 9 height 9
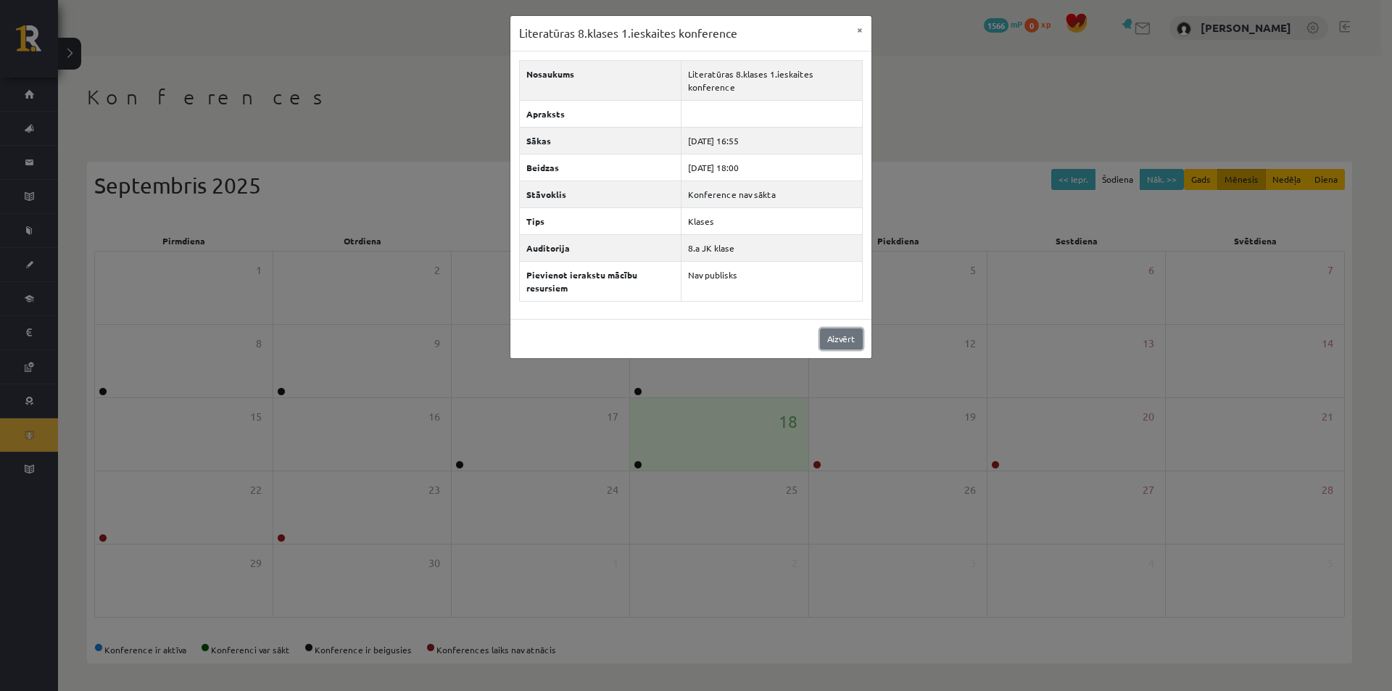
click at [850, 335] on link "Aizvērt" at bounding box center [841, 338] width 43 height 21
